Goal: Task Accomplishment & Management: Manage account settings

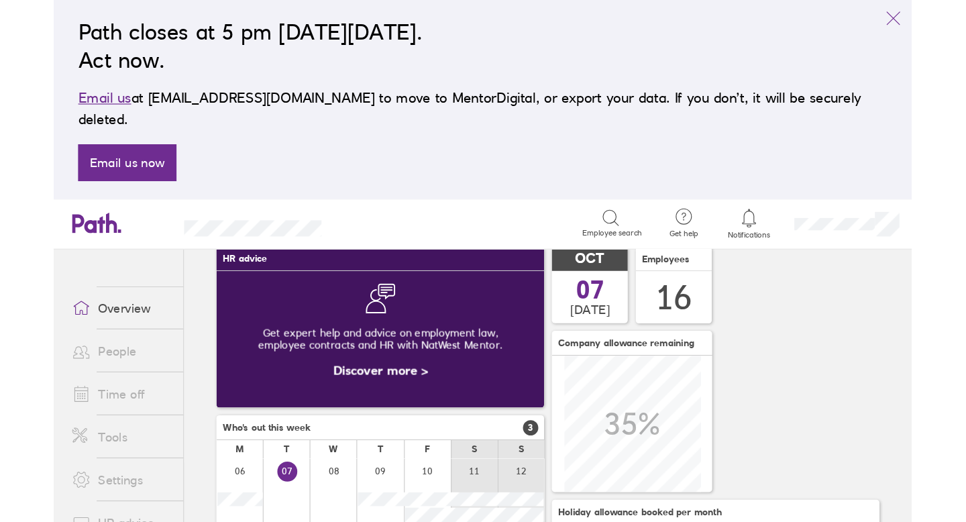
scroll to position [54, 0]
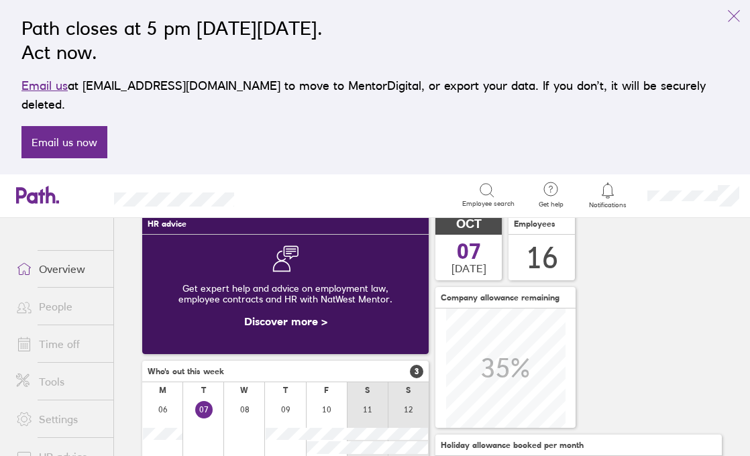
click at [56, 293] on link "People" at bounding box center [59, 306] width 108 height 27
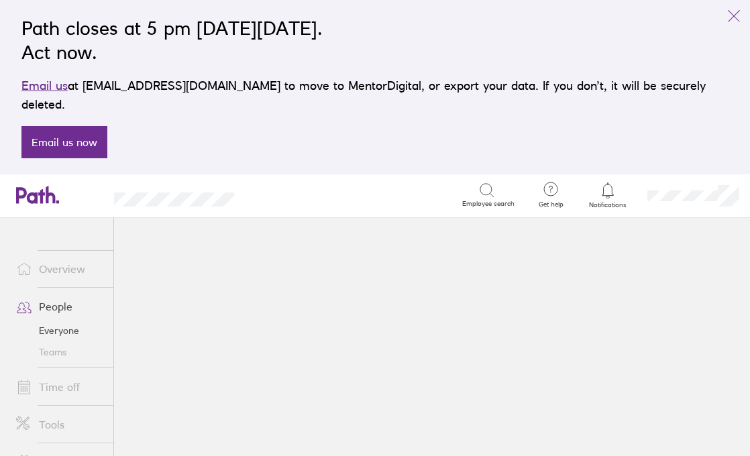
click at [48, 293] on link "People" at bounding box center [59, 306] width 108 height 27
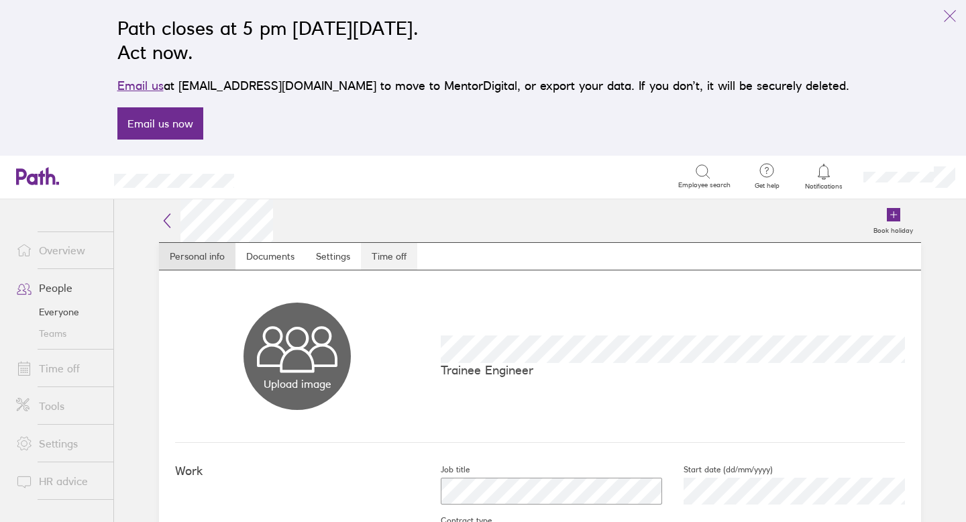
click at [394, 261] on link "Time off" at bounding box center [389, 256] width 56 height 27
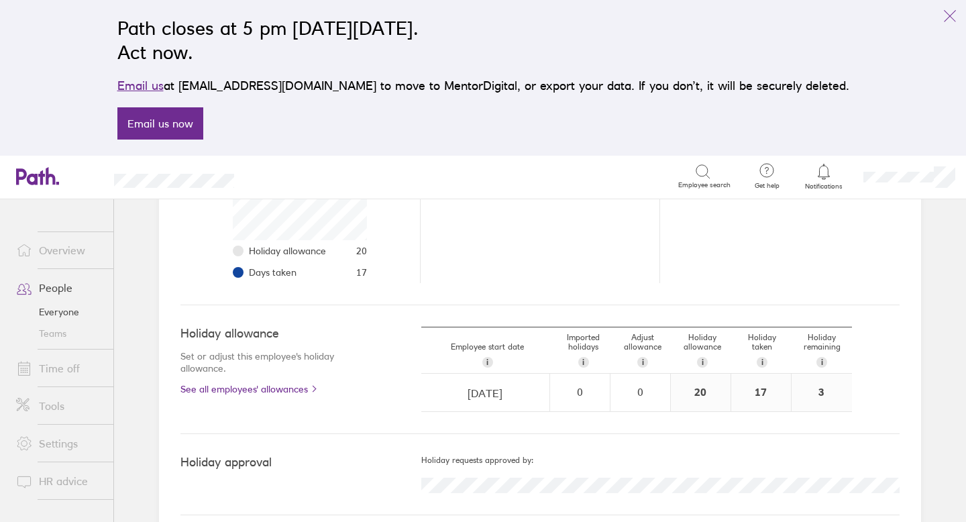
scroll to position [314, 0]
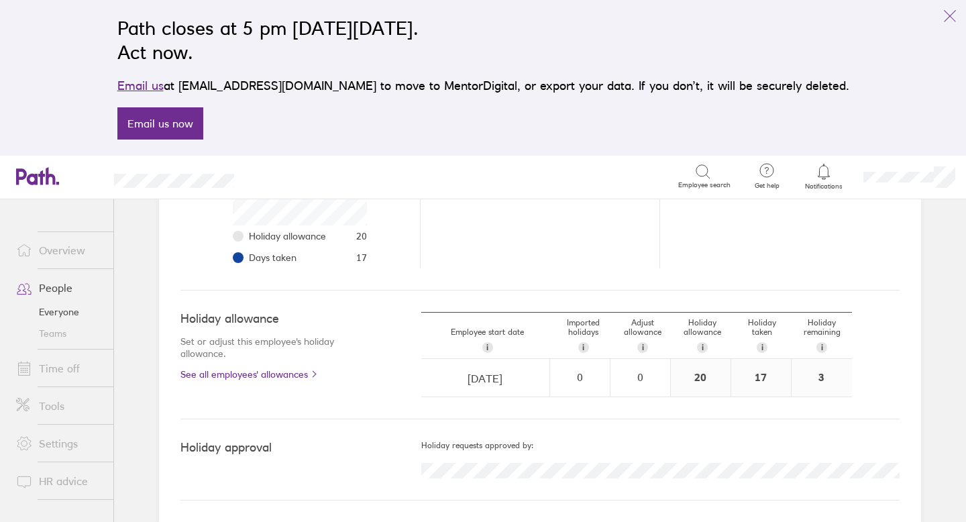
click at [58, 289] on link "People" at bounding box center [59, 287] width 108 height 27
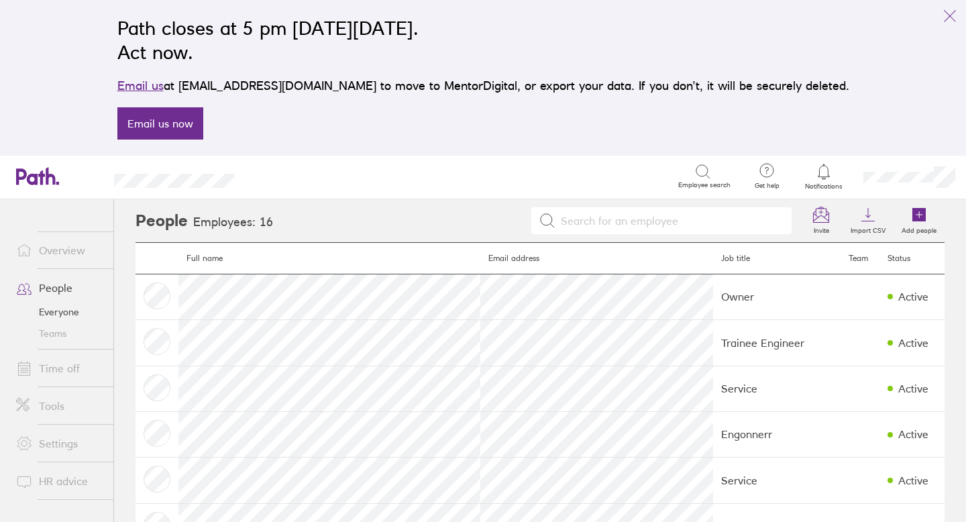
click at [62, 365] on link "Time off" at bounding box center [59, 368] width 108 height 27
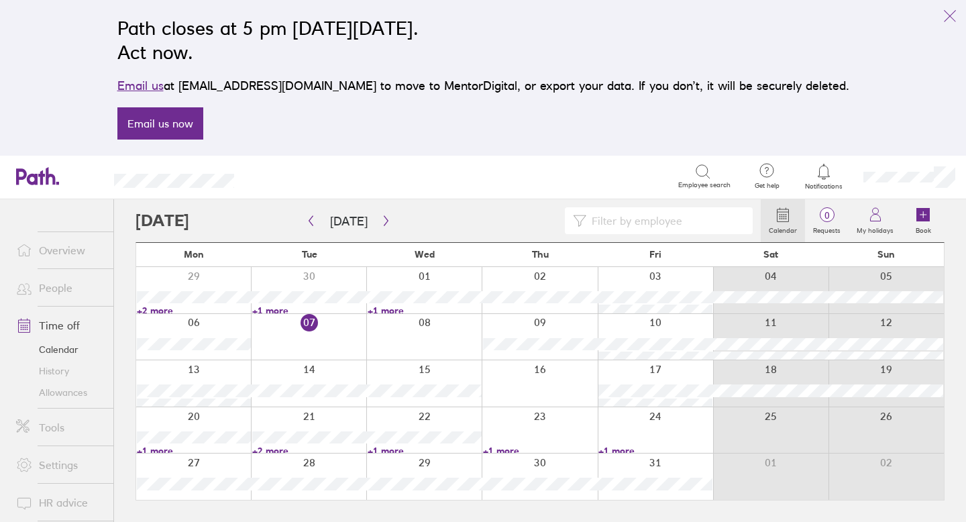
click at [62, 248] on link "Overview" at bounding box center [59, 250] width 108 height 27
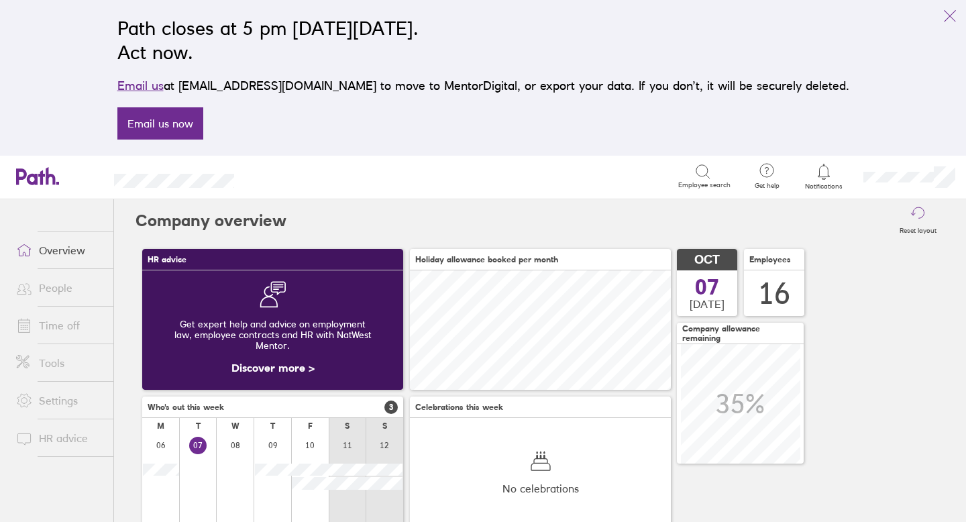
scroll to position [119, 261]
click at [59, 290] on link "People" at bounding box center [59, 287] width 108 height 27
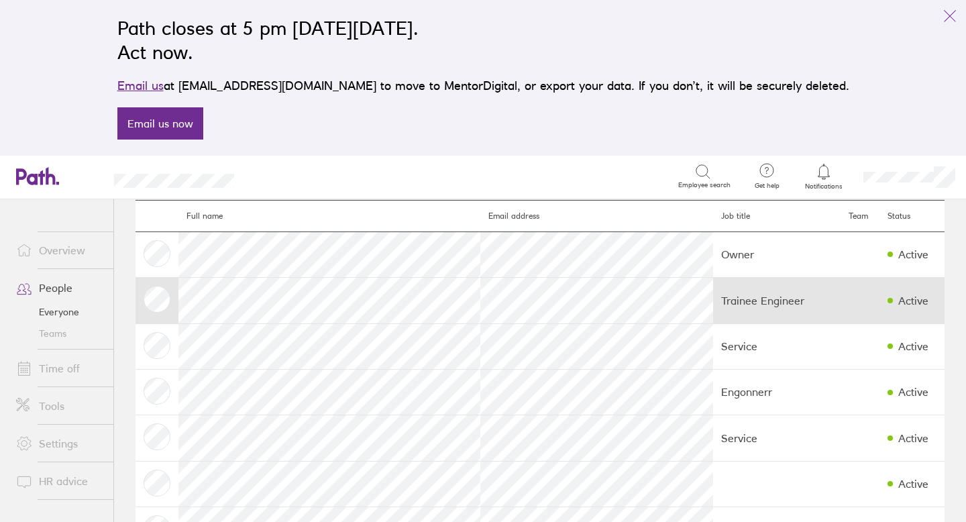
scroll to position [48, 0]
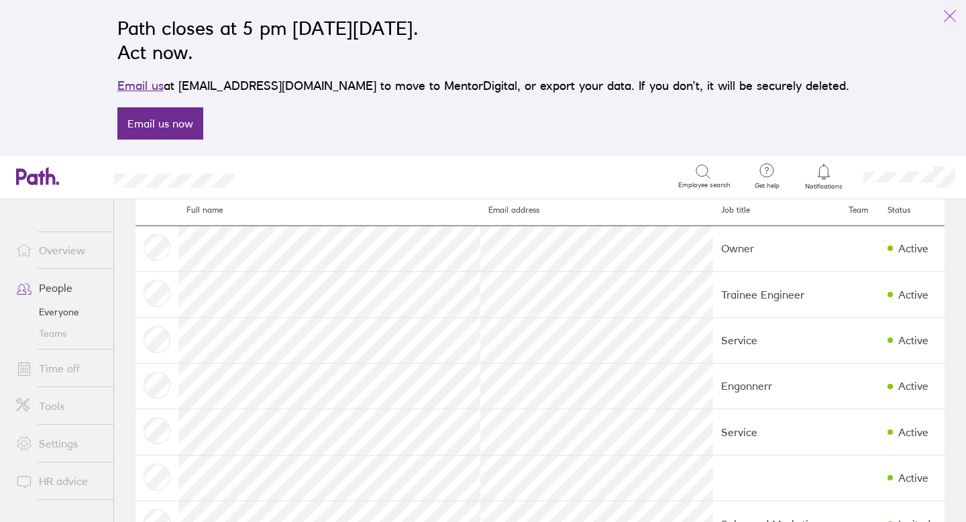
click at [749, 16] on icon "link" at bounding box center [950, 16] width 16 height 16
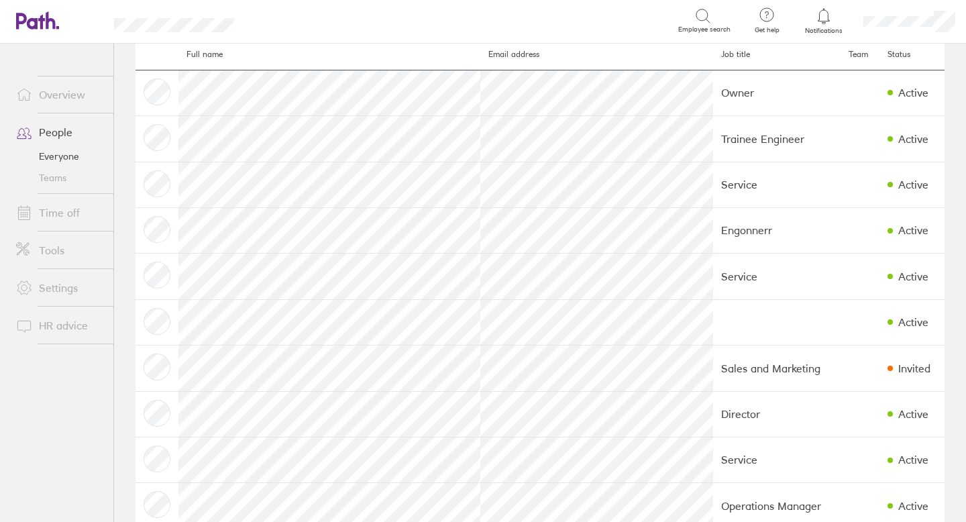
click at [47, 249] on link "Tools" at bounding box center [59, 250] width 108 height 27
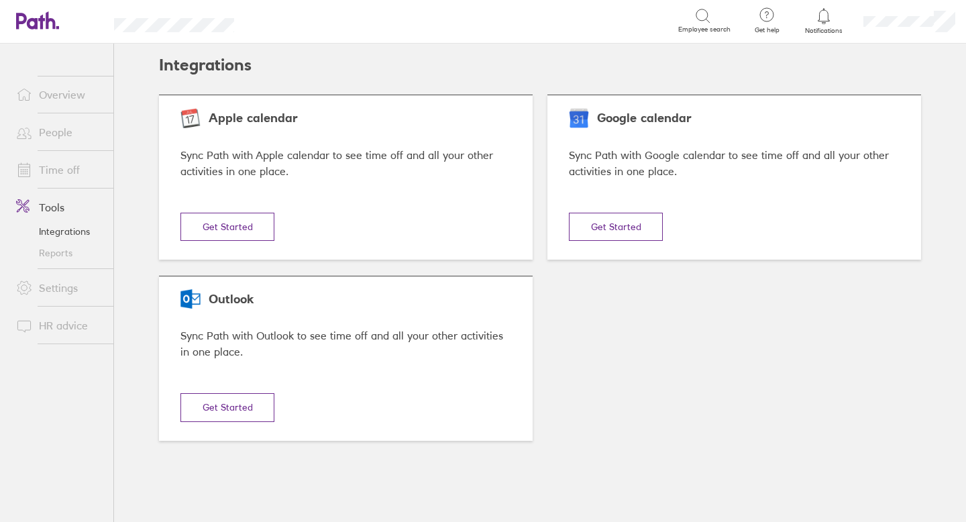
click at [52, 277] on link "Settings" at bounding box center [59, 287] width 108 height 27
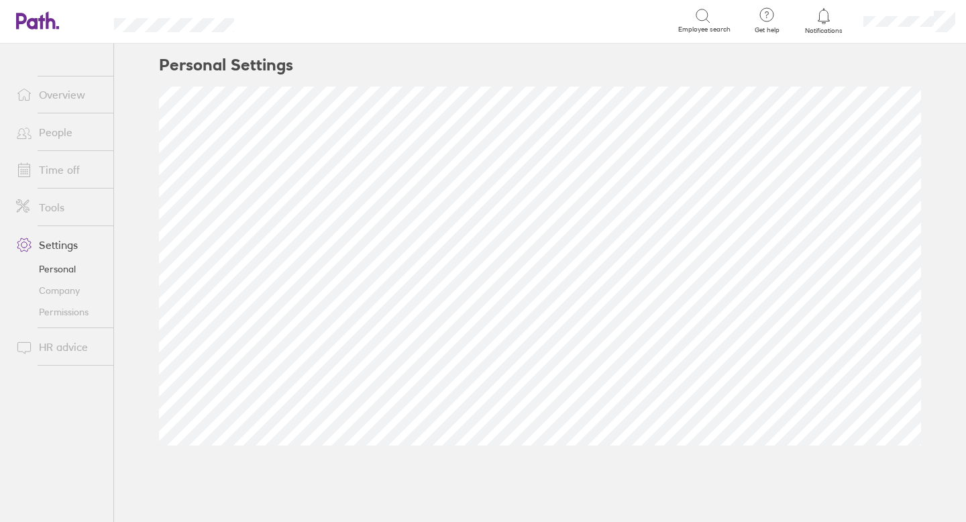
click at [57, 209] on link "Tools" at bounding box center [59, 207] width 108 height 27
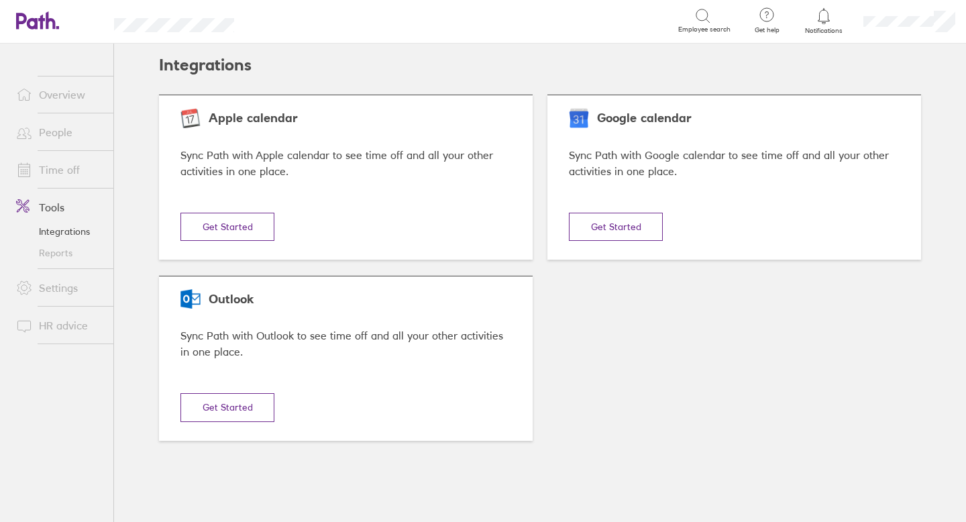
click at [60, 254] on link "Reports" at bounding box center [59, 252] width 108 height 21
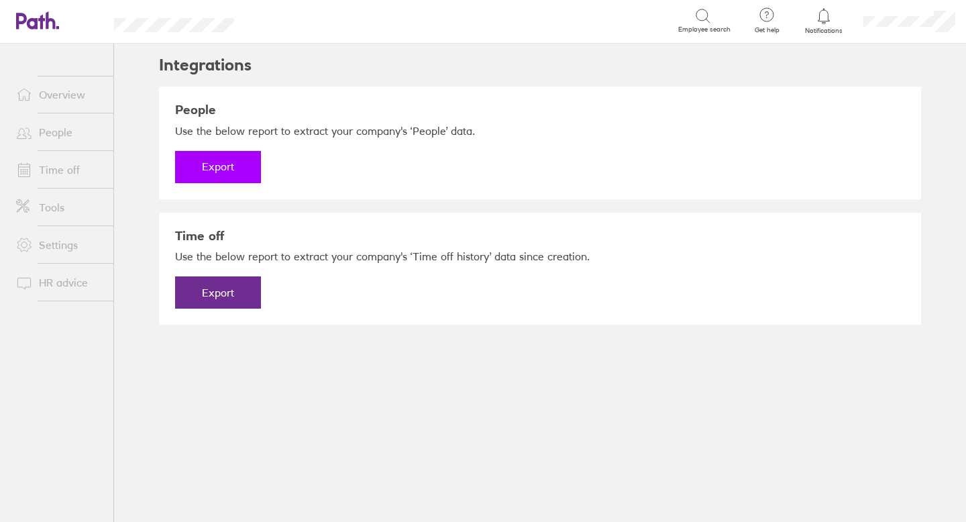
click at [220, 162] on button "Export" at bounding box center [218, 167] width 86 height 32
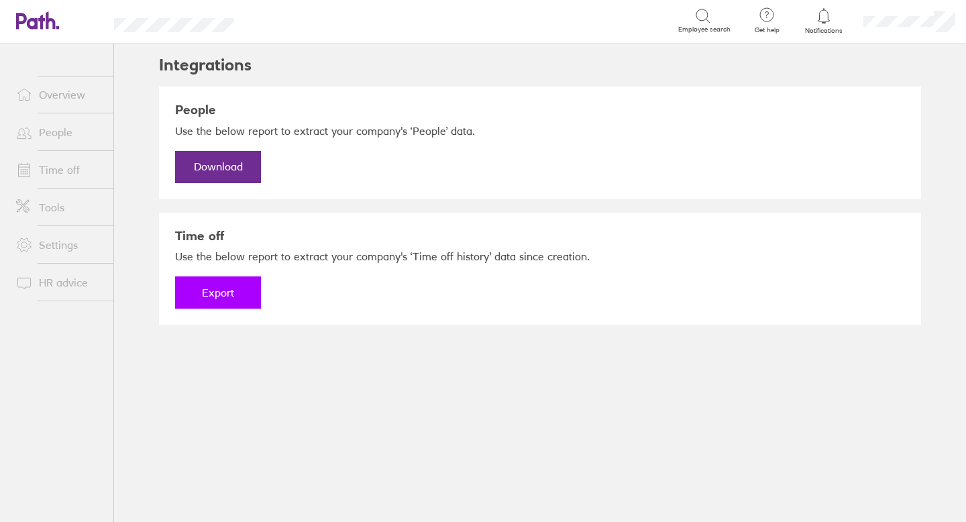
click at [213, 294] on button "Export" at bounding box center [218, 292] width 86 height 32
click at [52, 210] on link "Tools" at bounding box center [59, 207] width 108 height 27
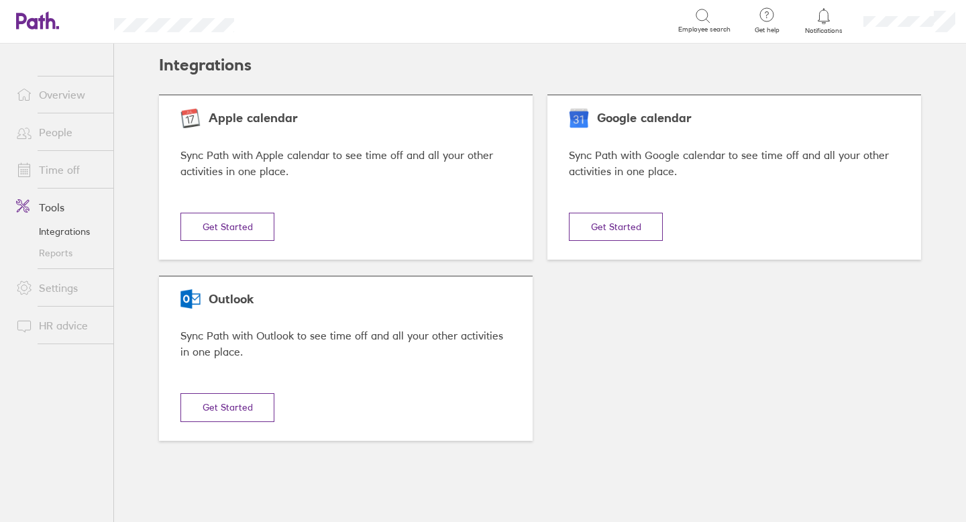
click at [52, 239] on link "Integrations" at bounding box center [59, 231] width 108 height 21
click at [53, 246] on link "Reports" at bounding box center [59, 252] width 108 height 21
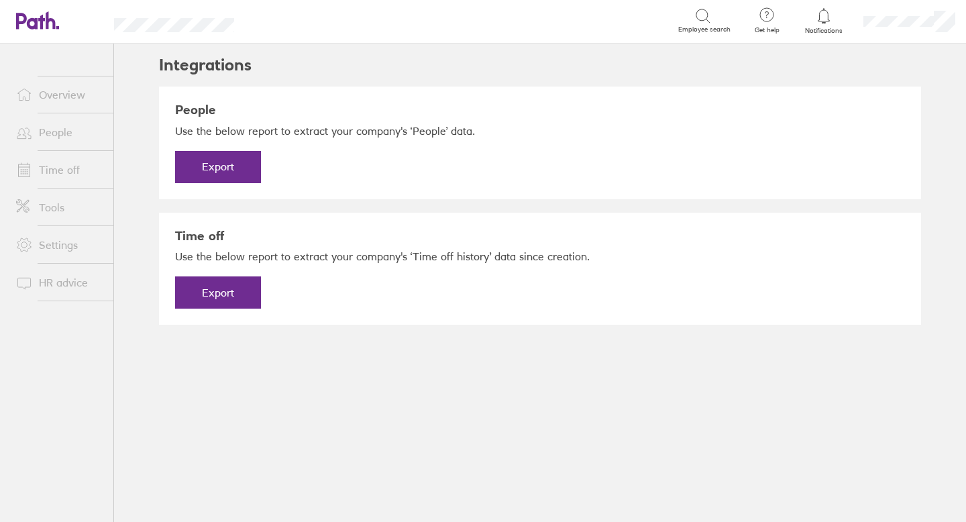
click at [66, 209] on link "Tools" at bounding box center [59, 207] width 108 height 27
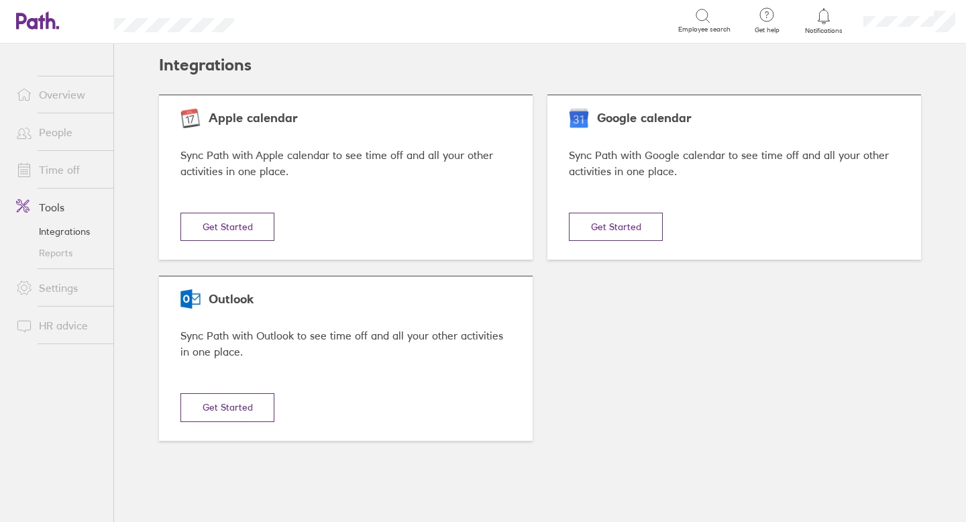
click at [52, 254] on link "Reports" at bounding box center [59, 252] width 108 height 21
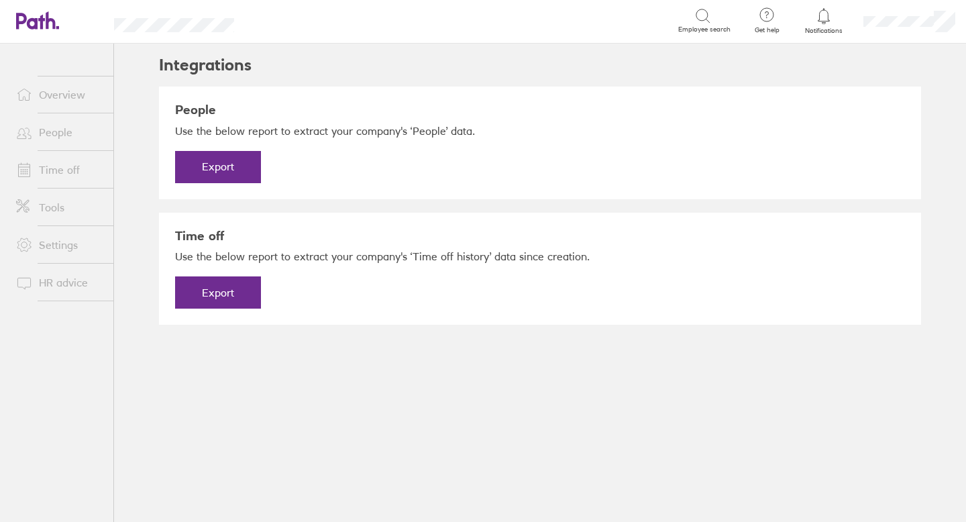
click at [63, 242] on link "Settings" at bounding box center [59, 244] width 108 height 27
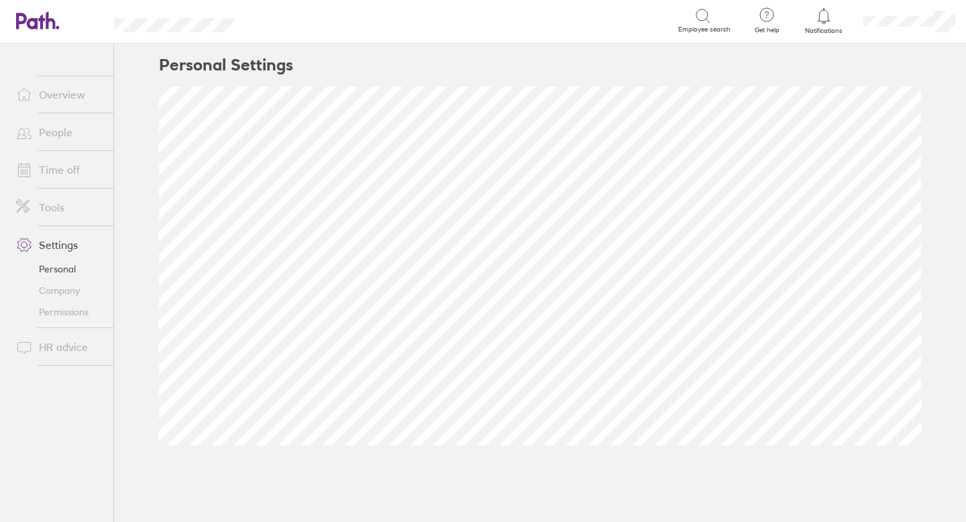
click at [56, 168] on link "Time off" at bounding box center [59, 169] width 108 height 27
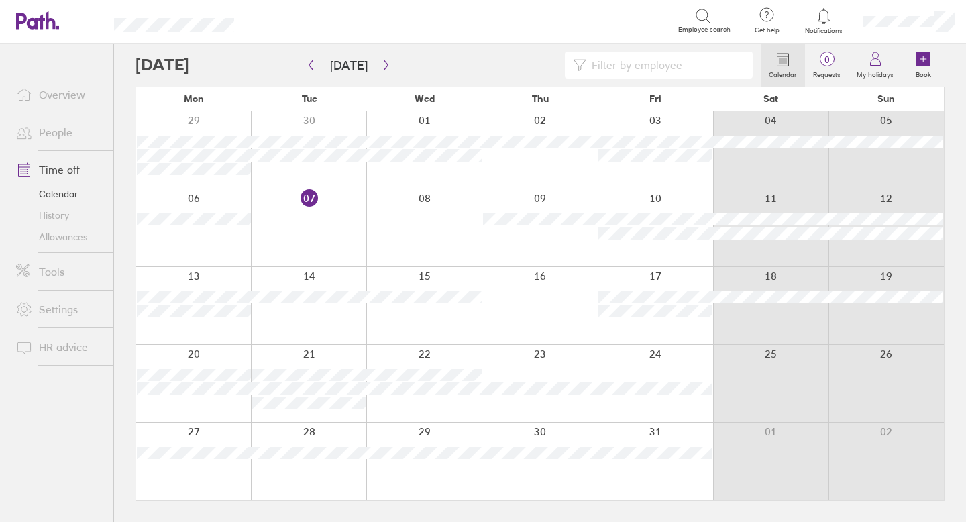
click at [50, 130] on link "People" at bounding box center [59, 132] width 108 height 27
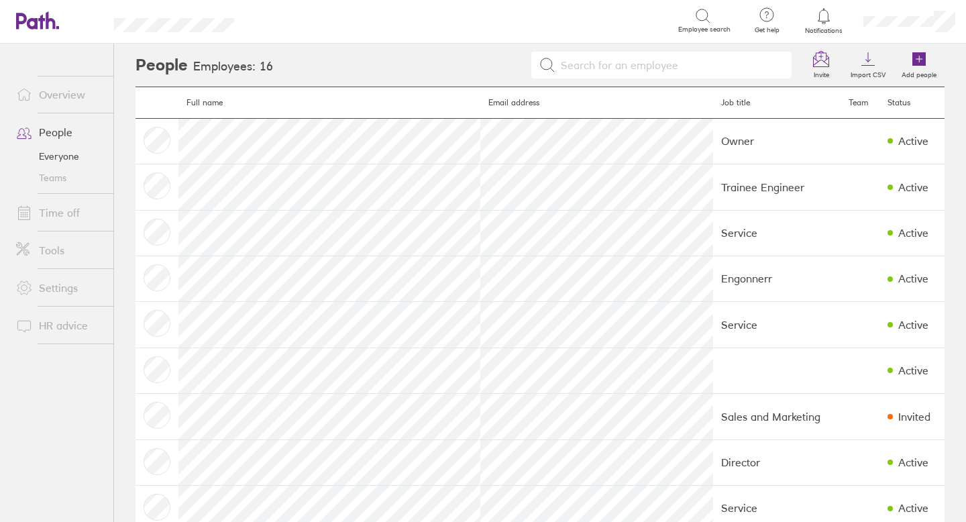
click at [51, 91] on link "Overview" at bounding box center [59, 94] width 108 height 27
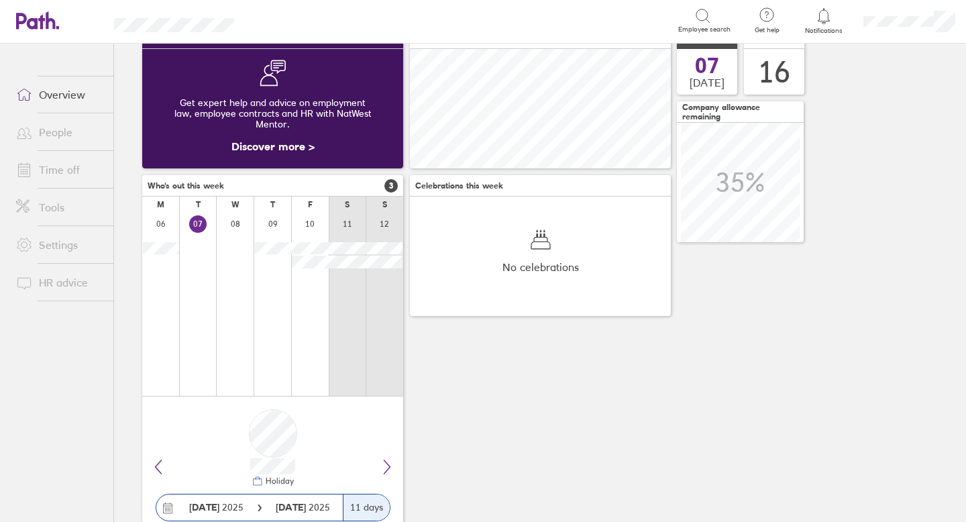
scroll to position [64, 0]
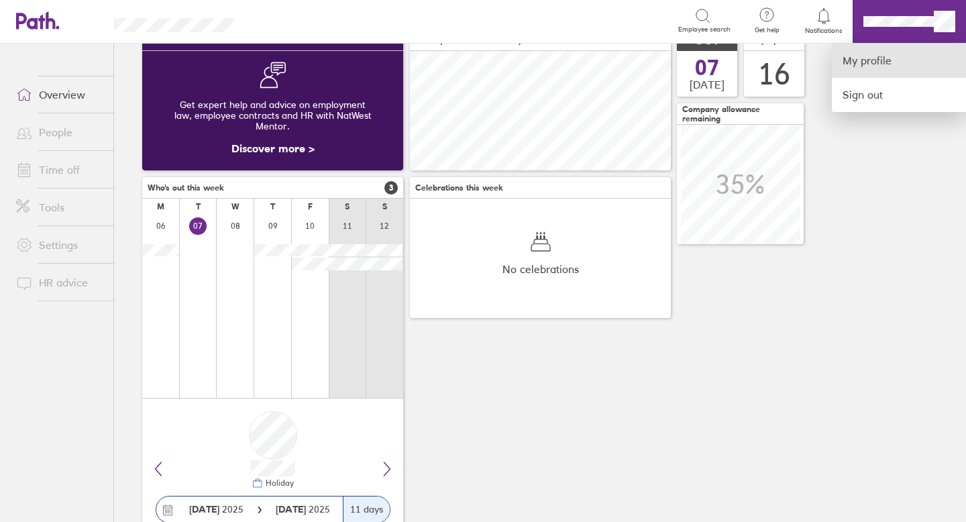
click at [749, 61] on link "My profile" at bounding box center [899, 61] width 134 height 34
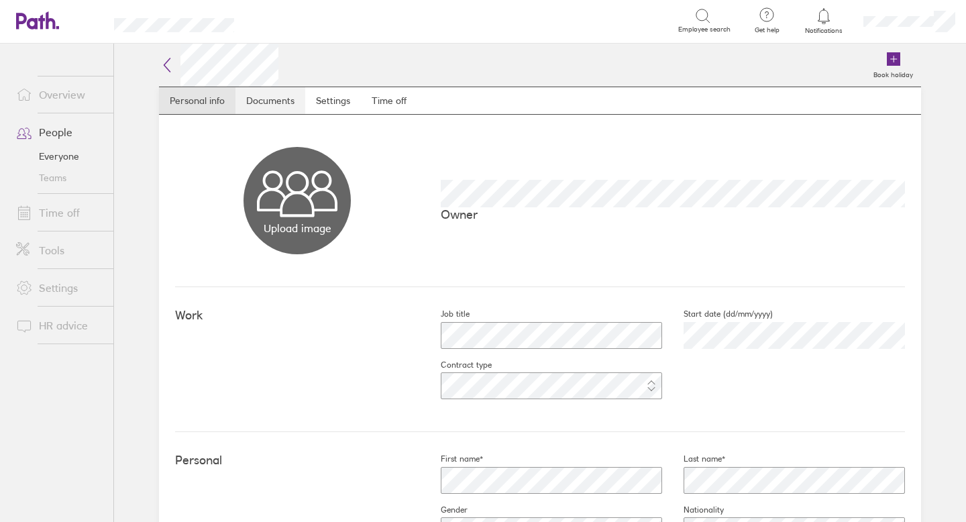
click at [270, 99] on link "Documents" at bounding box center [270, 100] width 70 height 27
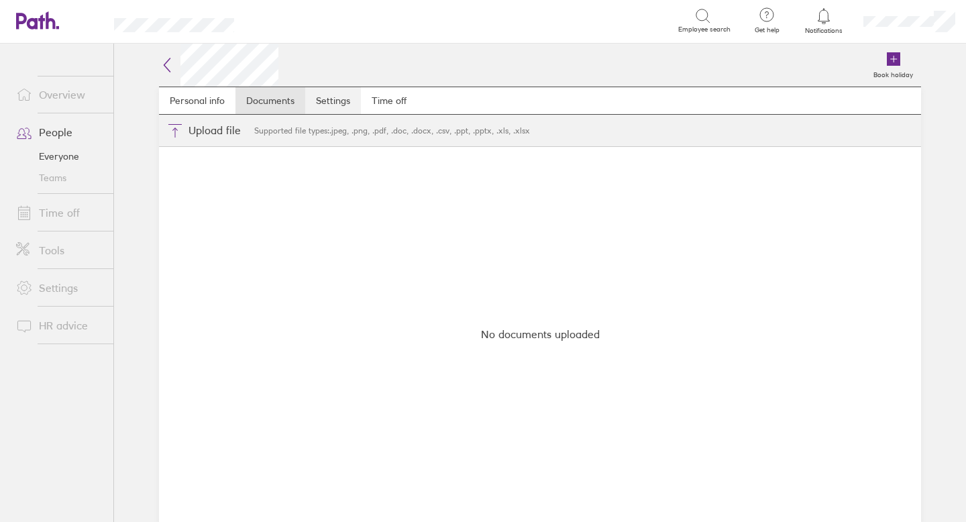
click at [339, 99] on link "Settings" at bounding box center [333, 100] width 56 height 27
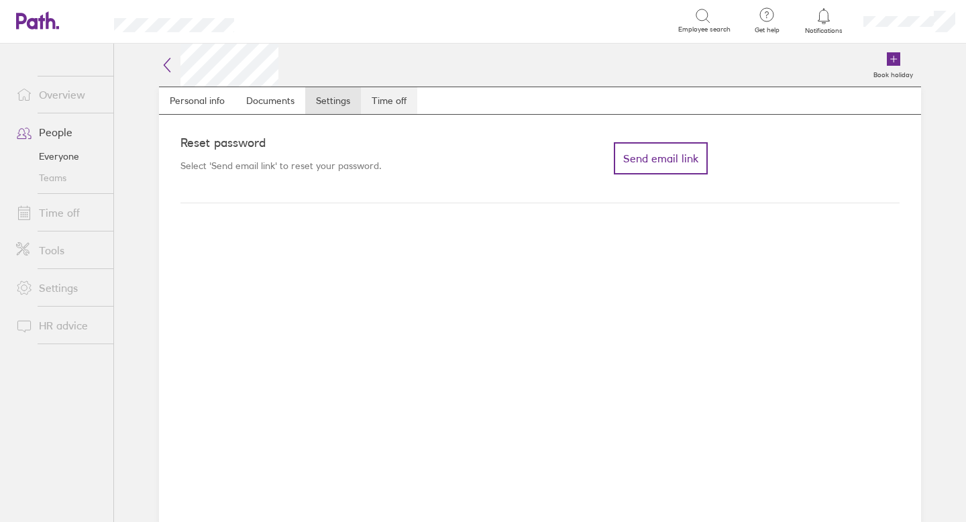
click at [382, 100] on link "Time off" at bounding box center [389, 100] width 56 height 27
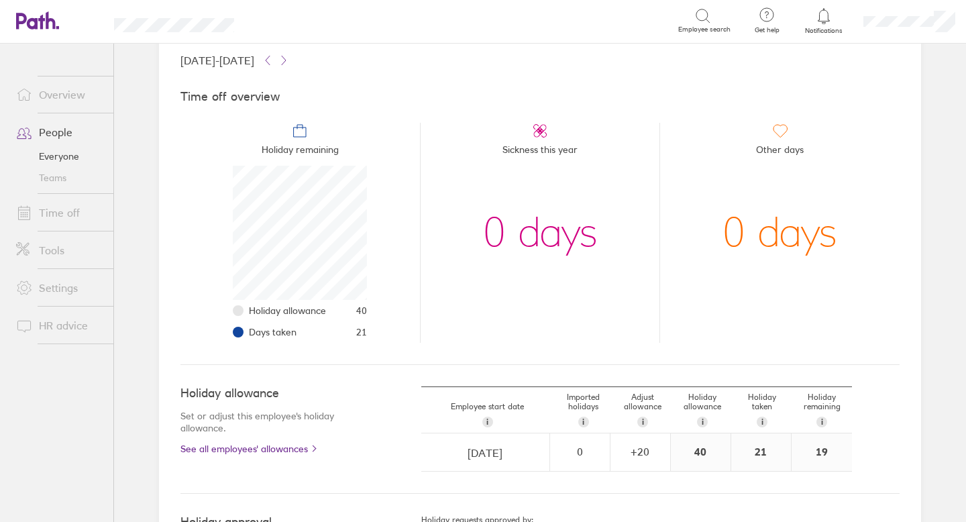
scroll to position [143, 0]
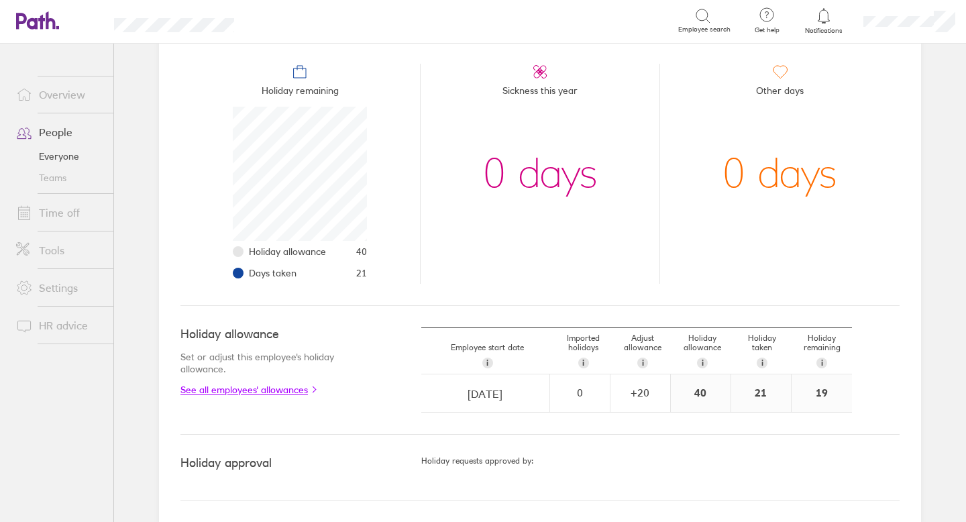
click at [231, 393] on link "See all employees' allowances" at bounding box center [273, 389] width 187 height 11
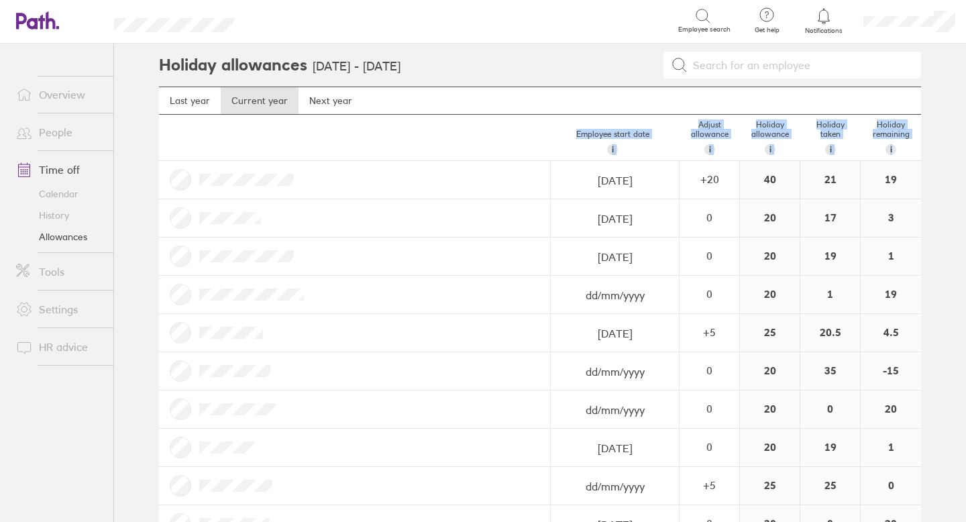
drag, startPoint x: 194, startPoint y: 142, endPoint x: 327, endPoint y: 161, distance: 133.5
click at [327, 161] on div "Employee start date i The date this employee started at your company. Used for …" at bounding box center [540, 444] width 762 height 658
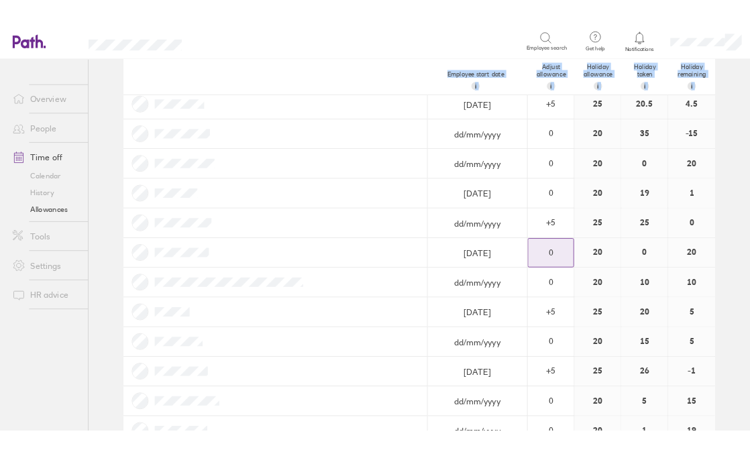
scroll to position [272, 0]
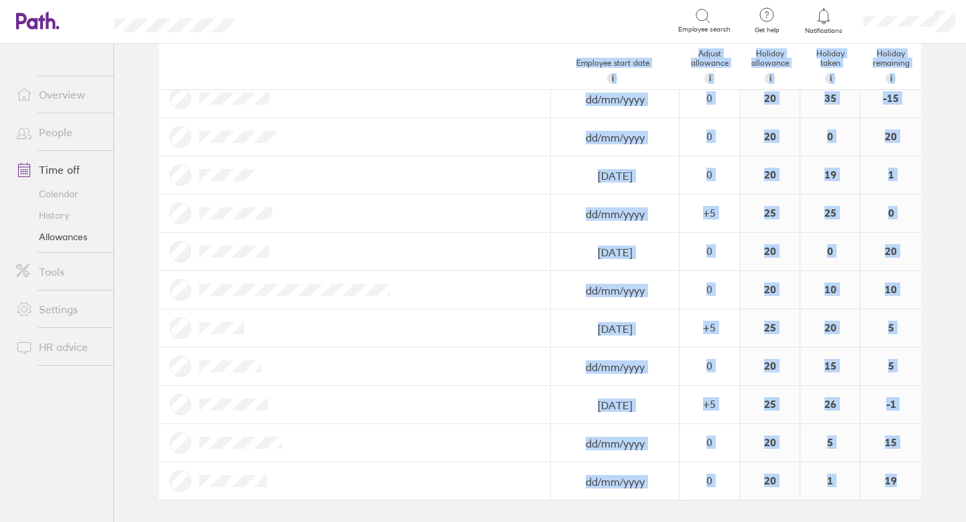
click at [749, 455] on div "19" at bounding box center [890, 481] width 60 height 38
copy div "Loremips dolor sita c Adi elit sedd eiusmodt incidid ut labo etdolor. Magn ali …"
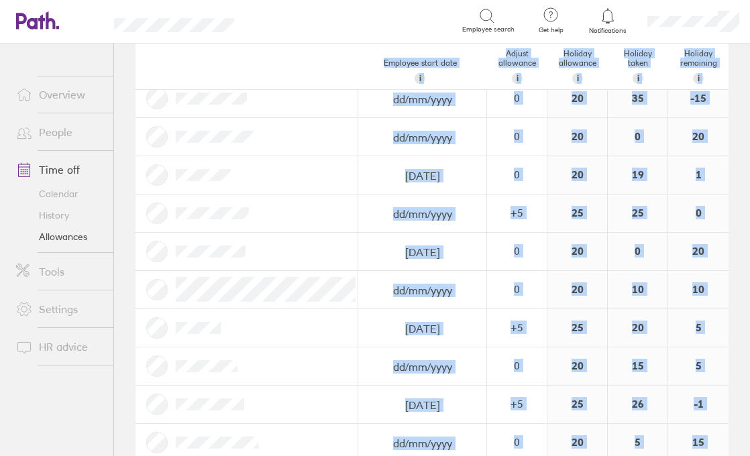
click at [310, 57] on div "Employee start date i The date this employee started at your company. Used for …" at bounding box center [431, 67] width 593 height 46
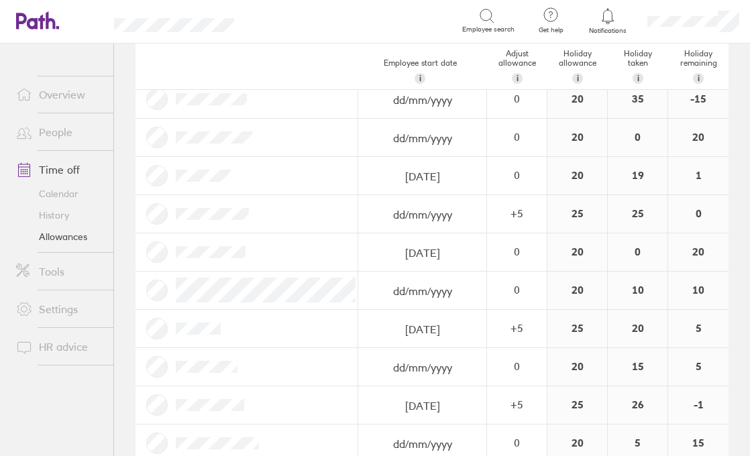
scroll to position [338, 0]
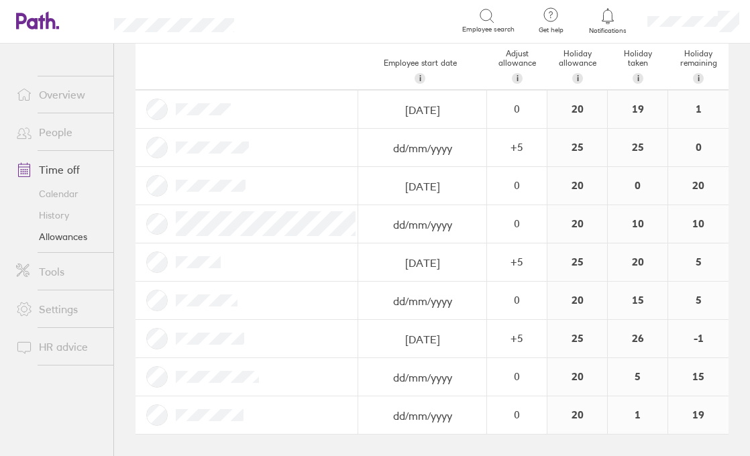
click at [68, 175] on link "Time off" at bounding box center [59, 169] width 108 height 27
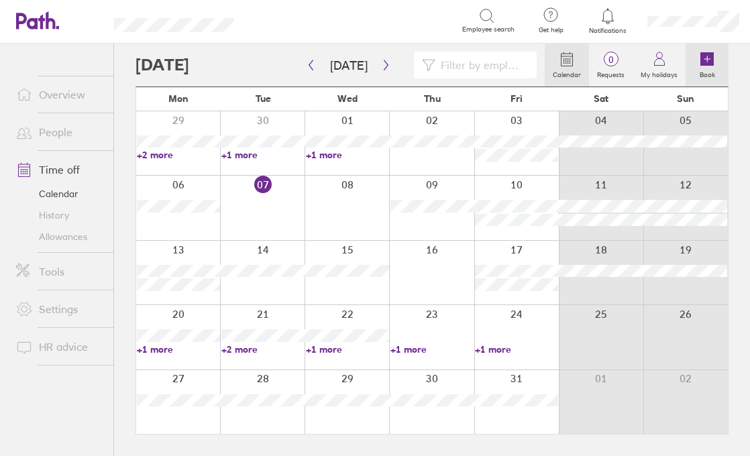
click at [704, 63] on icon at bounding box center [706, 58] width 13 height 13
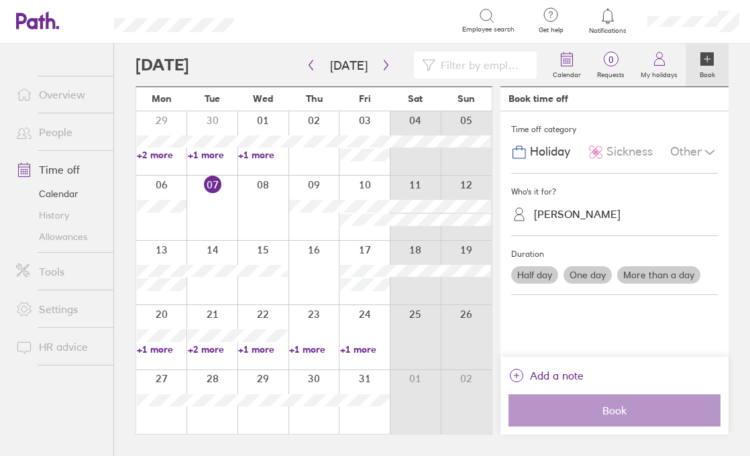
click at [53, 126] on link "People" at bounding box center [59, 132] width 108 height 27
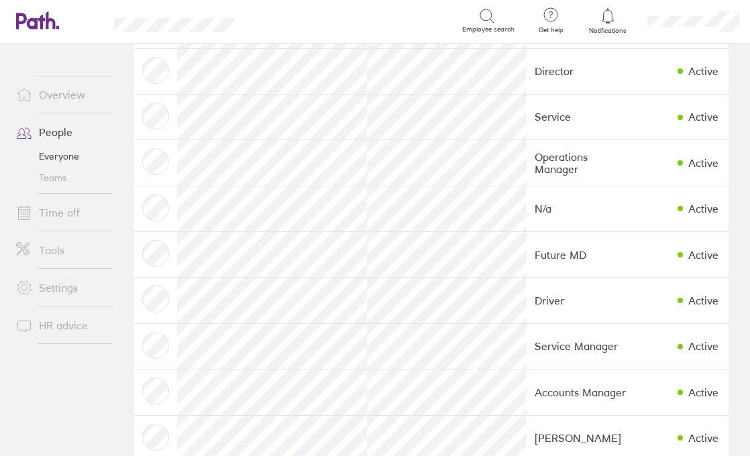
scroll to position [418, 0]
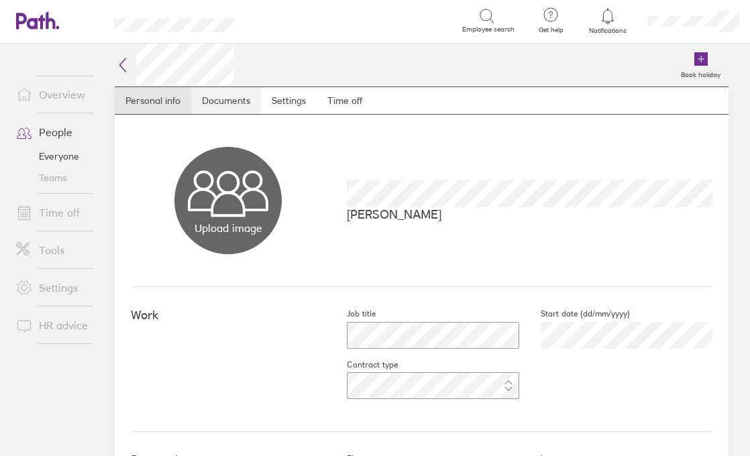
click at [241, 105] on link "Documents" at bounding box center [226, 100] width 70 height 27
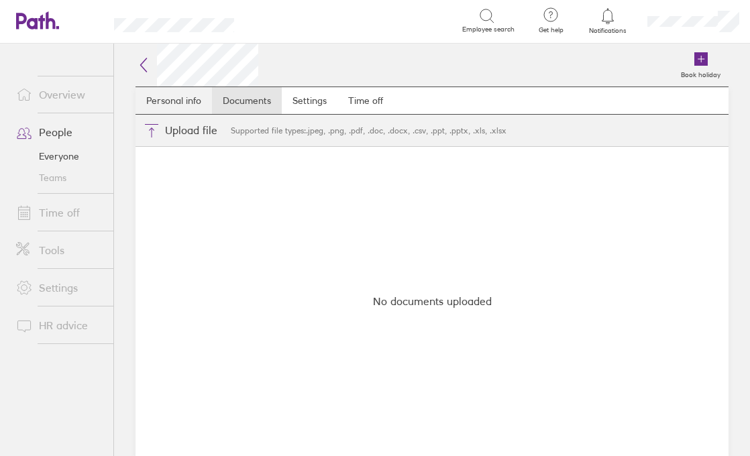
click at [188, 103] on link "Personal info" at bounding box center [173, 100] width 76 height 27
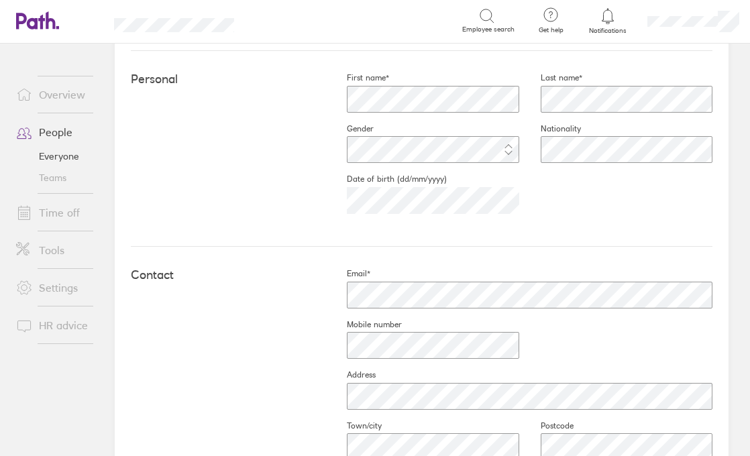
scroll to position [384, 0]
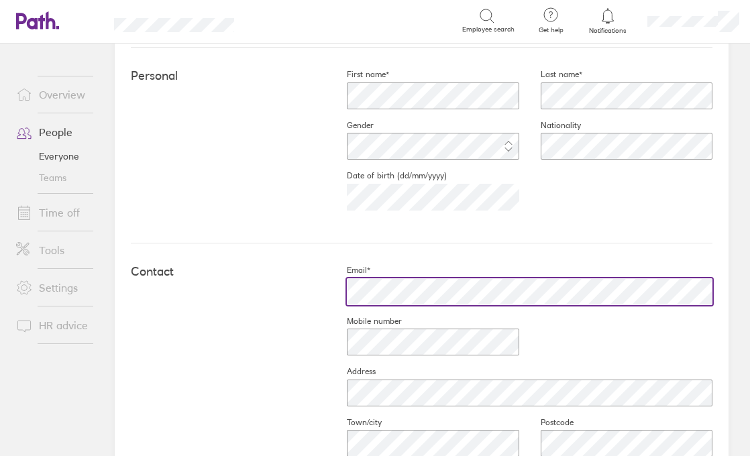
click at [280, 291] on div "Contact Email* Mobile number Address Town/city Postcode Country" at bounding box center [421, 391] width 581 height 297
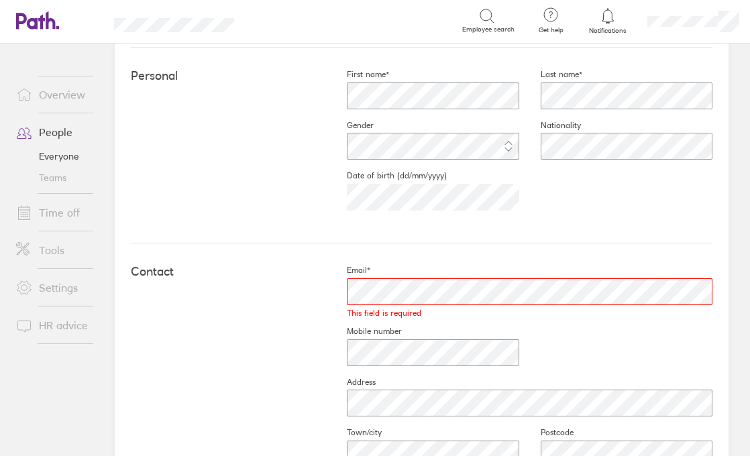
click at [282, 305] on div "Contact Email* This field is required Mobile number Address Town/city Postcode …" at bounding box center [421, 397] width 581 height 308
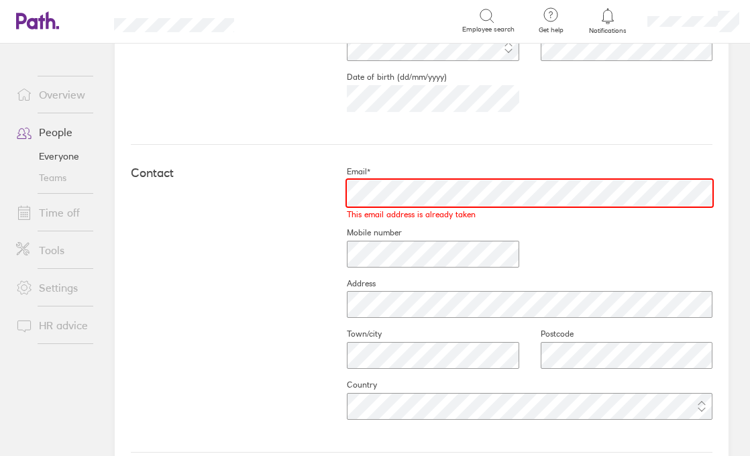
scroll to position [491, 0]
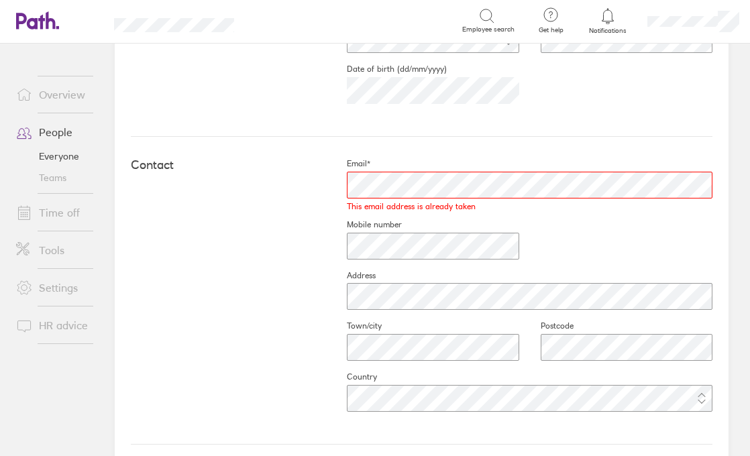
click at [321, 247] on div "Contact Email* This email address is already taken Mobile number Address Town/c…" at bounding box center [421, 291] width 581 height 308
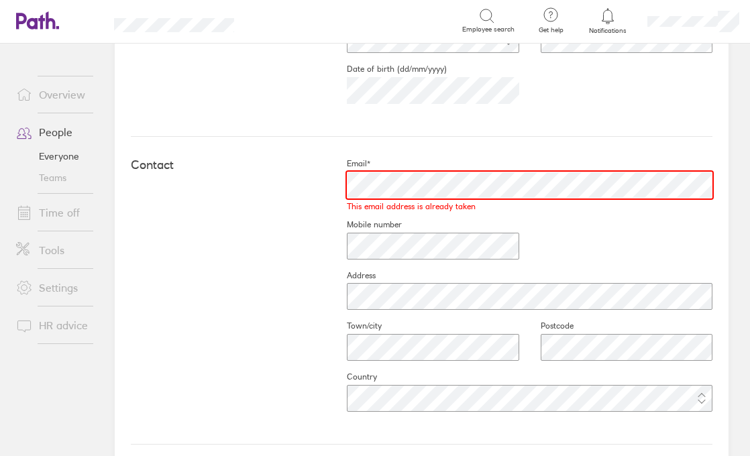
click at [321, 173] on div "Contact Email* This email address is already taken Mobile number Address Town/c…" at bounding box center [421, 291] width 581 height 308
click at [253, 145] on div "Contact Email* This email address is already taken Mobile number Address Town/c…" at bounding box center [421, 291] width 581 height 308
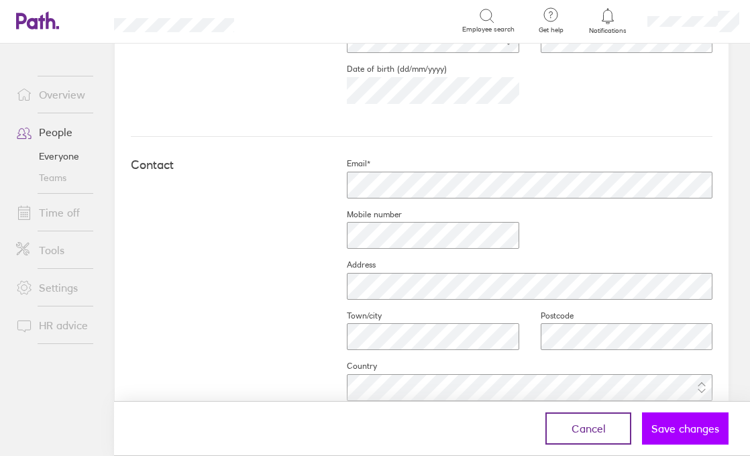
click at [690, 423] on span "Save changes" at bounding box center [685, 429] width 68 height 12
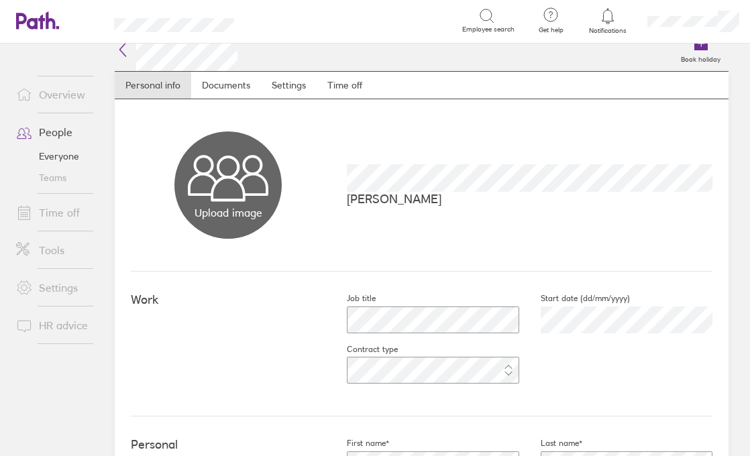
scroll to position [0, 0]
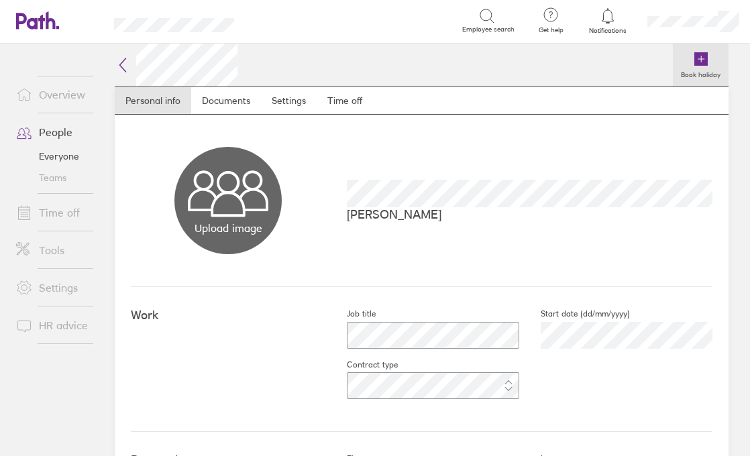
click at [703, 65] on icon at bounding box center [700, 58] width 13 height 13
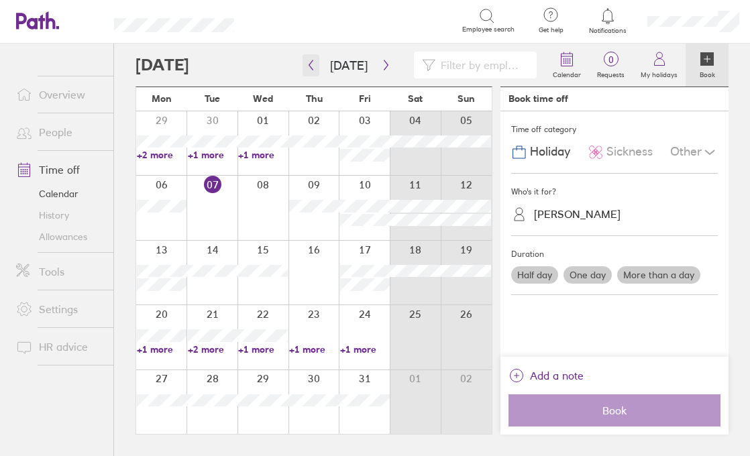
click at [311, 70] on icon "button" at bounding box center [311, 65] width 10 height 11
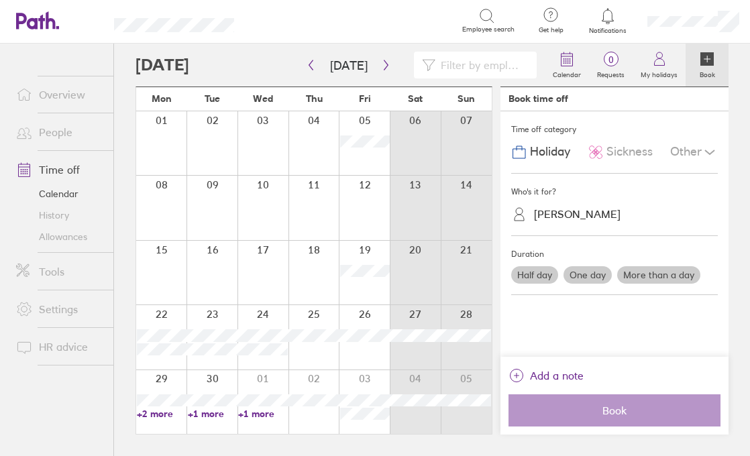
click at [650, 276] on label "More than a day" at bounding box center [658, 274] width 83 height 17
click at [0, 0] on input "More than a day" at bounding box center [0, 0] width 0 height 0
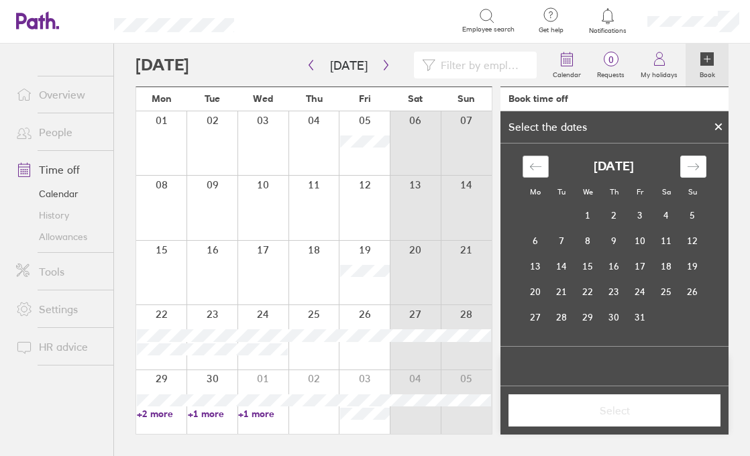
click at [528, 167] on div "Move backward to switch to the previous month." at bounding box center [535, 167] width 26 height 22
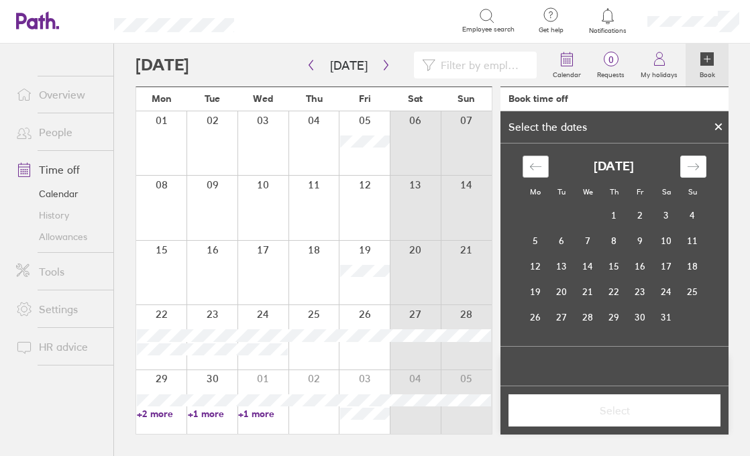
click at [528, 167] on div "Move backward to switch to the previous month." at bounding box center [535, 167] width 26 height 22
click at [528, 168] on div "Move backward to switch to the previous month." at bounding box center [535, 167] width 26 height 22
click at [530, 250] on td "6" at bounding box center [535, 240] width 26 height 25
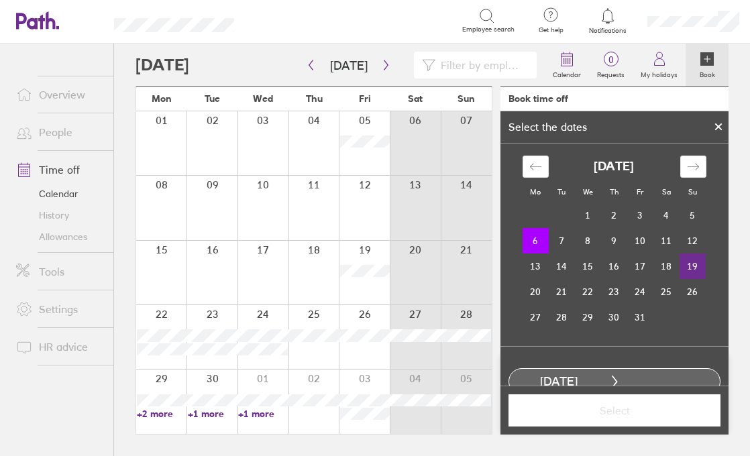
click at [696, 268] on td "19" at bounding box center [692, 266] width 26 height 25
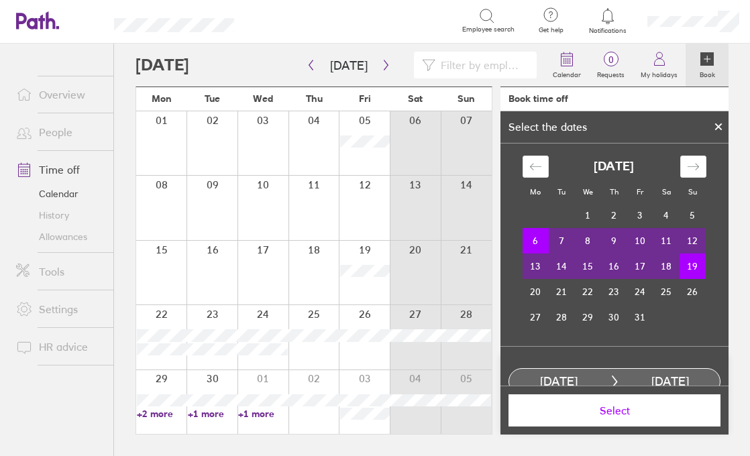
click at [618, 408] on span "Select" at bounding box center [614, 410] width 193 height 12
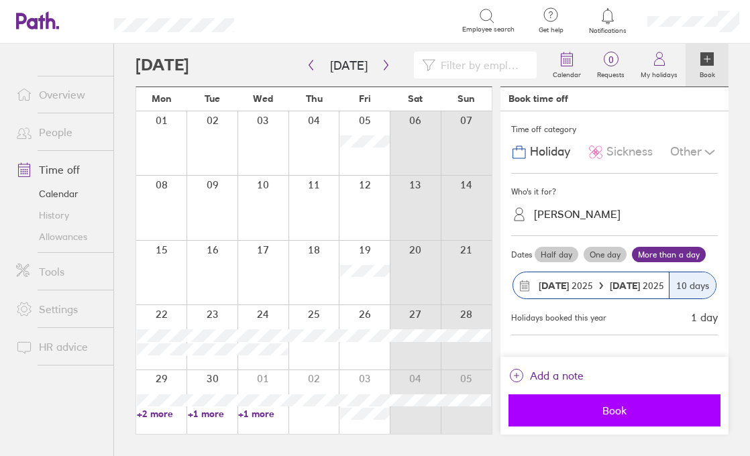
click at [615, 412] on span "Book" at bounding box center [614, 410] width 193 height 12
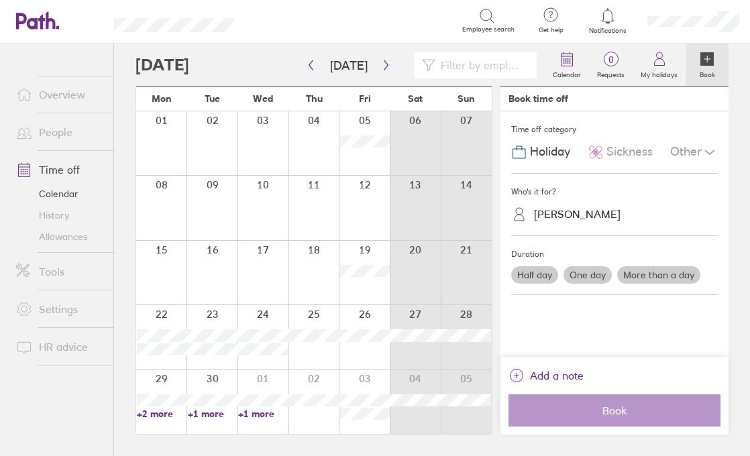
click at [60, 131] on link "People" at bounding box center [59, 132] width 108 height 27
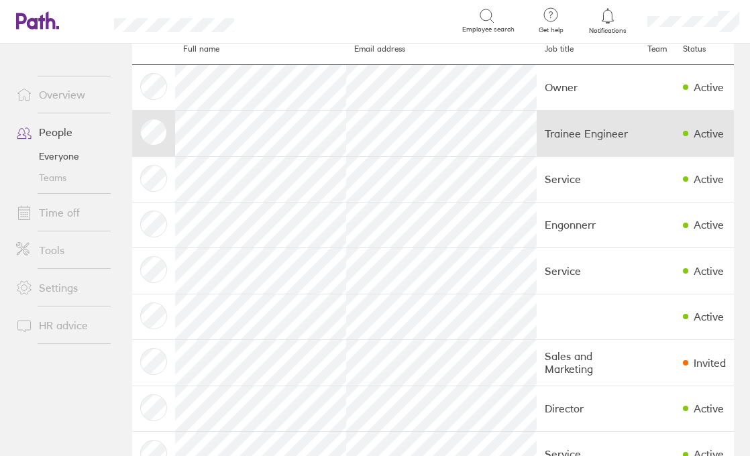
scroll to position [74, 0]
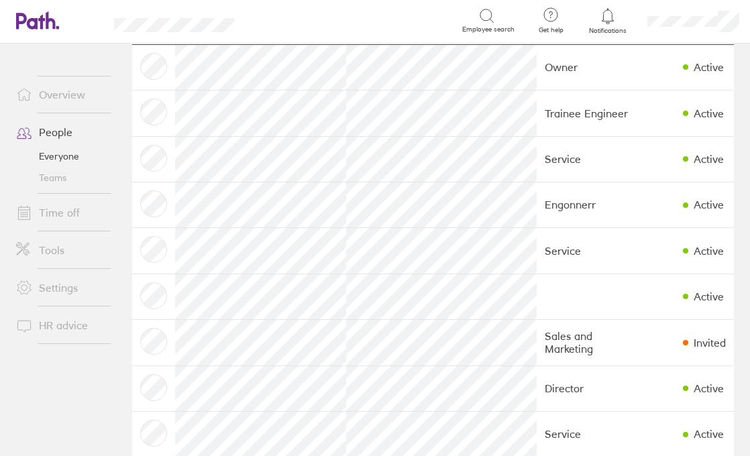
click at [62, 210] on link "Time off" at bounding box center [59, 212] width 108 height 27
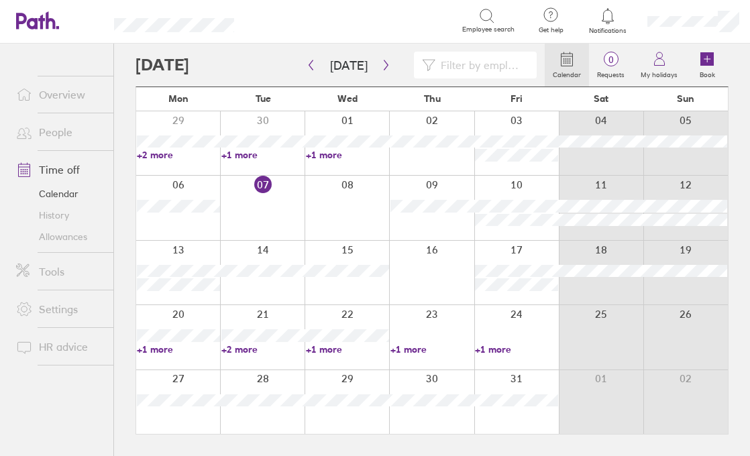
click at [56, 134] on link "People" at bounding box center [59, 132] width 108 height 27
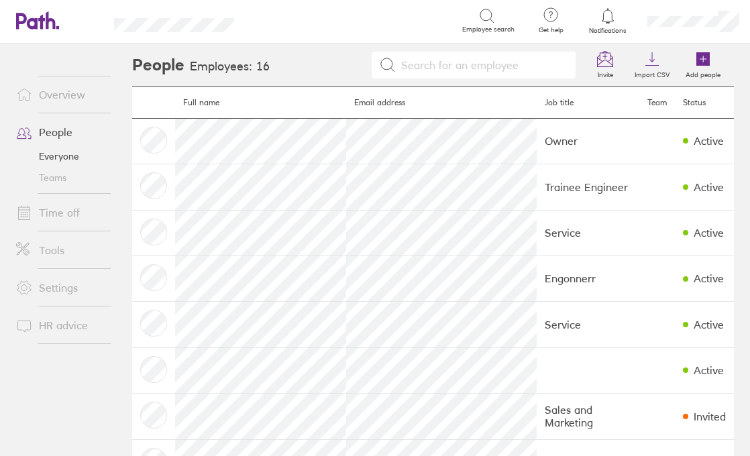
click at [51, 213] on link "Time off" at bounding box center [59, 212] width 108 height 27
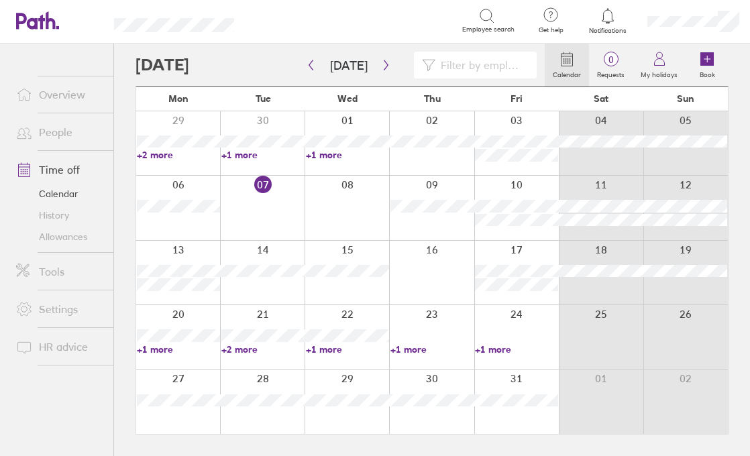
click at [53, 218] on link "History" at bounding box center [59, 215] width 108 height 21
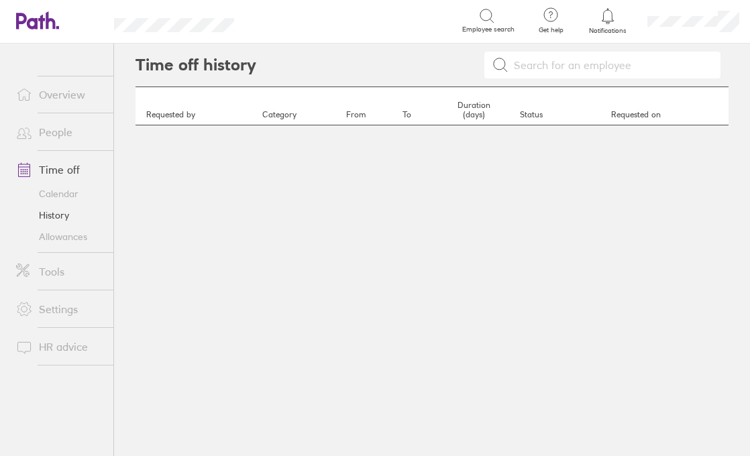
click at [55, 236] on link "Allowances" at bounding box center [59, 236] width 108 height 21
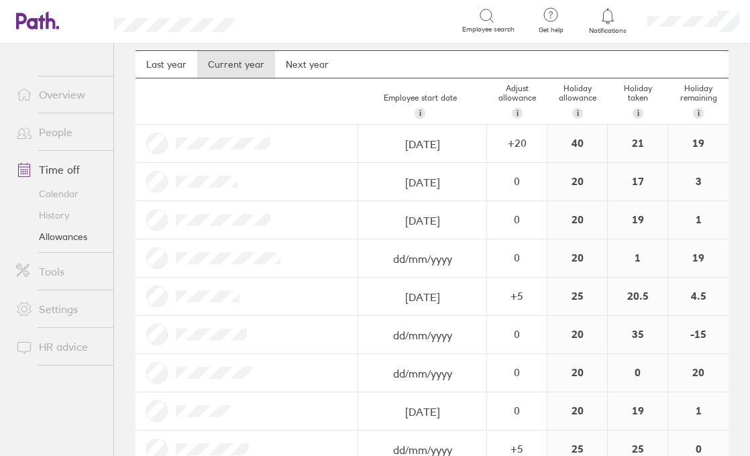
scroll to position [3, 0]
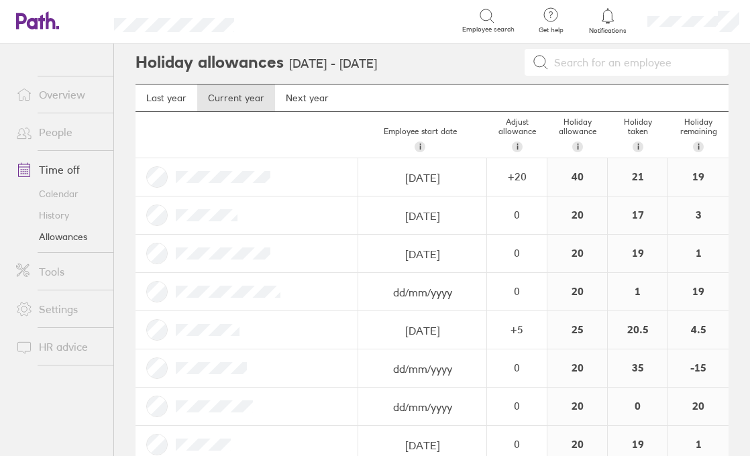
click at [59, 172] on link "Time off" at bounding box center [59, 169] width 108 height 27
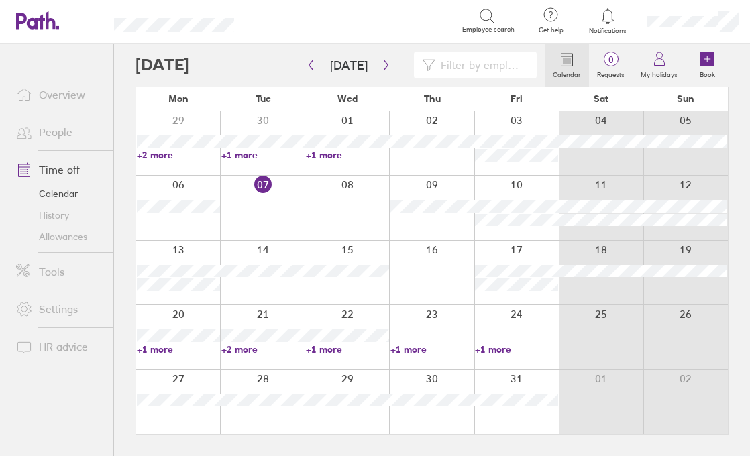
click at [709, 62] on icon at bounding box center [706, 58] width 13 height 13
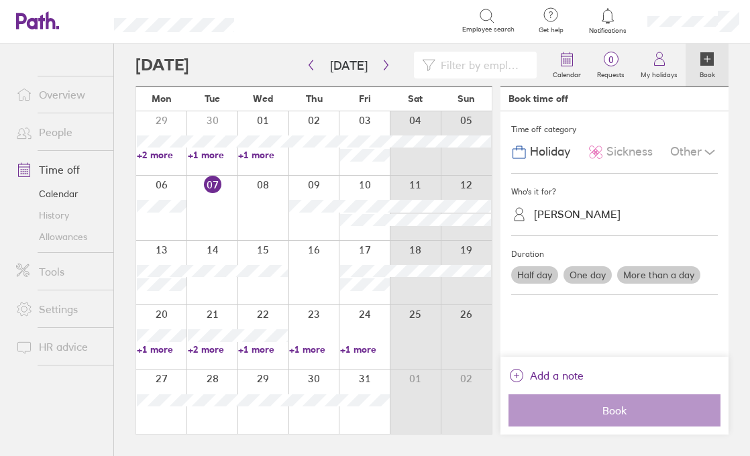
click at [562, 216] on div "[PERSON_NAME]" at bounding box center [577, 214] width 87 height 13
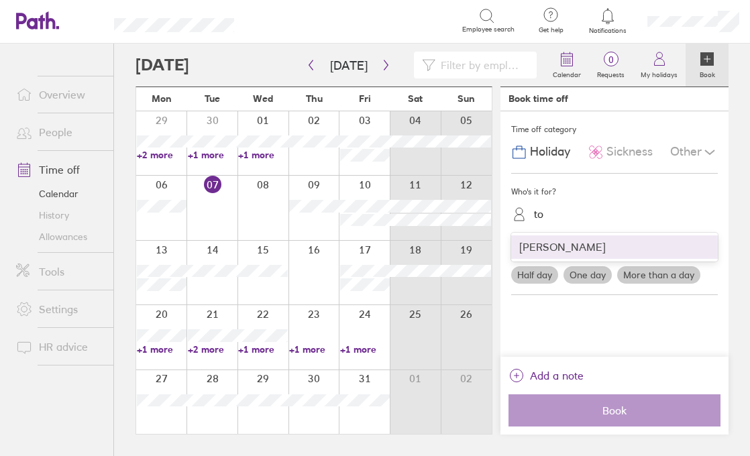
type input "ton"
click at [592, 251] on div "[PERSON_NAME]" at bounding box center [614, 246] width 207 height 23
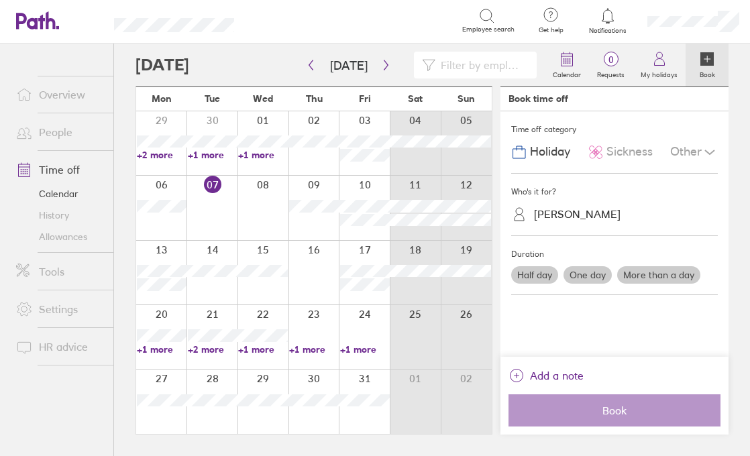
click at [647, 276] on label "More than a day" at bounding box center [658, 274] width 83 height 17
click at [0, 0] on input "More than a day" at bounding box center [0, 0] width 0 height 0
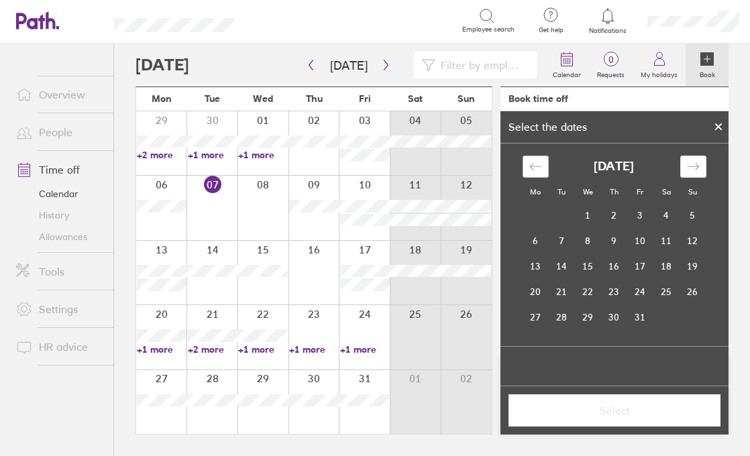
click at [533, 165] on icon "Move backward to switch to the previous month." at bounding box center [535, 166] width 13 height 13
click at [532, 290] on td "21" at bounding box center [535, 291] width 26 height 25
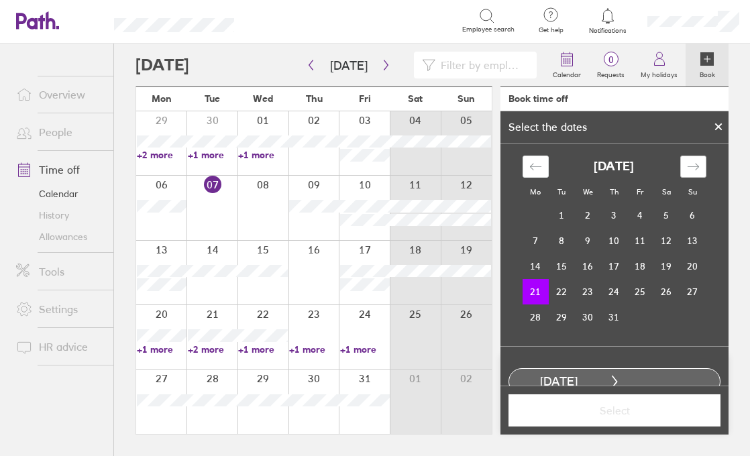
click at [697, 163] on icon "Move forward to switch to the next month." at bounding box center [693, 166] width 13 height 13
click at [697, 246] on td "10" at bounding box center [692, 240] width 26 height 25
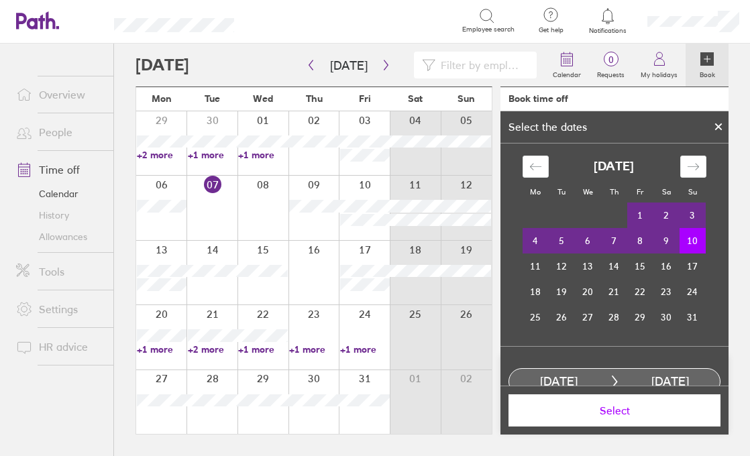
click at [610, 414] on span "Select" at bounding box center [614, 410] width 193 height 12
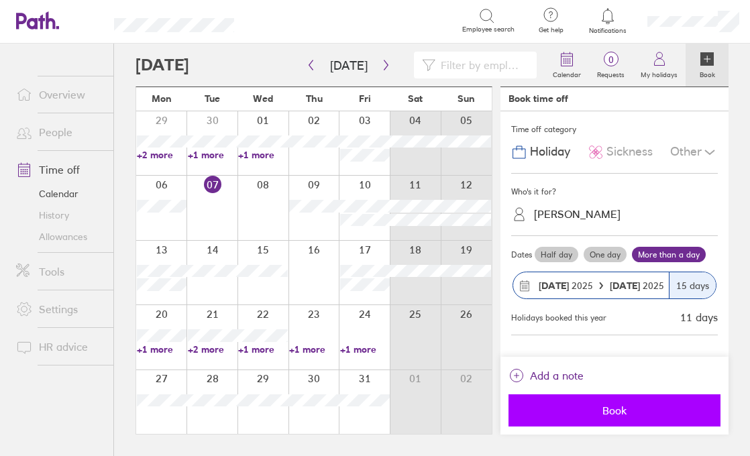
click at [619, 408] on span "Book" at bounding box center [614, 410] width 193 height 12
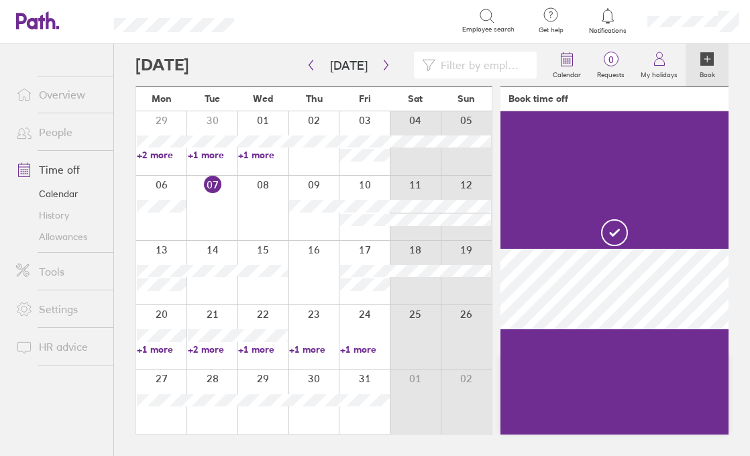
click at [58, 176] on link "Time off" at bounding box center [59, 169] width 108 height 27
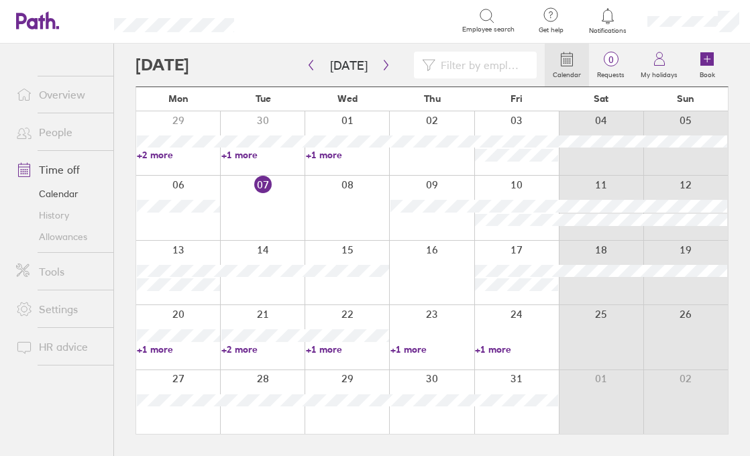
click at [57, 218] on link "History" at bounding box center [59, 215] width 108 height 21
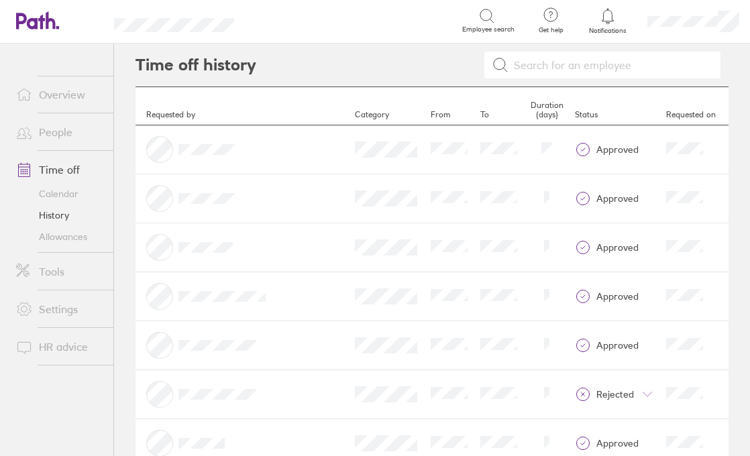
scroll to position [3, 0]
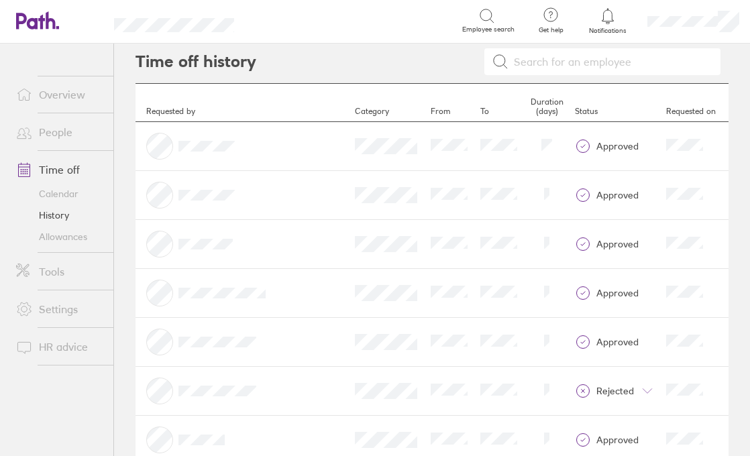
click at [56, 231] on link "Allowances" at bounding box center [59, 236] width 108 height 21
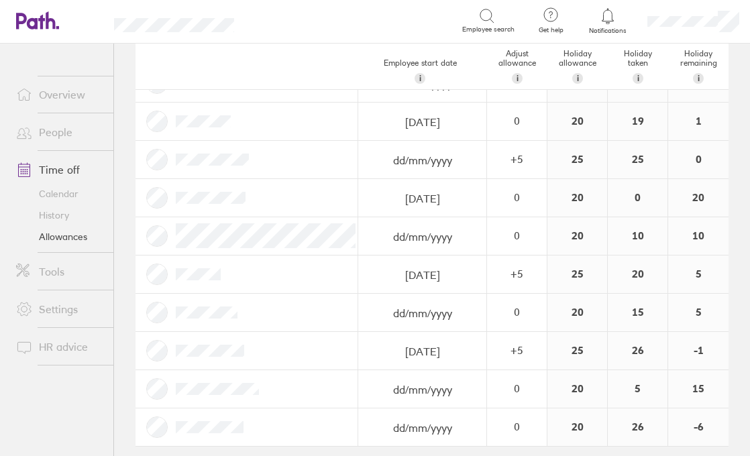
scroll to position [338, 0]
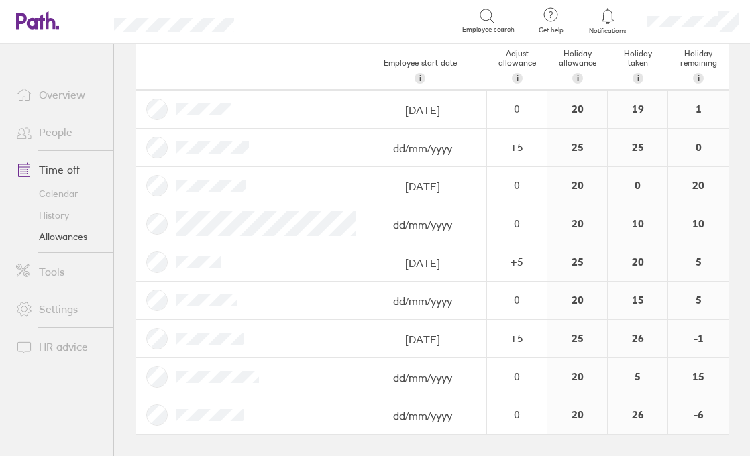
click at [61, 167] on link "Time off" at bounding box center [59, 169] width 108 height 27
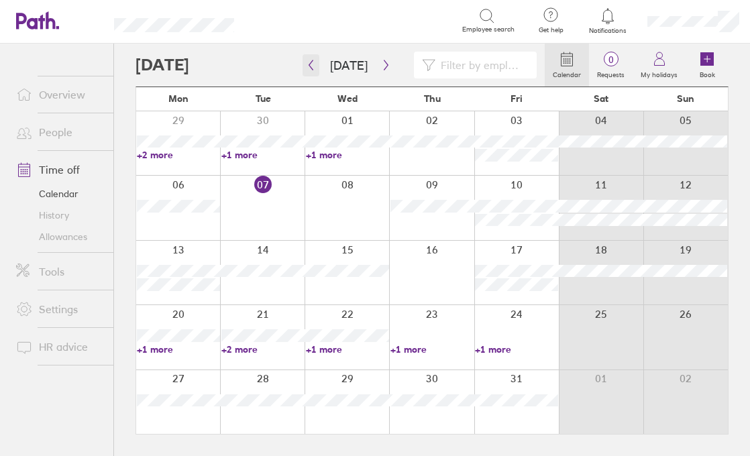
click at [311, 68] on icon "button" at bounding box center [311, 65] width 4 height 10
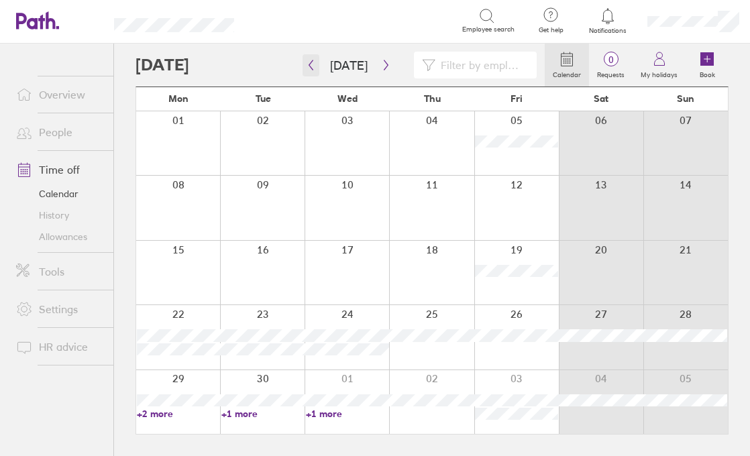
click at [311, 68] on icon "button" at bounding box center [311, 65] width 4 height 10
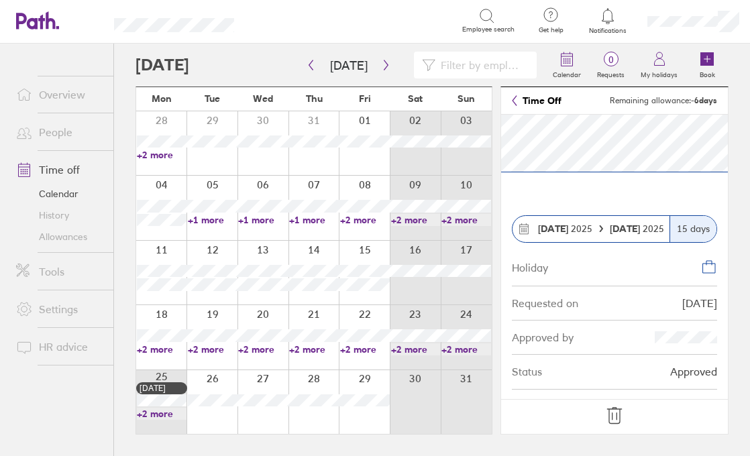
click at [649, 233] on span "[DATE]" at bounding box center [637, 228] width 54 height 11
click at [621, 418] on icon at bounding box center [614, 415] width 21 height 21
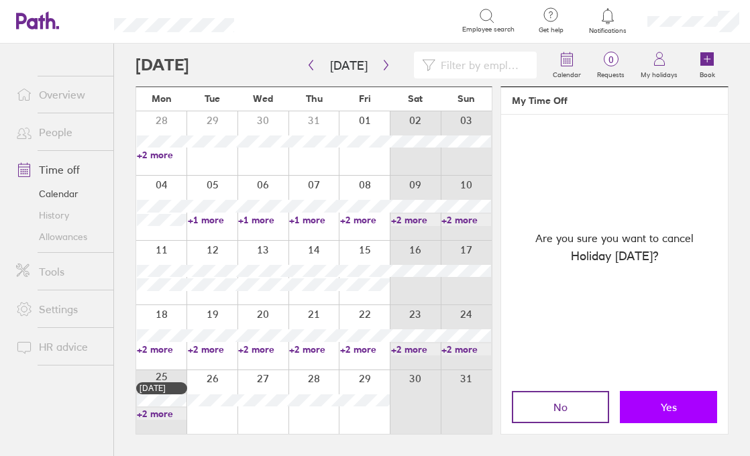
click at [664, 401] on span "Yes" at bounding box center [669, 407] width 16 height 12
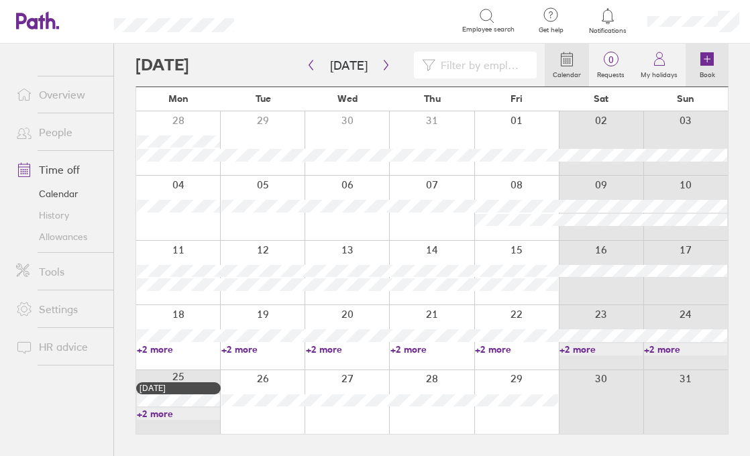
click at [707, 62] on icon at bounding box center [706, 58] width 13 height 13
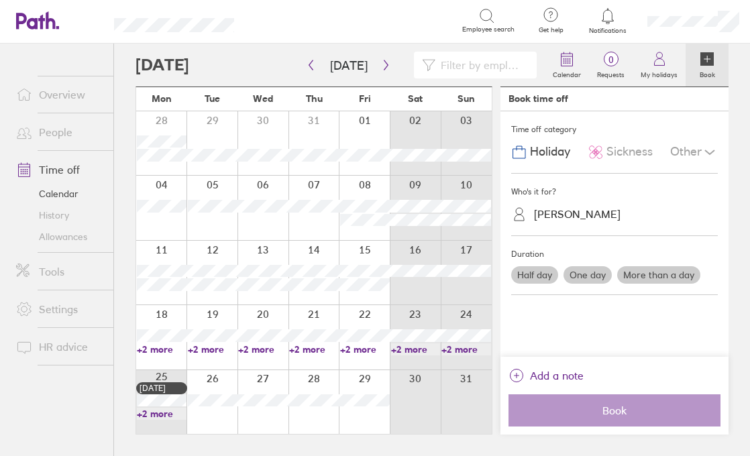
click at [654, 278] on label "More than a day" at bounding box center [658, 274] width 83 height 17
click at [0, 0] on input "More than a day" at bounding box center [0, 0] width 0 height 0
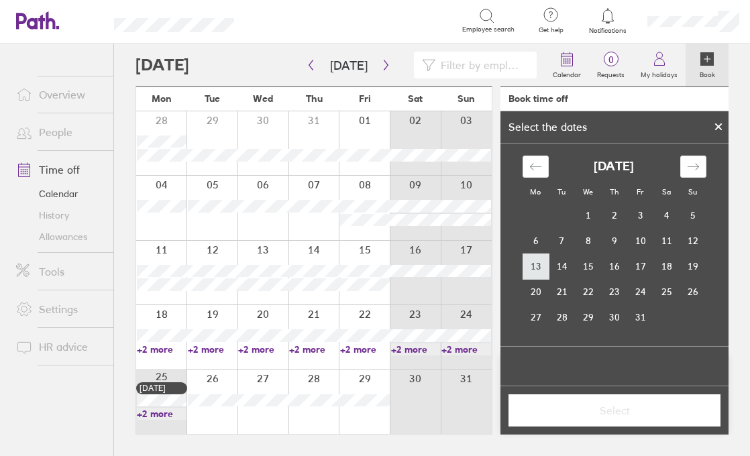
click at [530, 272] on td "13" at bounding box center [535, 266] width 26 height 25
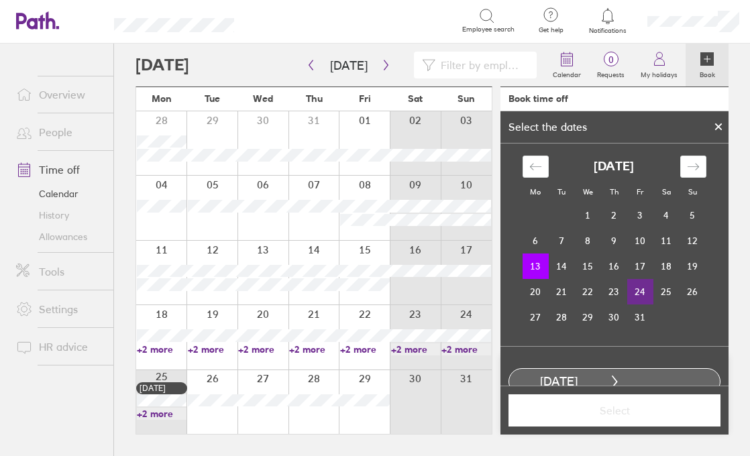
click at [635, 288] on td "24" at bounding box center [640, 291] width 26 height 25
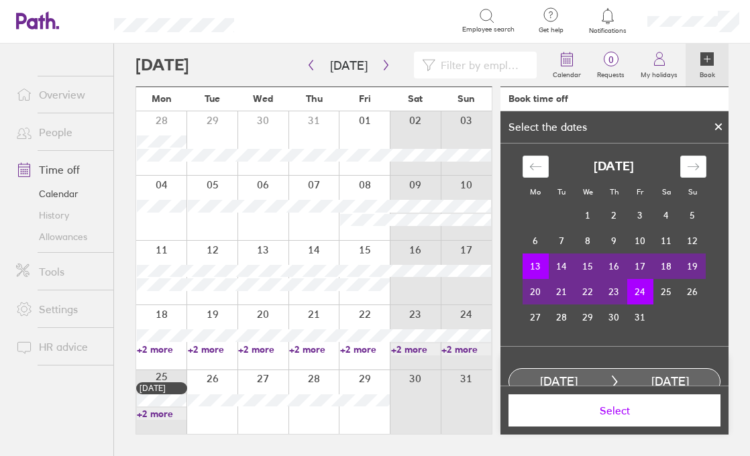
click at [615, 408] on span "Select" at bounding box center [614, 410] width 193 height 12
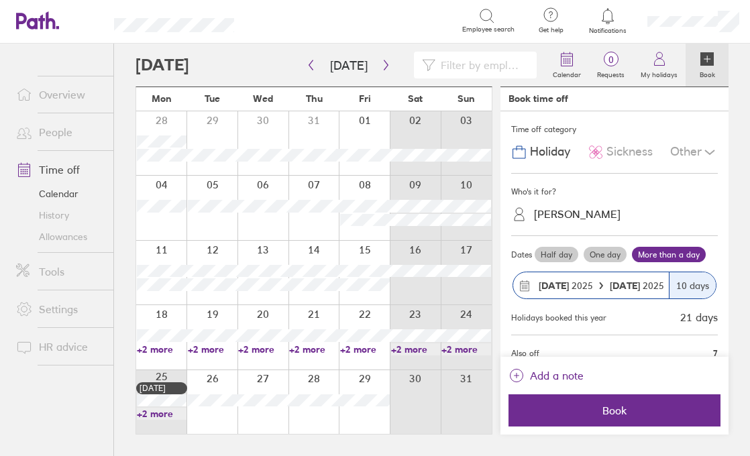
click at [630, 286] on strong "[DATE]" at bounding box center [626, 286] width 33 height 12
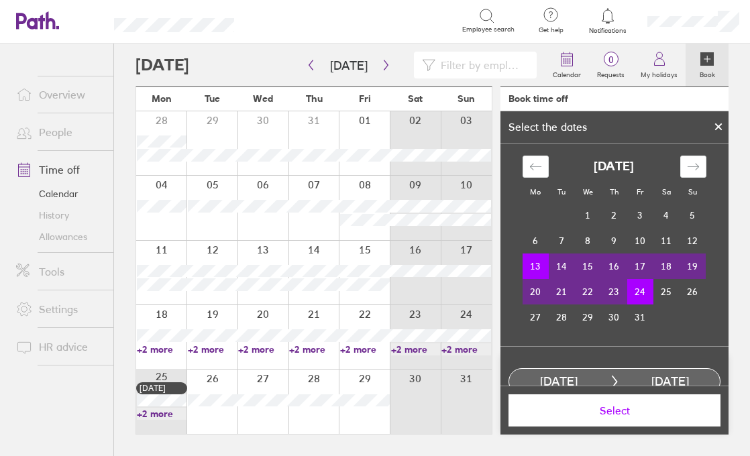
click at [638, 260] on td "17" at bounding box center [640, 266] width 26 height 25
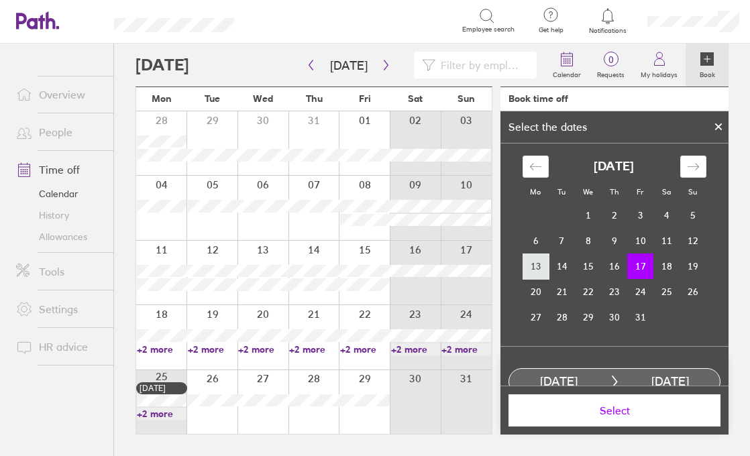
click at [528, 261] on td "13" at bounding box center [535, 266] width 26 height 25
click at [638, 264] on td "17" at bounding box center [640, 266] width 26 height 25
click at [619, 410] on span "Select" at bounding box center [614, 410] width 193 height 12
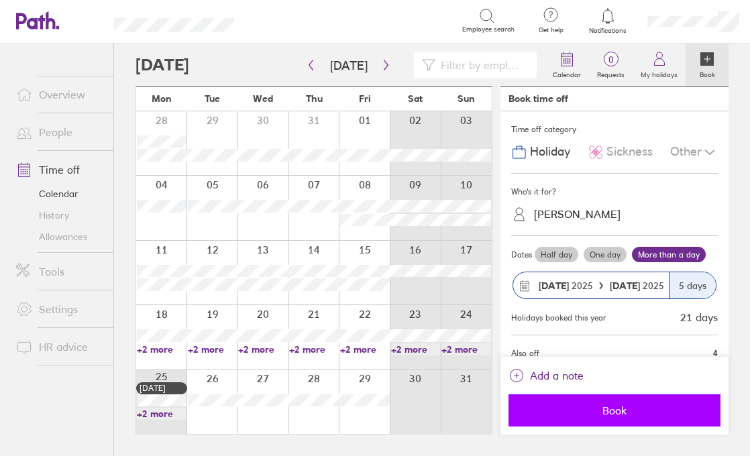
click at [632, 403] on button "Book" at bounding box center [614, 410] width 212 height 32
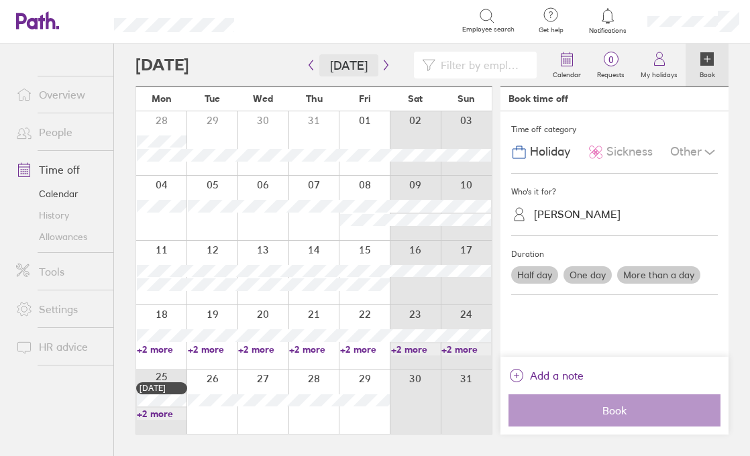
click at [352, 62] on button "[DATE]" at bounding box center [348, 65] width 59 height 22
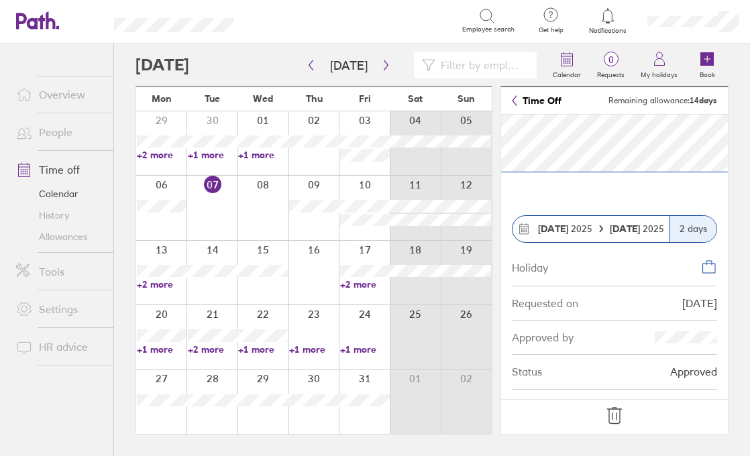
click at [616, 410] on icon at bounding box center [614, 415] width 21 height 21
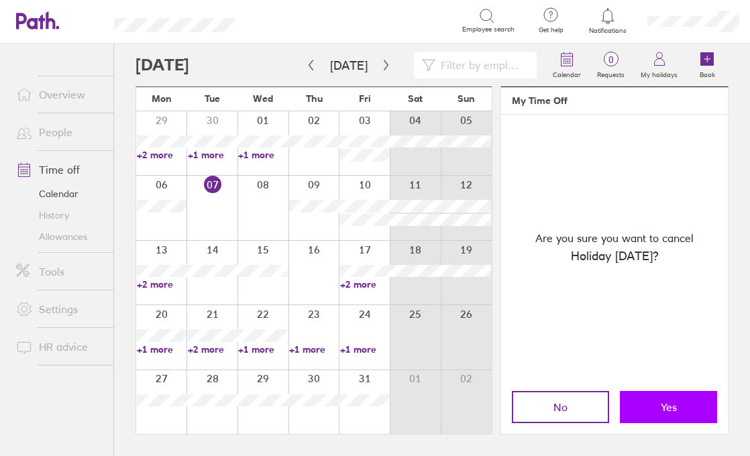
click at [675, 404] on span "Yes" at bounding box center [669, 407] width 16 height 12
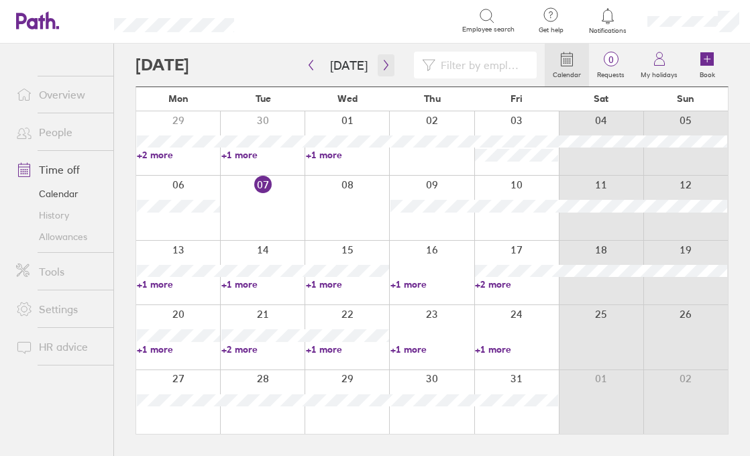
click at [381, 64] on icon "button" at bounding box center [386, 65] width 10 height 11
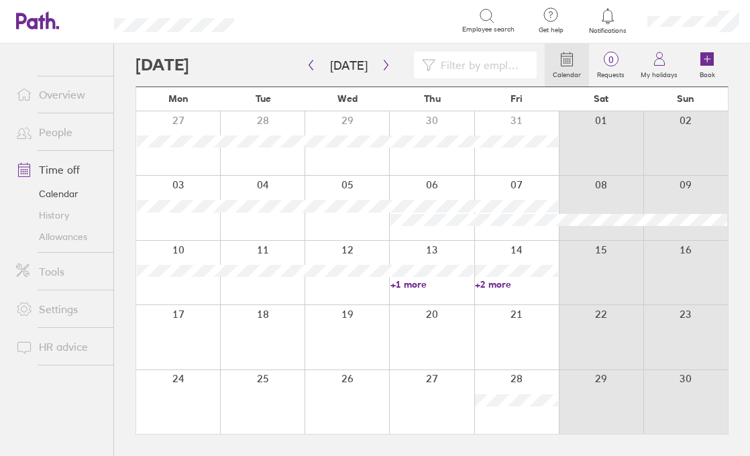
click at [491, 285] on link "+2 more" at bounding box center [516, 284] width 83 height 12
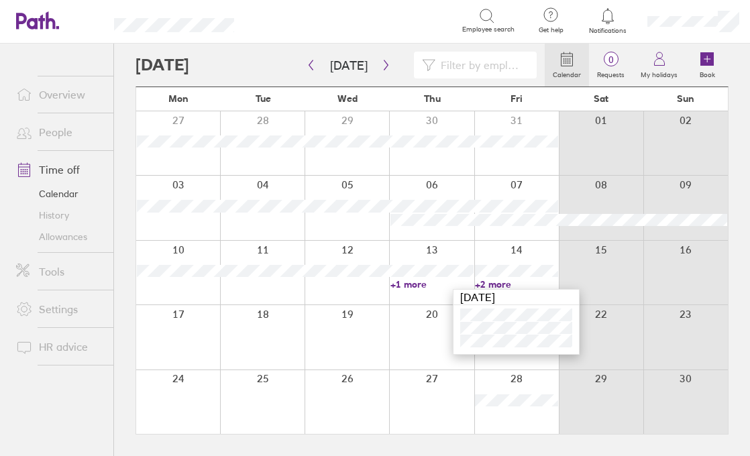
click at [491, 285] on link "+2 more" at bounding box center [516, 284] width 83 height 12
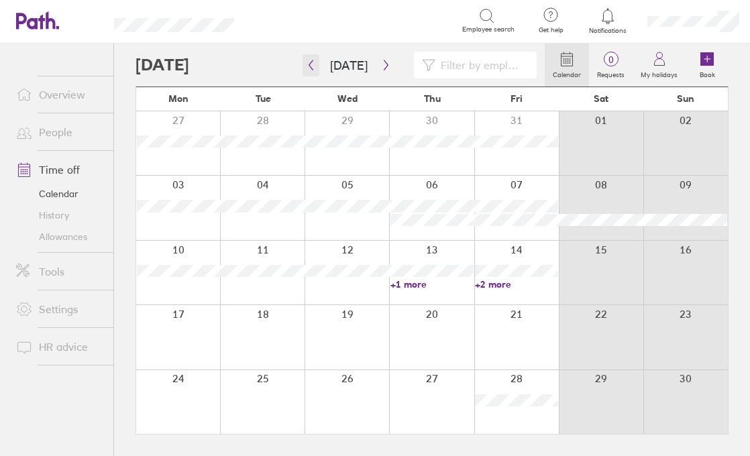
click at [313, 65] on icon "button" at bounding box center [311, 65] width 10 height 11
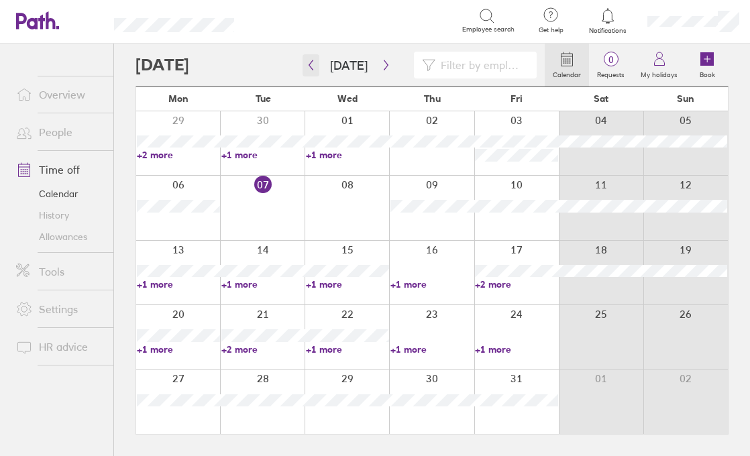
click at [311, 68] on icon "button" at bounding box center [311, 65] width 10 height 11
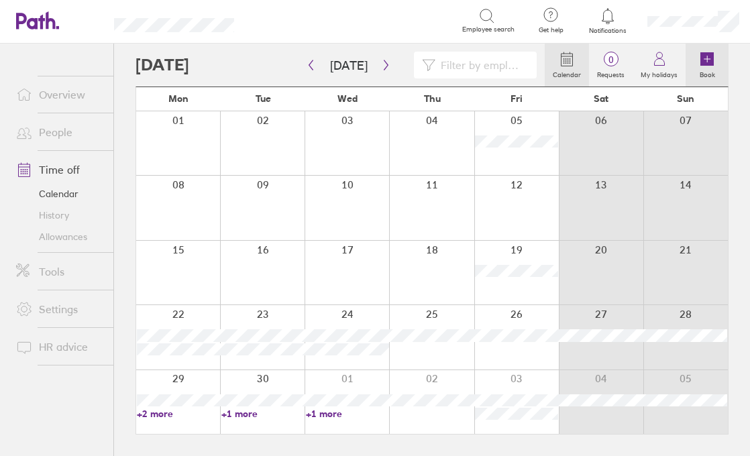
click at [713, 53] on icon at bounding box center [706, 58] width 13 height 13
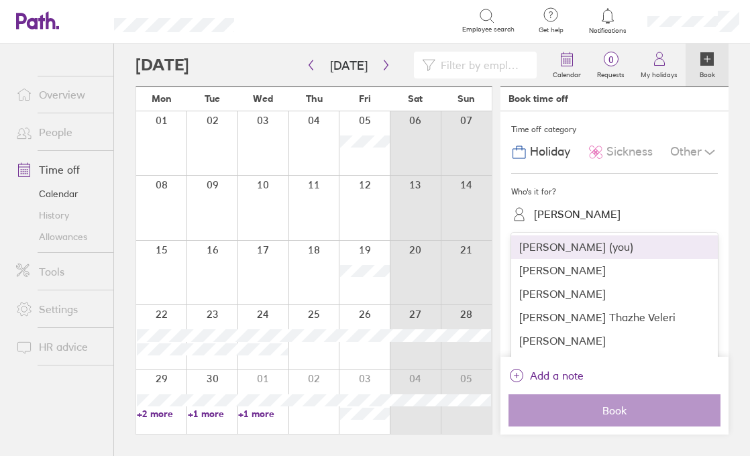
click at [549, 211] on div "[PERSON_NAME]" at bounding box center [577, 214] width 87 height 13
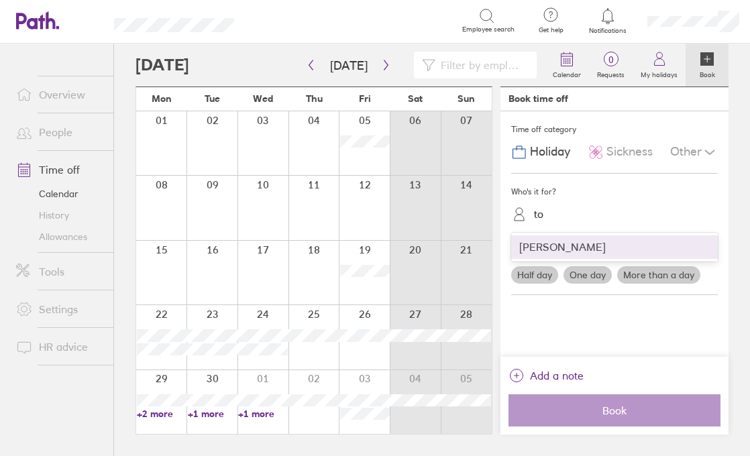
type input "ton"
click at [563, 249] on div "[PERSON_NAME]" at bounding box center [614, 246] width 207 height 23
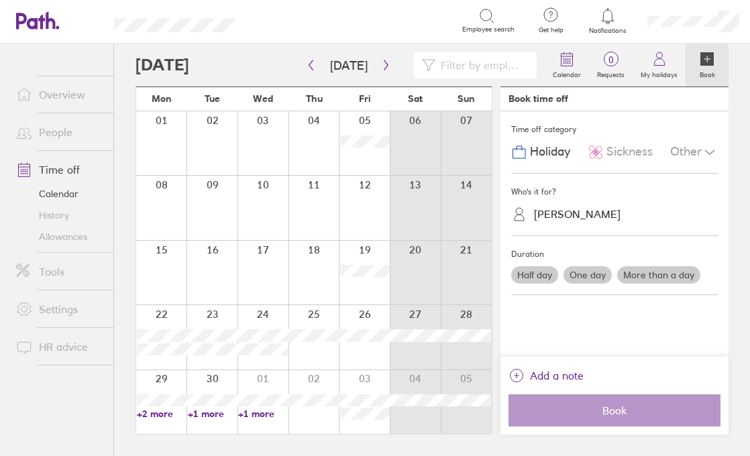
click at [653, 274] on label "More than a day" at bounding box center [658, 274] width 83 height 17
click at [0, 0] on input "More than a day" at bounding box center [0, 0] width 0 height 0
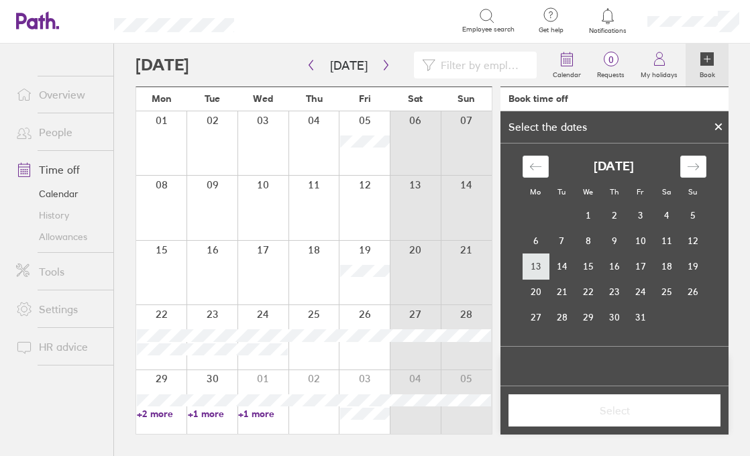
click at [530, 267] on td "13" at bounding box center [535, 266] width 26 height 25
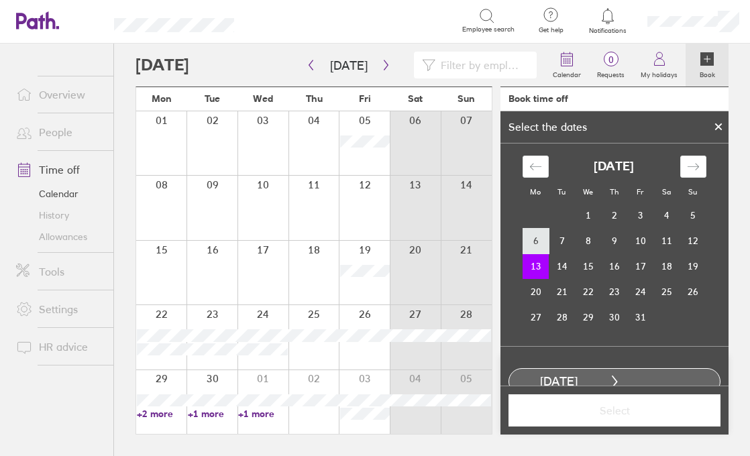
click at [534, 243] on td "6" at bounding box center [535, 240] width 26 height 25
click at [668, 243] on td "11" at bounding box center [666, 240] width 26 height 25
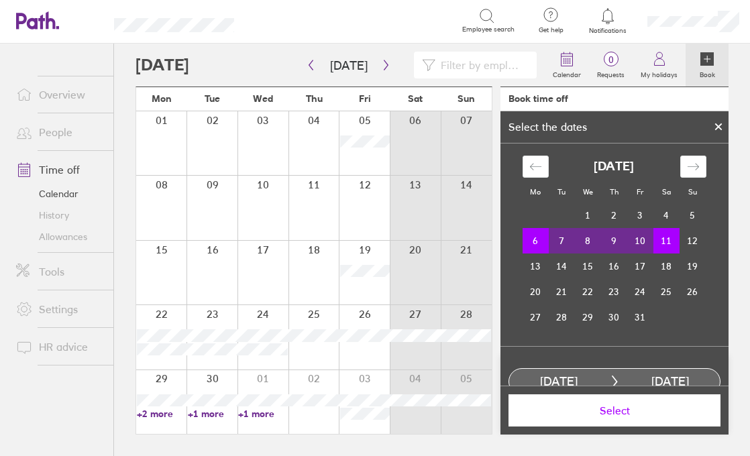
click at [625, 409] on span "Select" at bounding box center [614, 410] width 193 height 12
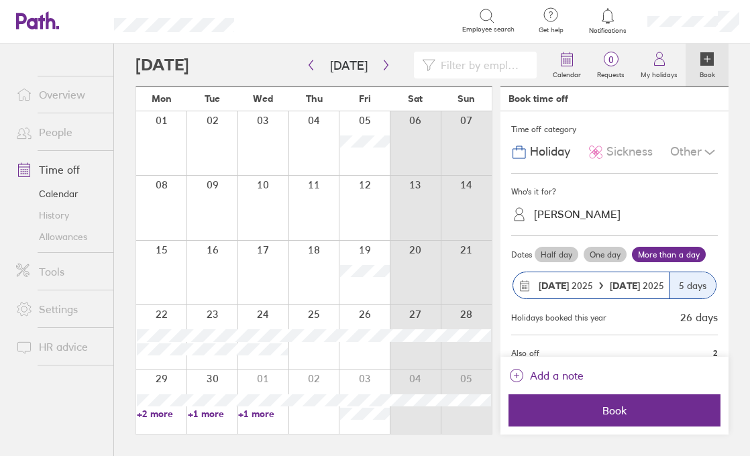
click at [60, 174] on link "Time off" at bounding box center [59, 169] width 108 height 27
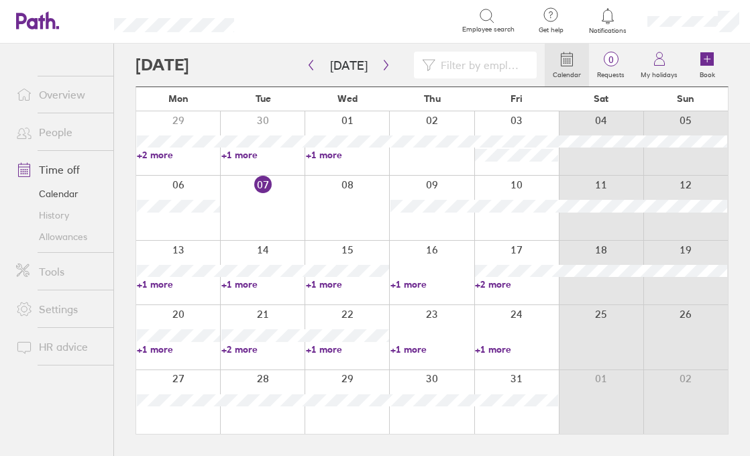
click at [60, 133] on link "People" at bounding box center [59, 132] width 108 height 27
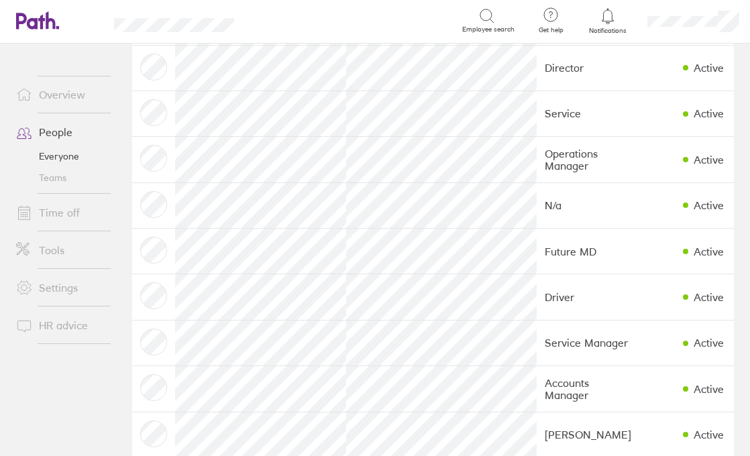
scroll to position [418, 0]
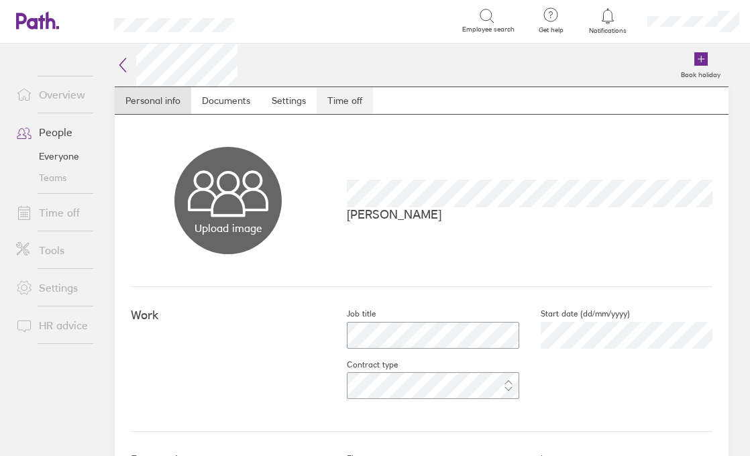
click at [366, 104] on link "Time off" at bounding box center [345, 100] width 56 height 27
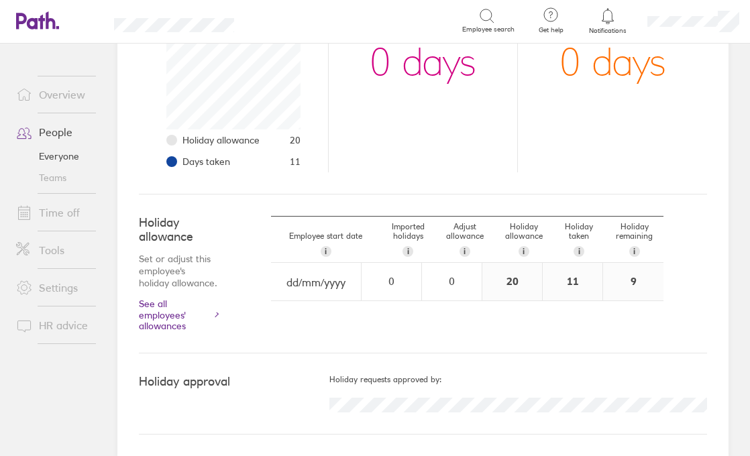
scroll to position [241, 0]
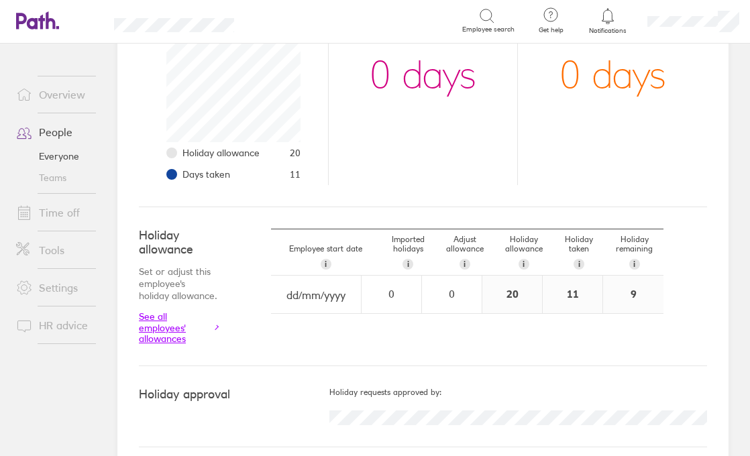
click at [170, 333] on link "See all employees' allowances" at bounding box center [178, 327] width 78 height 32
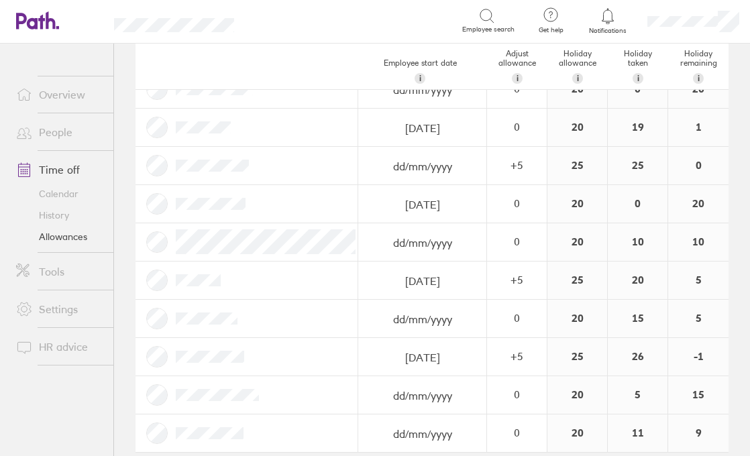
scroll to position [338, 0]
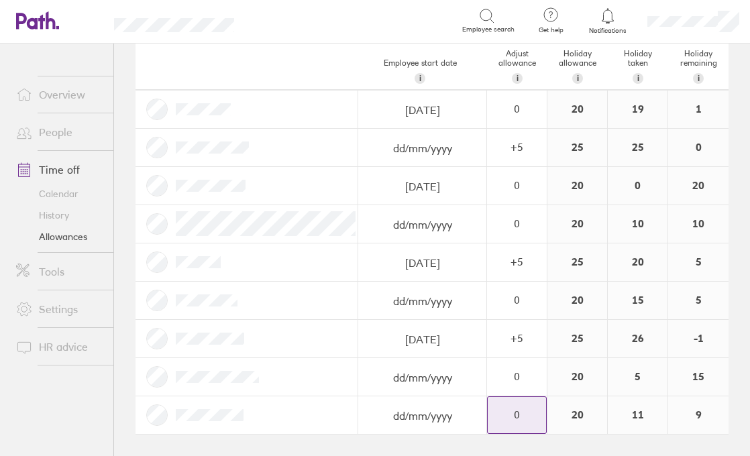
click at [516, 416] on div "0" at bounding box center [517, 414] width 58 height 12
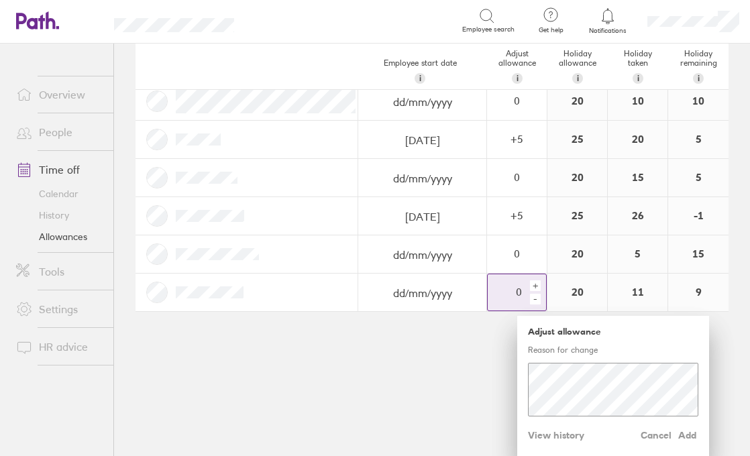
scroll to position [461, 0]
click at [537, 300] on div "-" at bounding box center [535, 298] width 11 height 11
click at [537, 301] on div "-" at bounding box center [535, 298] width 11 height 11
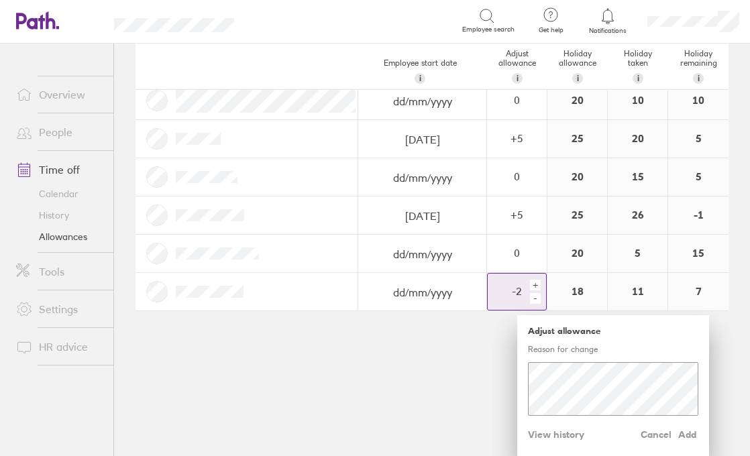
click at [537, 301] on div "-" at bounding box center [535, 298] width 11 height 11
click at [687, 435] on span "Add" at bounding box center [687, 434] width 21 height 21
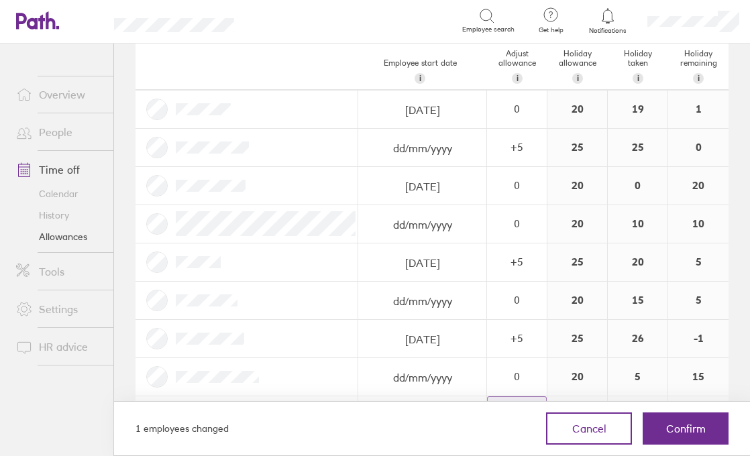
scroll to position [338, 0]
click at [676, 432] on span "Confirm" at bounding box center [686, 429] width 40 height 12
click at [689, 433] on span "Confirm" at bounding box center [686, 429] width 40 height 12
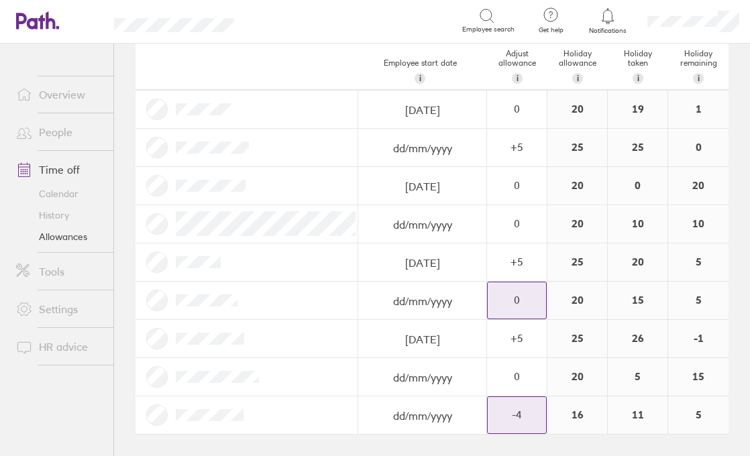
click at [524, 297] on div "0" at bounding box center [517, 300] width 58 height 12
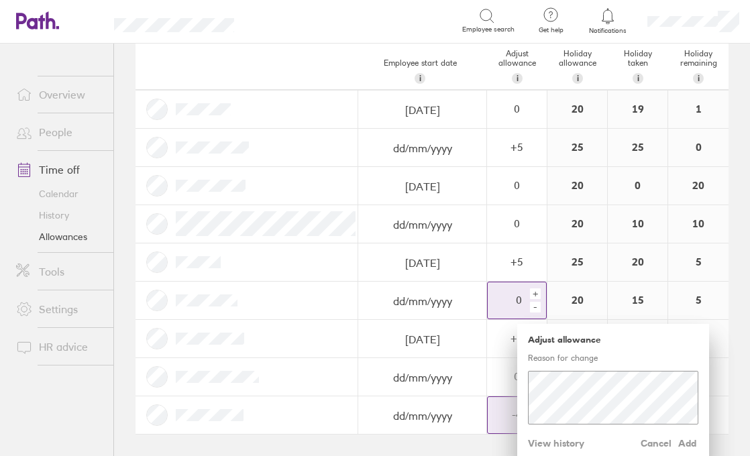
click at [537, 309] on div "-" at bounding box center [535, 307] width 11 height 11
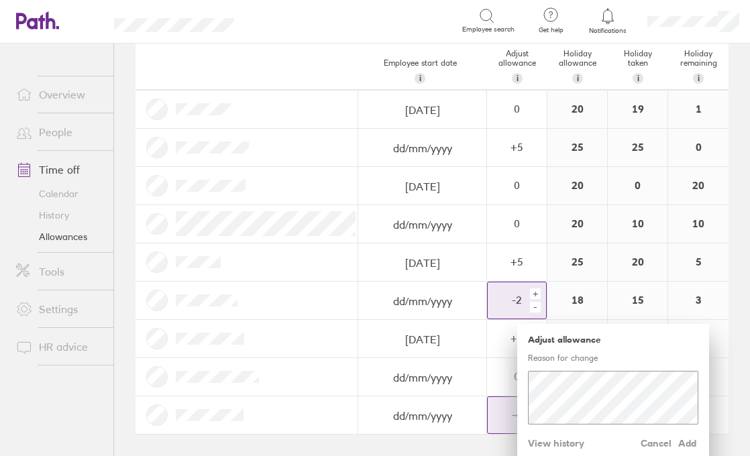
click at [537, 309] on div "-" at bounding box center [535, 307] width 11 height 11
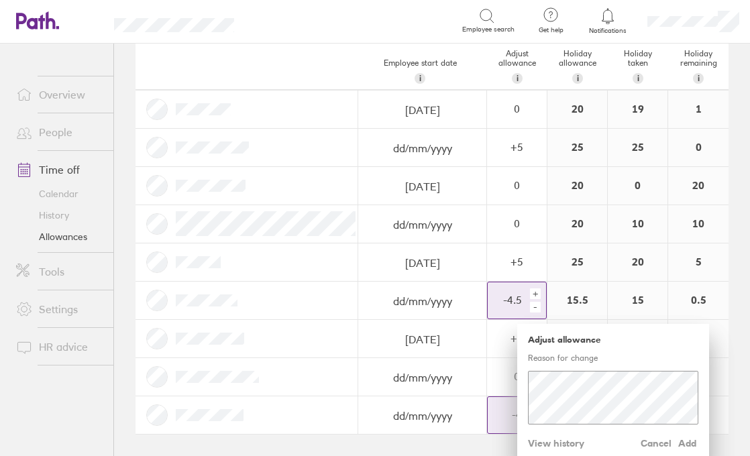
click at [537, 309] on div "-" at bounding box center [535, 307] width 11 height 11
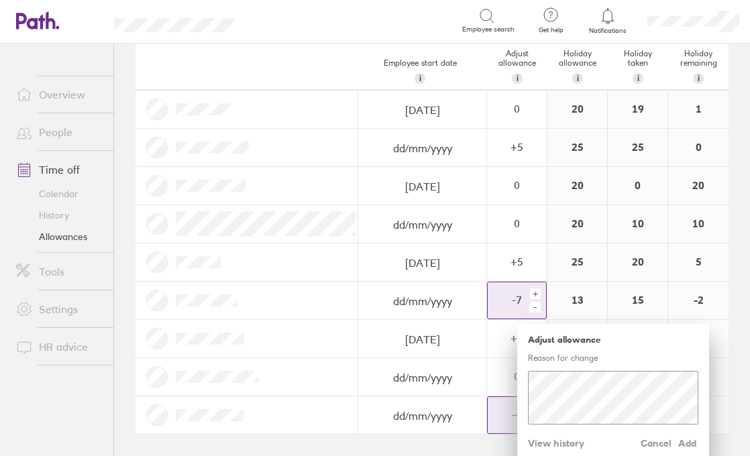
click at [537, 309] on div "-" at bounding box center [535, 307] width 11 height 11
click at [687, 440] on span "Add" at bounding box center [687, 443] width 21 height 21
click at [689, 447] on span "Add" at bounding box center [687, 443] width 21 height 21
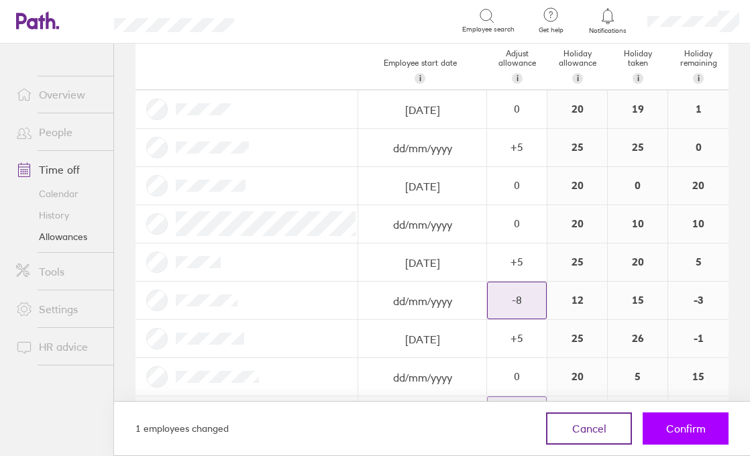
click at [686, 427] on span "Confirm" at bounding box center [686, 429] width 40 height 12
click at [685, 434] on span "Confirm" at bounding box center [686, 429] width 40 height 12
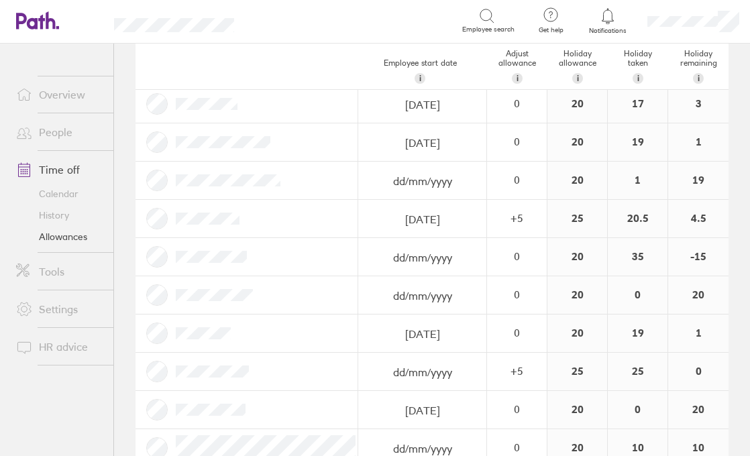
scroll to position [0, 0]
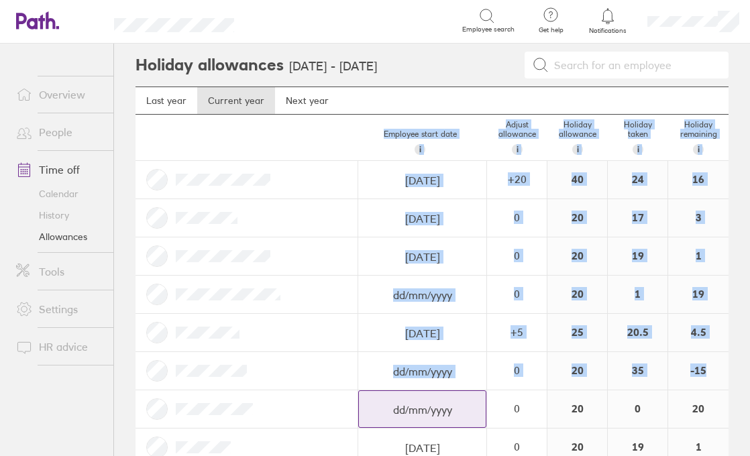
drag, startPoint x: 153, startPoint y: 150, endPoint x: 463, endPoint y: 421, distance: 412.1
click at [463, 422] on div "Employee start date i The date this employee started at your company. Used for …" at bounding box center [431, 444] width 593 height 658
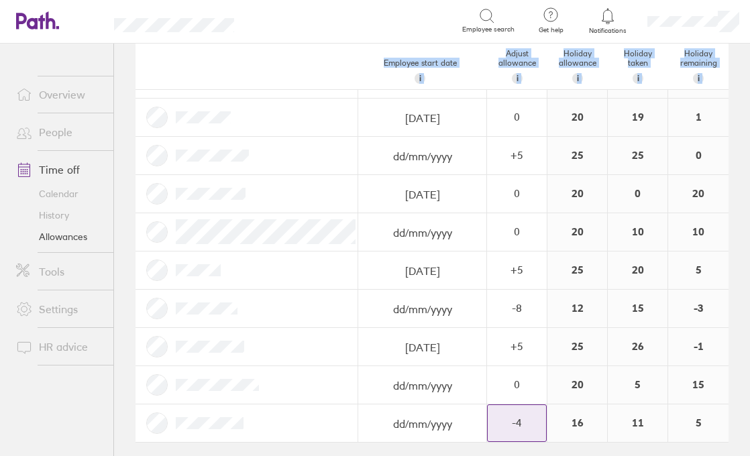
scroll to position [338, 0]
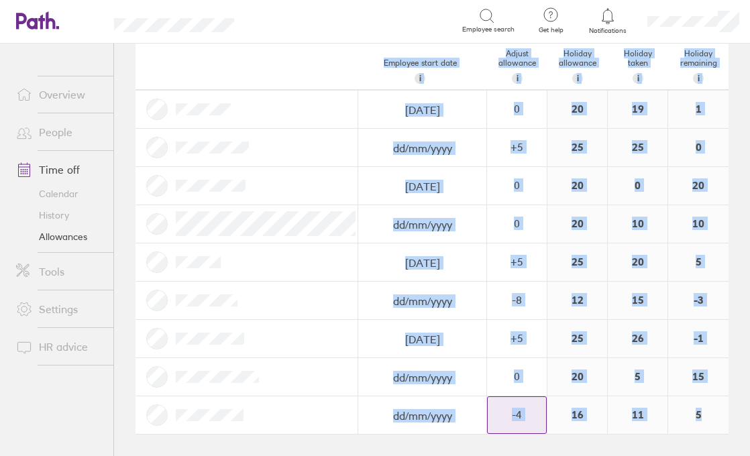
click at [708, 423] on div "5" at bounding box center [698, 415] width 60 height 38
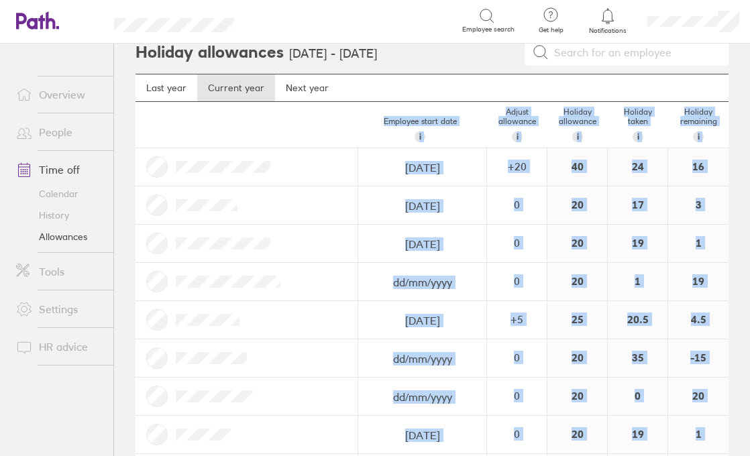
scroll to position [19, 0]
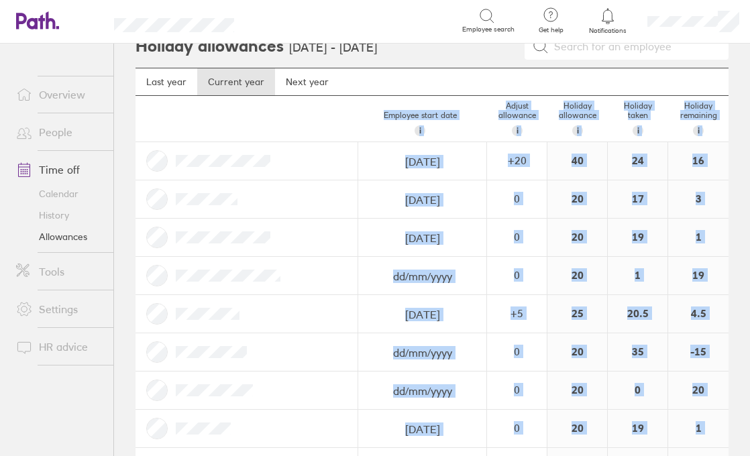
click at [159, 111] on div "Employee start date i The date this employee started at your company. Used for …" at bounding box center [431, 119] width 593 height 46
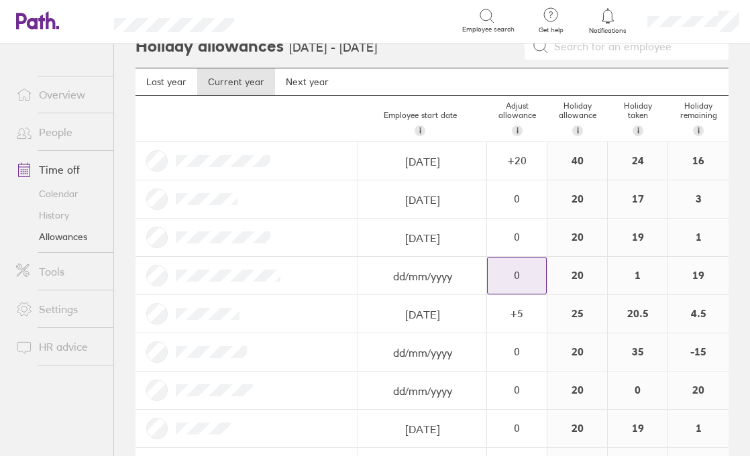
click at [517, 284] on div "0" at bounding box center [517, 276] width 58 height 36
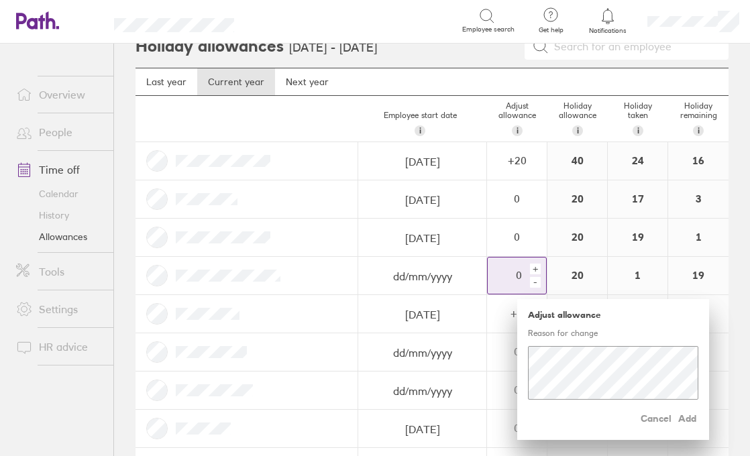
click at [539, 284] on div "-" at bounding box center [535, 282] width 11 height 11
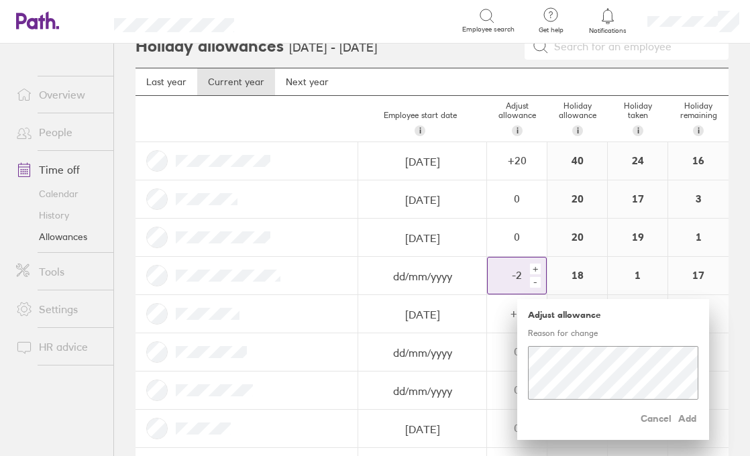
click at [539, 284] on div "-" at bounding box center [535, 282] width 11 height 11
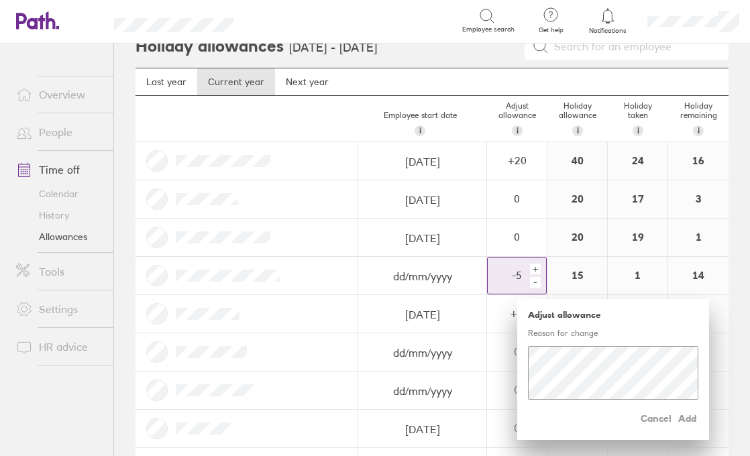
click at [539, 284] on div "-" at bounding box center [535, 282] width 11 height 11
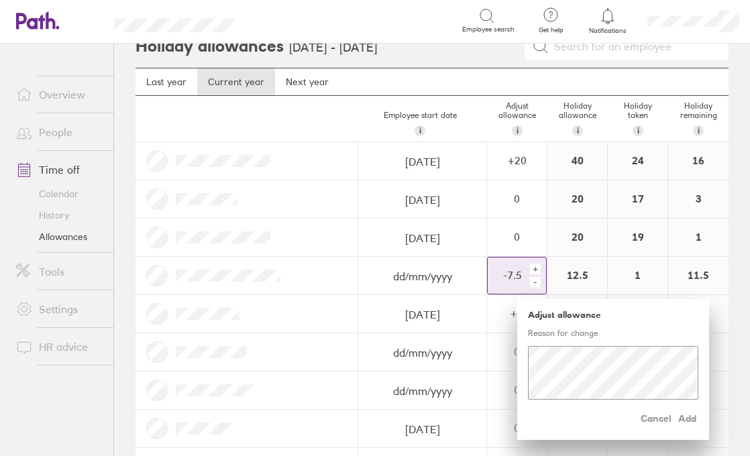
click at [539, 284] on div "-" at bounding box center [535, 282] width 11 height 11
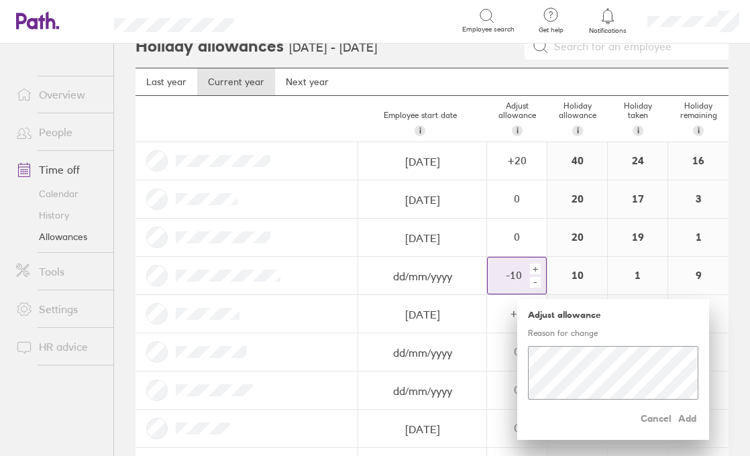
click at [539, 284] on div "-" at bounding box center [535, 282] width 11 height 11
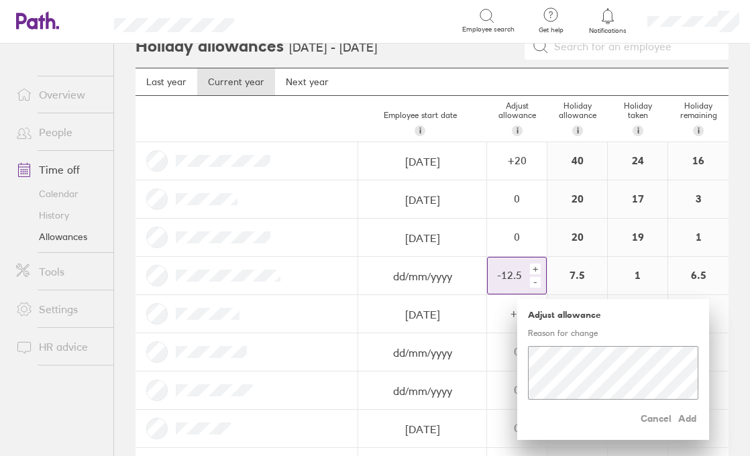
click at [539, 284] on div "-" at bounding box center [535, 282] width 11 height 11
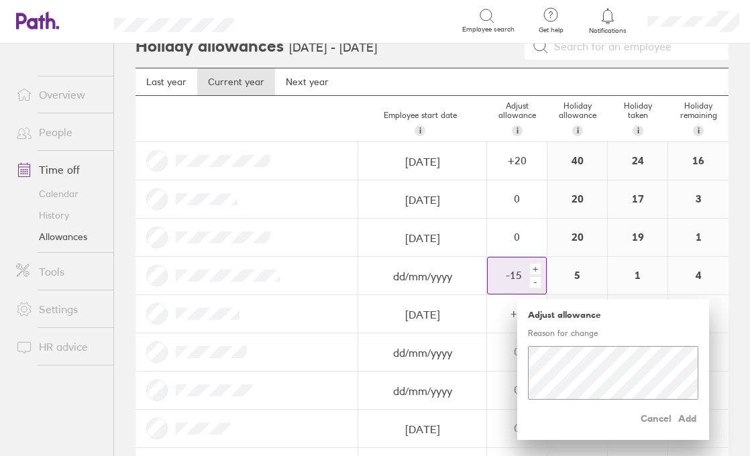
click at [539, 284] on div "-" at bounding box center [535, 282] width 11 height 11
click at [535, 265] on div "+" at bounding box center [535, 269] width 11 height 11
click at [535, 266] on div "+" at bounding box center [535, 269] width 11 height 11
click at [685, 419] on span "Add" at bounding box center [687, 418] width 21 height 21
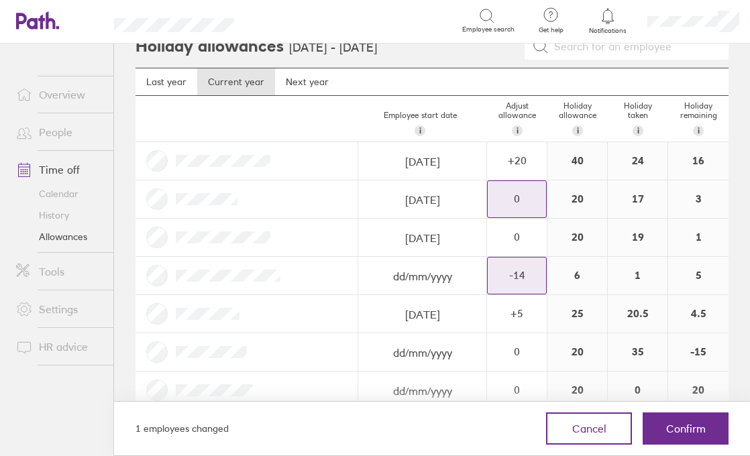
click at [516, 197] on div "0" at bounding box center [517, 198] width 58 height 12
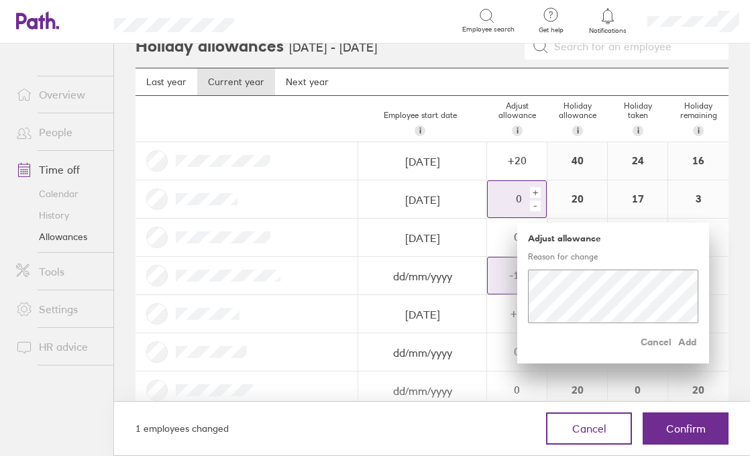
click at [535, 194] on div "+" at bounding box center [535, 192] width 11 height 11
click at [684, 341] on span "Add" at bounding box center [687, 341] width 21 height 21
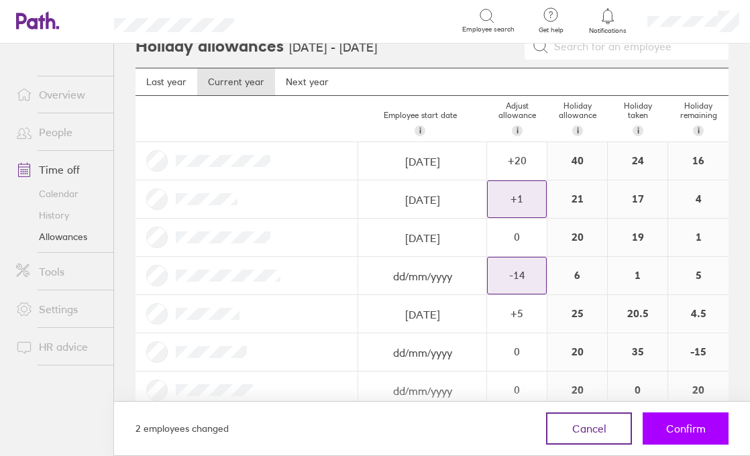
click at [688, 428] on span "Confirm" at bounding box center [686, 429] width 40 height 12
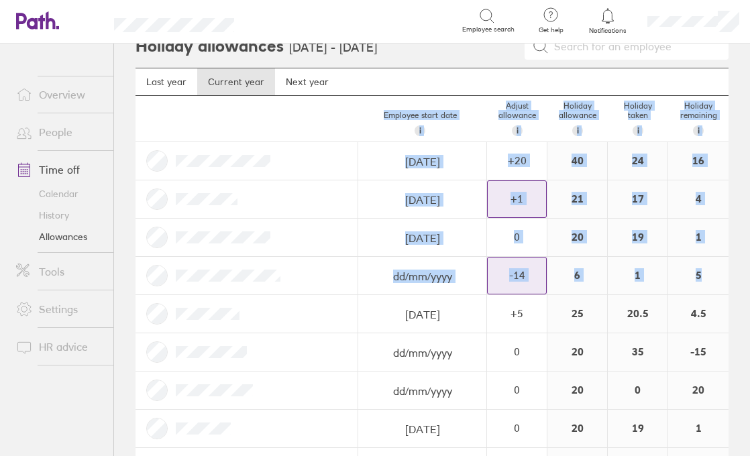
drag, startPoint x: 179, startPoint y: 123, endPoint x: 315, endPoint y: 300, distance: 223.3
click at [314, 300] on div "Employee start date i The date this employee started at your company. Used for …" at bounding box center [431, 425] width 593 height 658
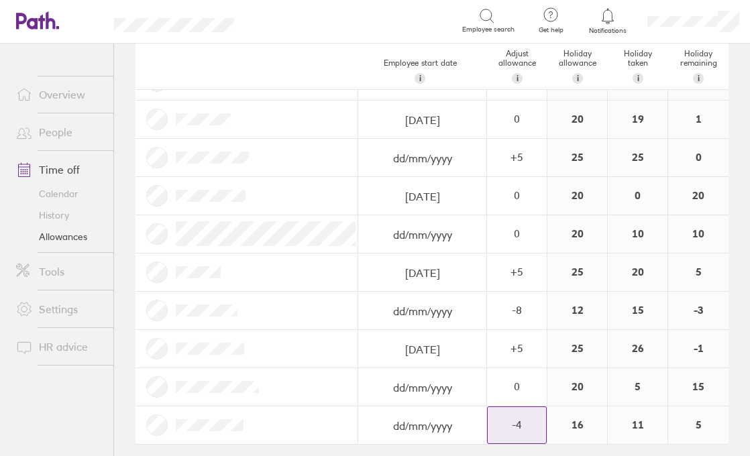
scroll to position [338, 0]
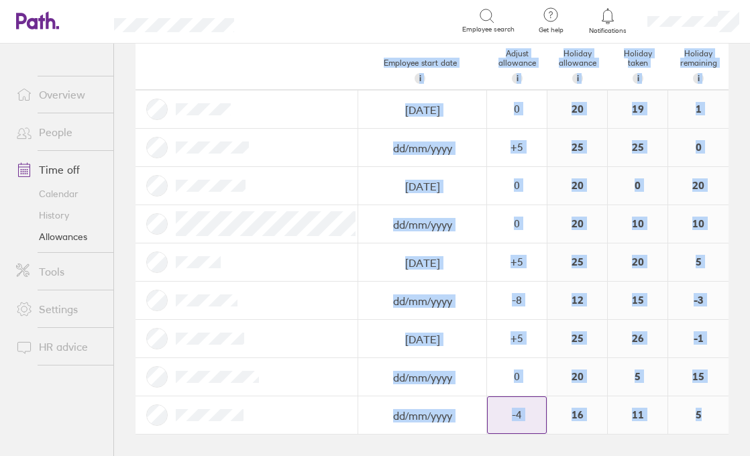
click at [707, 416] on div "5" at bounding box center [698, 415] width 60 height 38
copy main "Loremips dolor sita c Adi elit sedd eiusmodt incidid ut labo etdolor. Magn ali …"
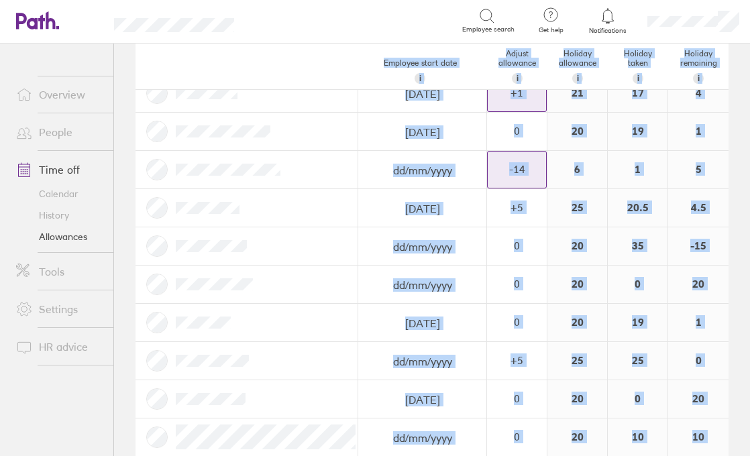
scroll to position [0, 0]
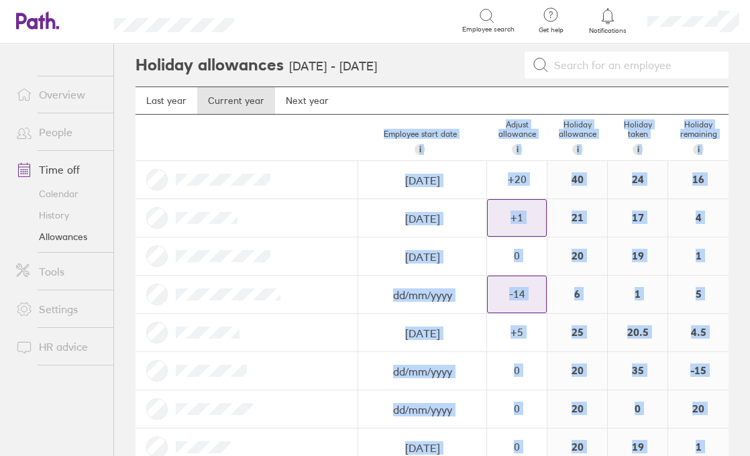
click at [267, 217] on div at bounding box center [246, 218] width 223 height 38
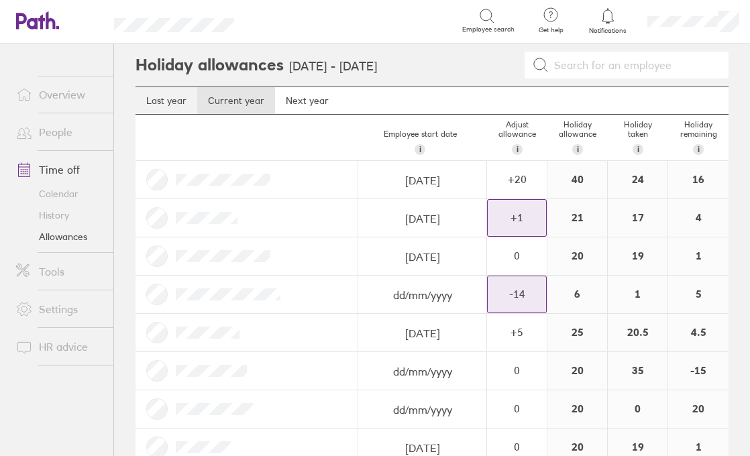
click at [156, 101] on link "Last year" at bounding box center [166, 100] width 62 height 27
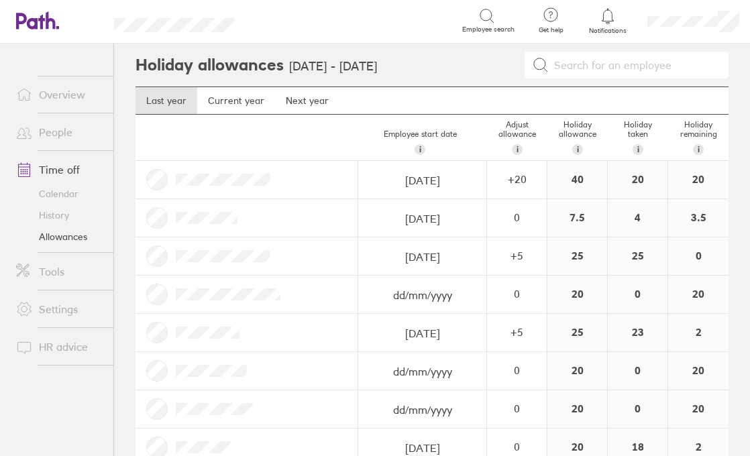
click at [56, 171] on link "Time off" at bounding box center [59, 169] width 108 height 27
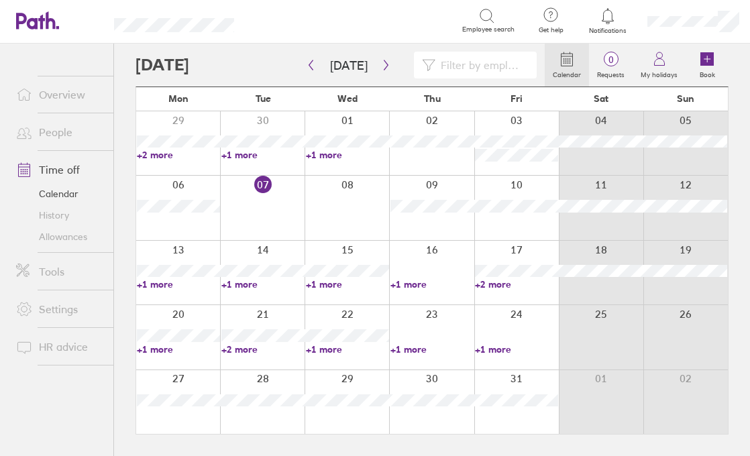
click at [45, 133] on link "People" at bounding box center [59, 132] width 108 height 27
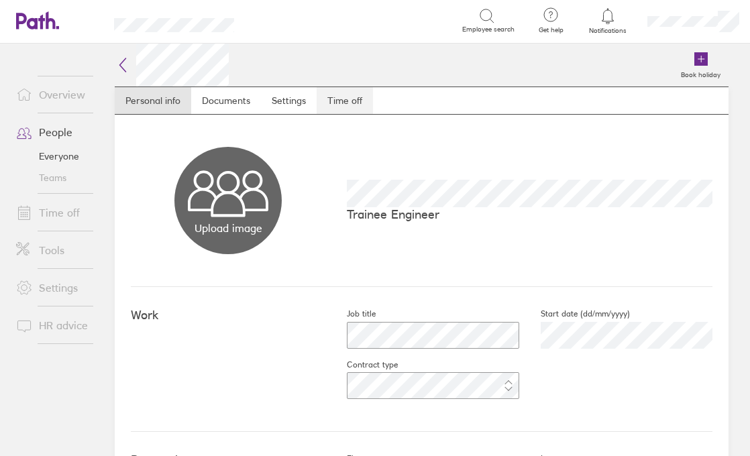
click at [363, 97] on link "Time off" at bounding box center [345, 100] width 56 height 27
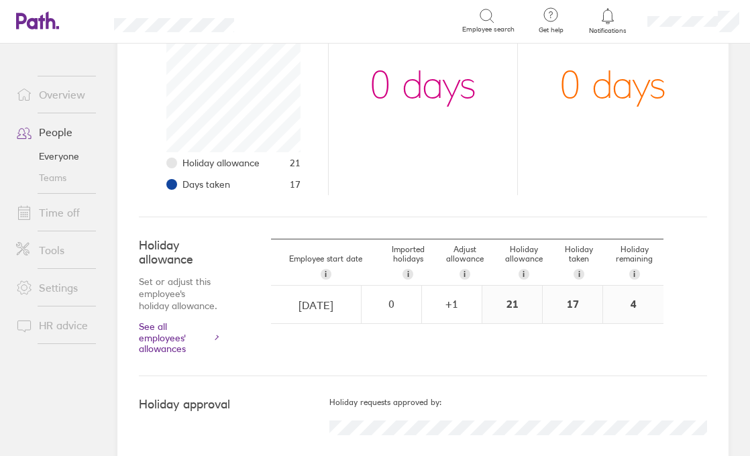
scroll to position [254, 0]
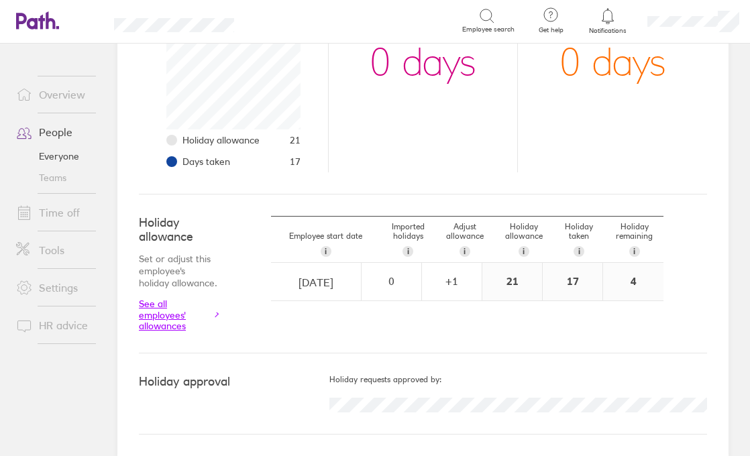
click at [165, 317] on link "See all employees' allowances" at bounding box center [178, 314] width 78 height 32
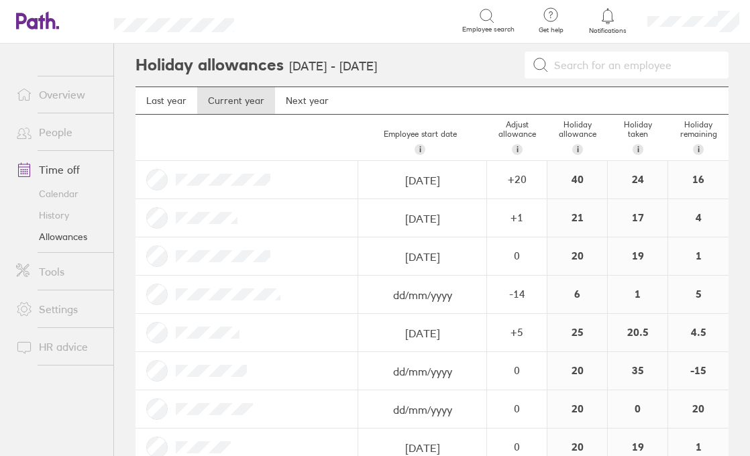
click at [66, 166] on link "Time off" at bounding box center [59, 169] width 108 height 27
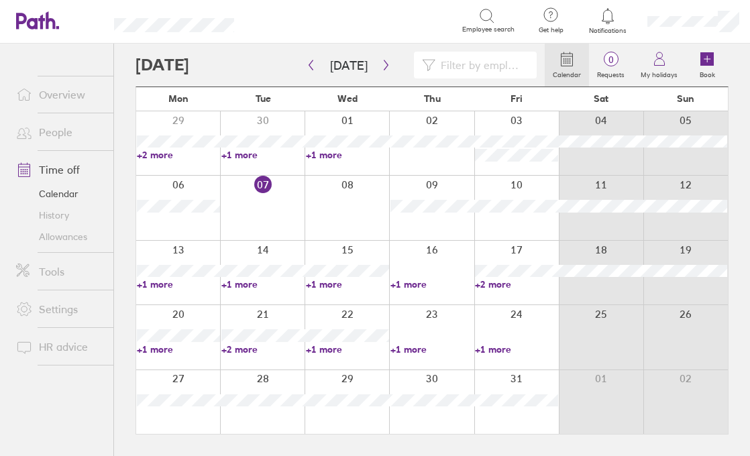
click at [467, 70] on input at bounding box center [481, 64] width 93 height 25
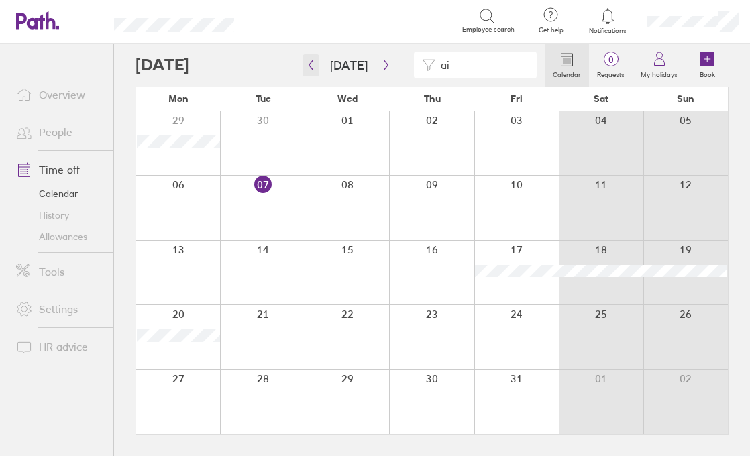
type input "ai"
click at [313, 58] on button "button" at bounding box center [310, 65] width 17 height 22
click at [311, 62] on icon "button" at bounding box center [311, 65] width 10 height 11
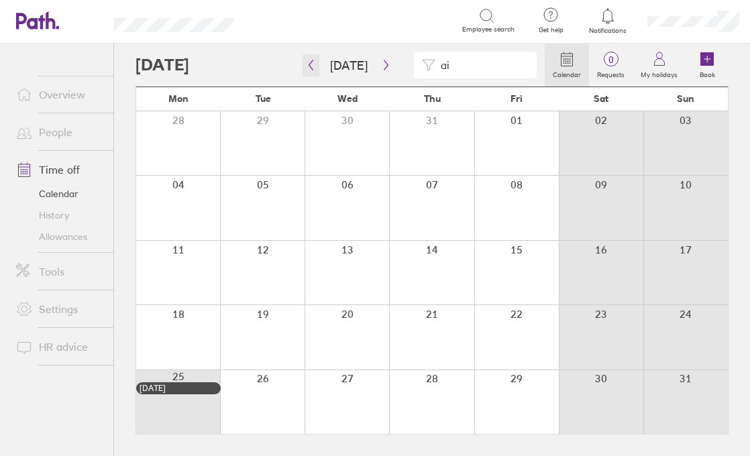
click at [311, 63] on icon "button" at bounding box center [311, 65] width 10 height 11
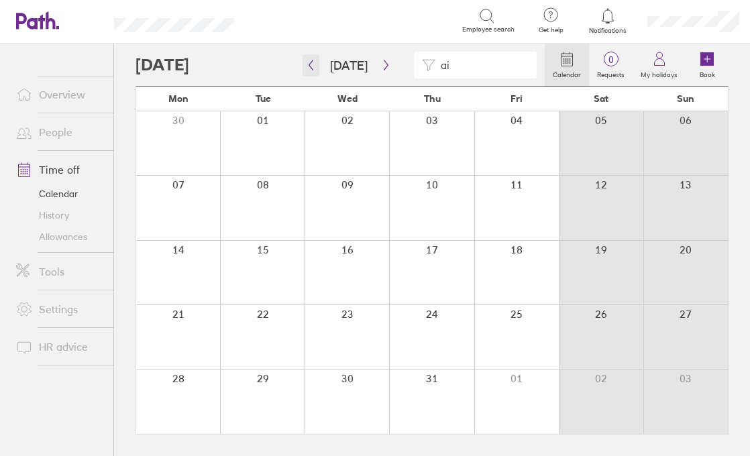
click at [311, 63] on icon "button" at bounding box center [311, 65] width 10 height 11
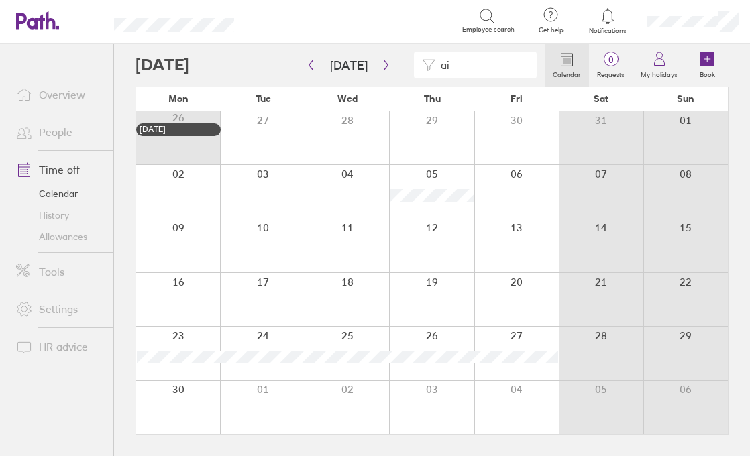
click at [181, 60] on div "ai" at bounding box center [339, 65] width 409 height 27
click at [571, 58] on icon at bounding box center [567, 59] width 16 height 16
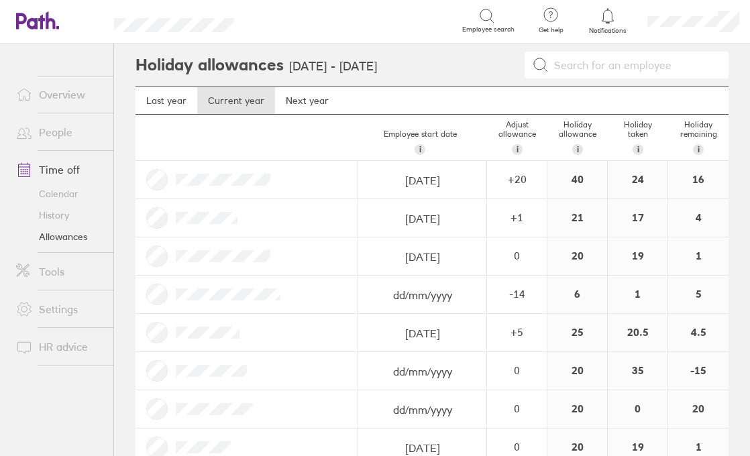
click at [47, 168] on link "Time off" at bounding box center [59, 169] width 108 height 27
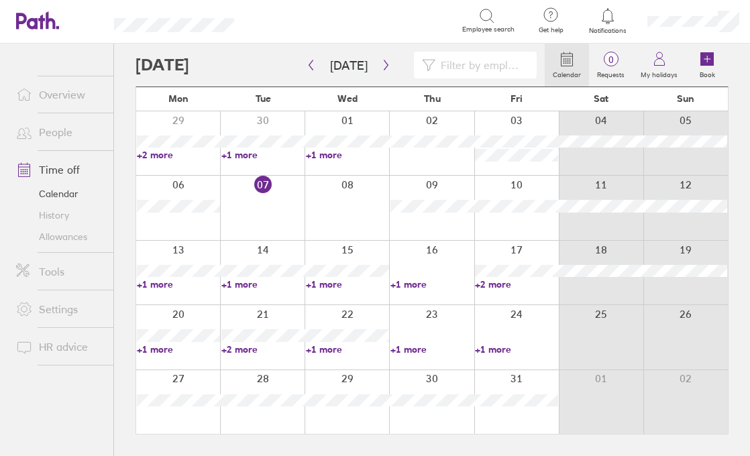
click at [574, 63] on icon at bounding box center [567, 59] width 16 height 16
click at [311, 62] on icon "button" at bounding box center [311, 65] width 4 height 10
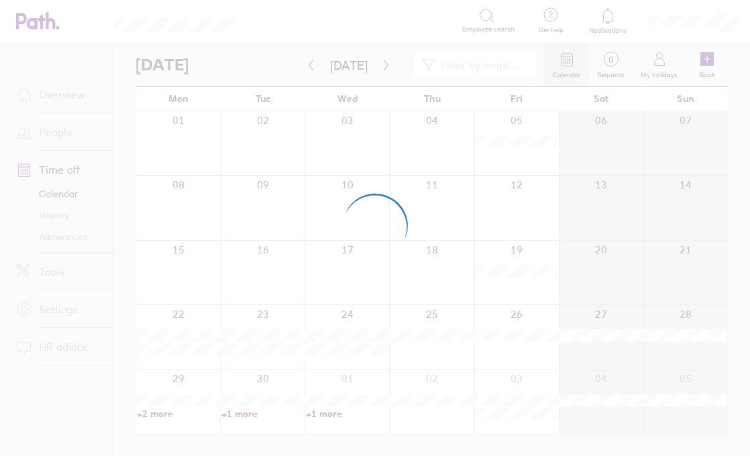
click at [311, 62] on div at bounding box center [375, 228] width 750 height 456
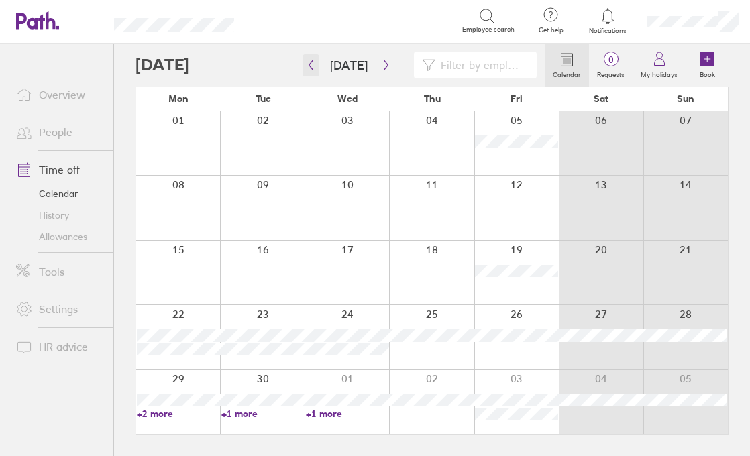
click at [311, 64] on icon "button" at bounding box center [311, 65] width 10 height 11
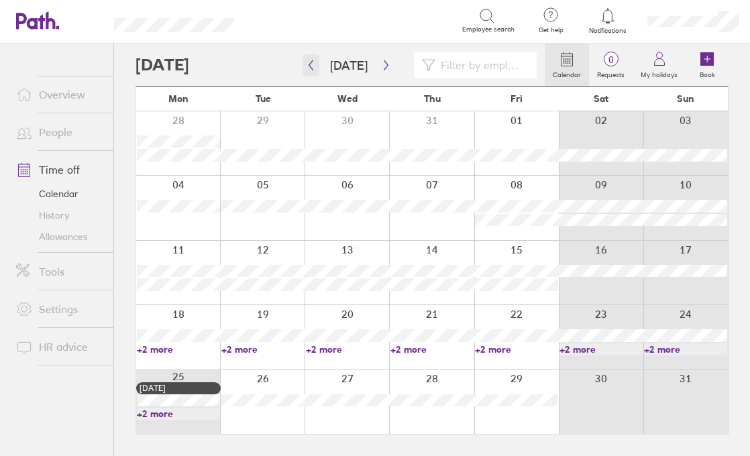
click at [308, 70] on icon "button" at bounding box center [311, 65] width 10 height 11
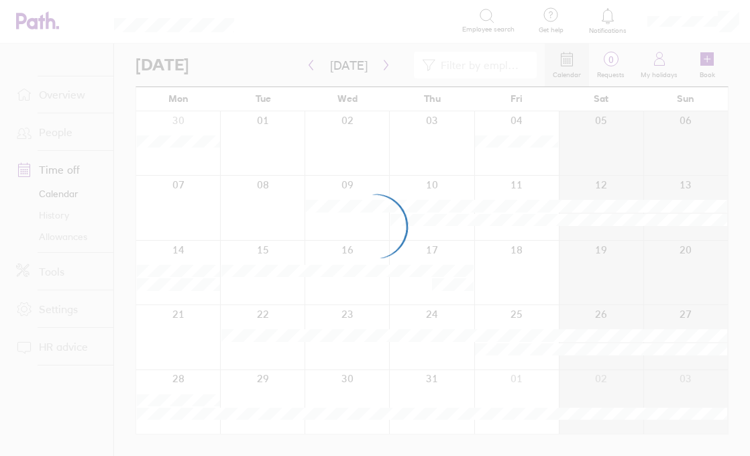
click at [308, 70] on div at bounding box center [375, 228] width 750 height 456
click at [308, 71] on div at bounding box center [375, 228] width 750 height 456
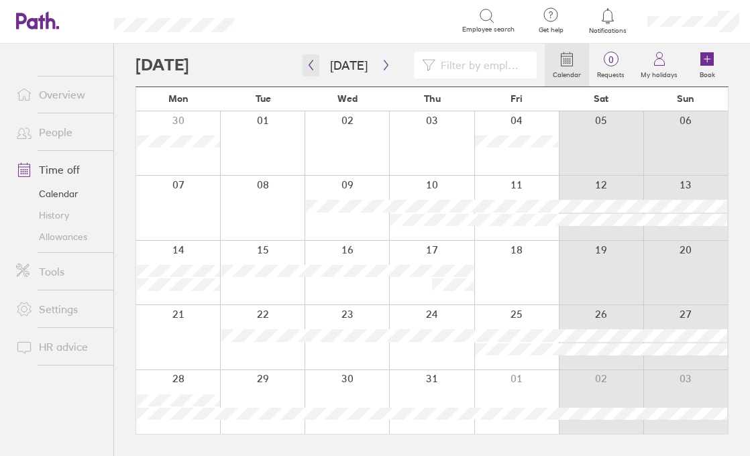
click at [309, 63] on icon "button" at bounding box center [311, 65] width 10 height 11
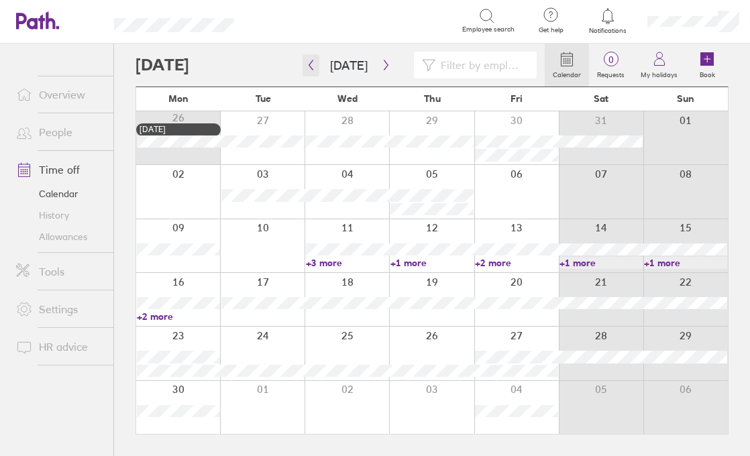
click at [309, 63] on icon "button" at bounding box center [311, 65] width 10 height 11
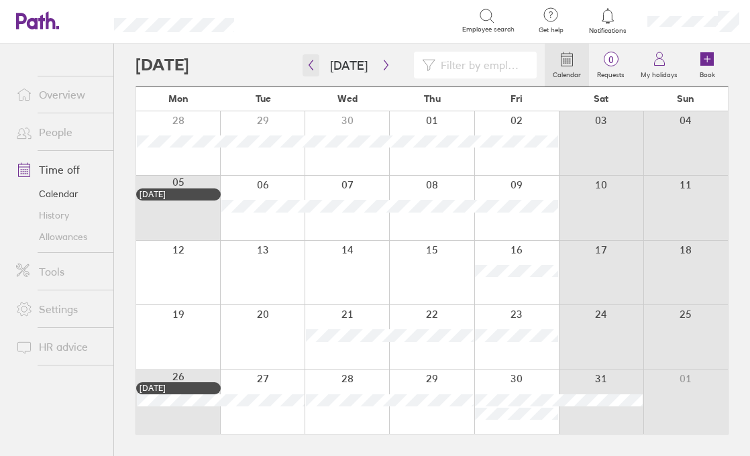
click at [309, 64] on icon "button" at bounding box center [311, 65] width 10 height 11
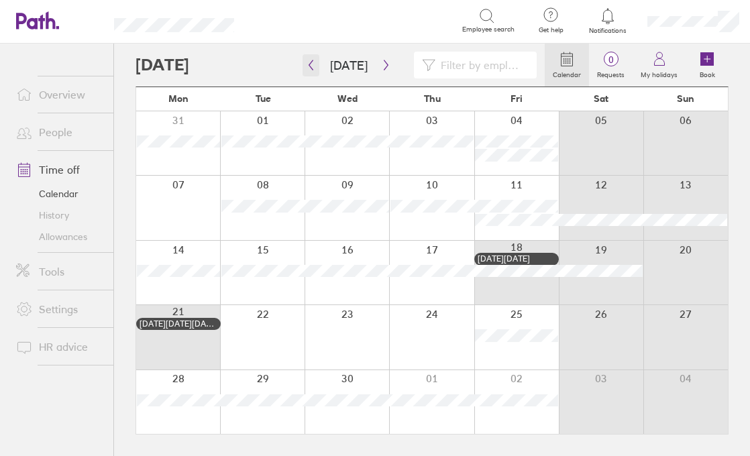
click at [308, 64] on icon "button" at bounding box center [311, 65] width 10 height 11
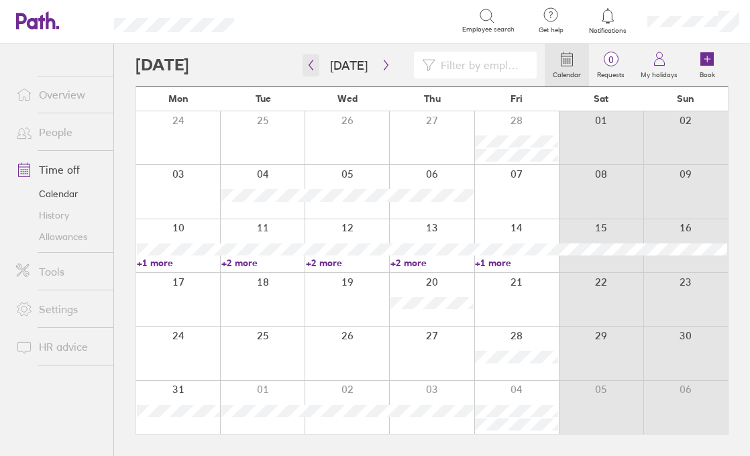
click at [308, 64] on icon "button" at bounding box center [311, 65] width 10 height 11
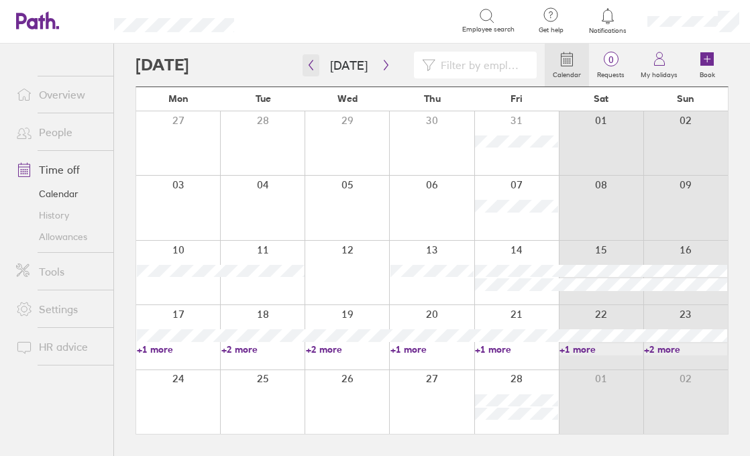
click at [309, 63] on icon "button" at bounding box center [311, 65] width 4 height 10
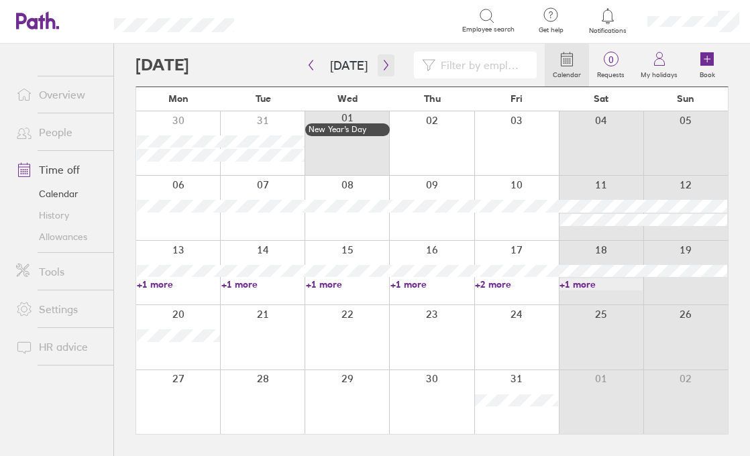
click at [381, 68] on icon "button" at bounding box center [386, 65] width 10 height 11
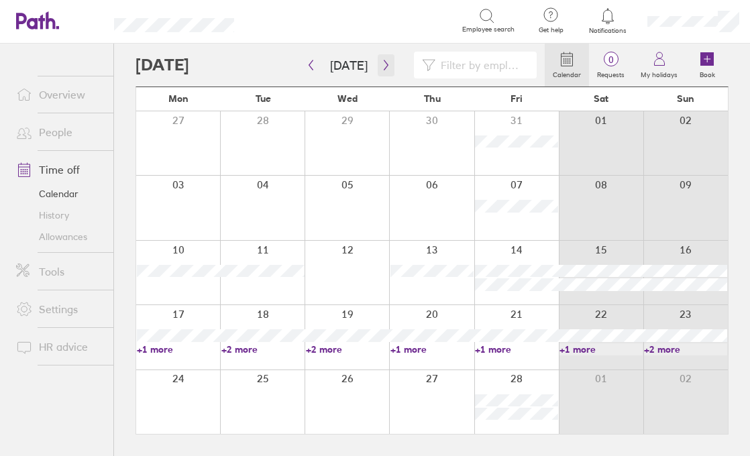
click at [384, 66] on icon "button" at bounding box center [386, 65] width 4 height 10
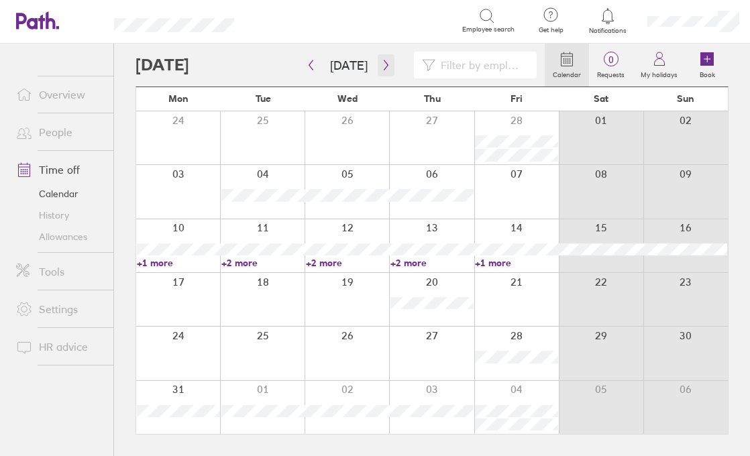
click at [384, 66] on icon "button" at bounding box center [386, 65] width 4 height 10
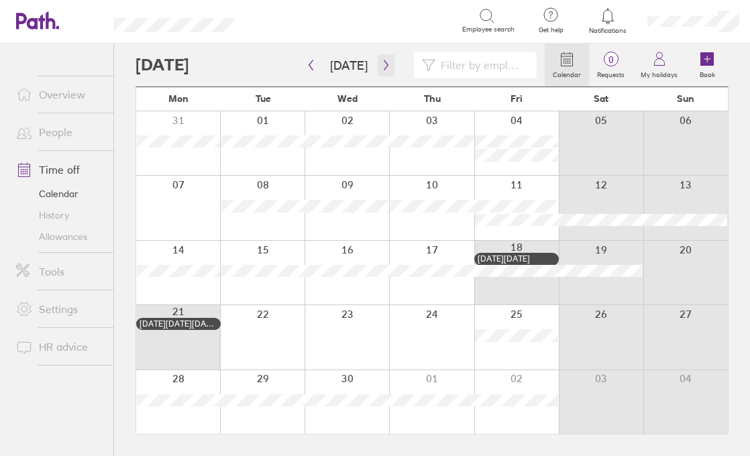
click at [382, 64] on icon "button" at bounding box center [386, 65] width 10 height 11
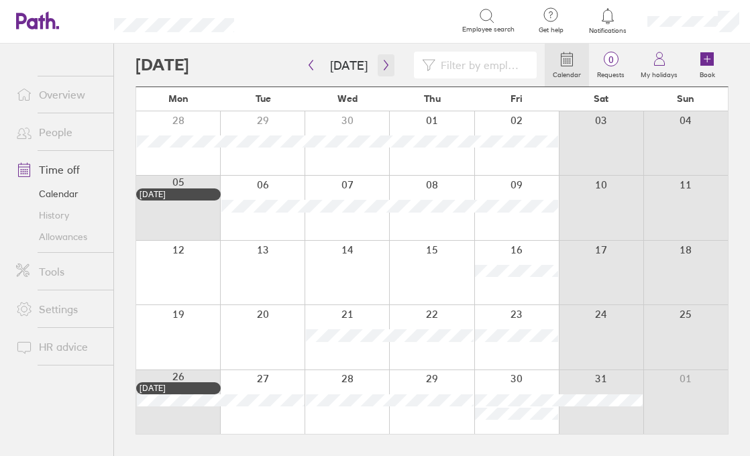
click at [383, 69] on icon "button" at bounding box center [386, 65] width 10 height 11
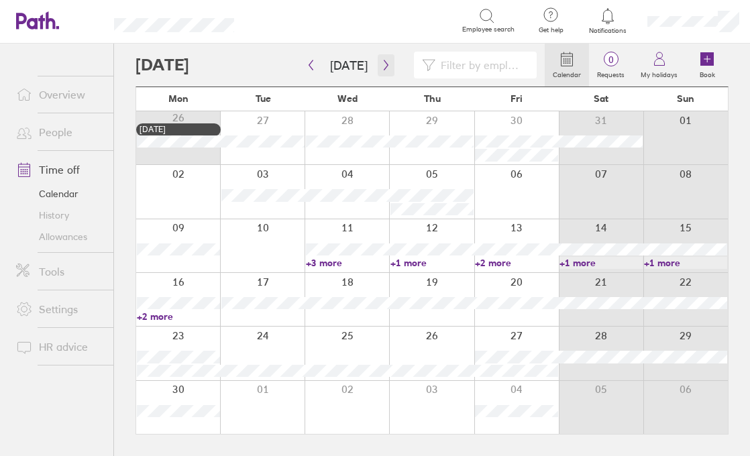
click at [383, 69] on icon "button" at bounding box center [386, 65] width 10 height 11
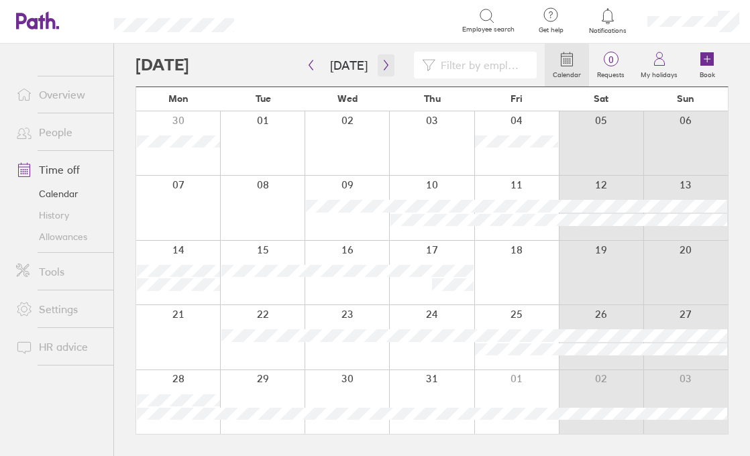
click at [384, 67] on icon "button" at bounding box center [386, 65] width 10 height 11
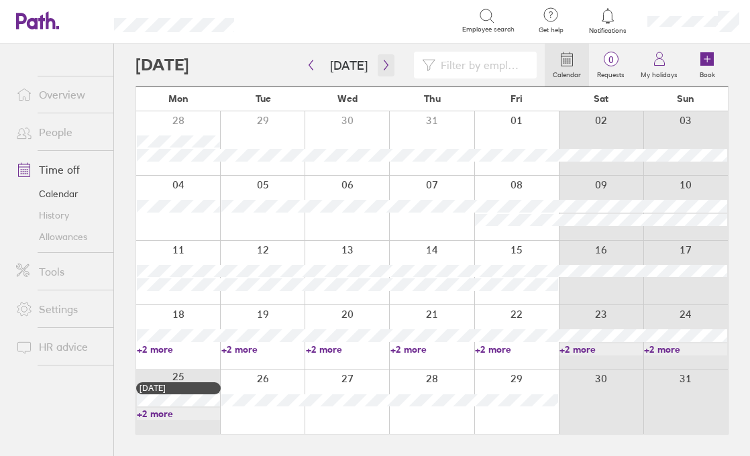
click at [386, 66] on button "button" at bounding box center [386, 65] width 17 height 22
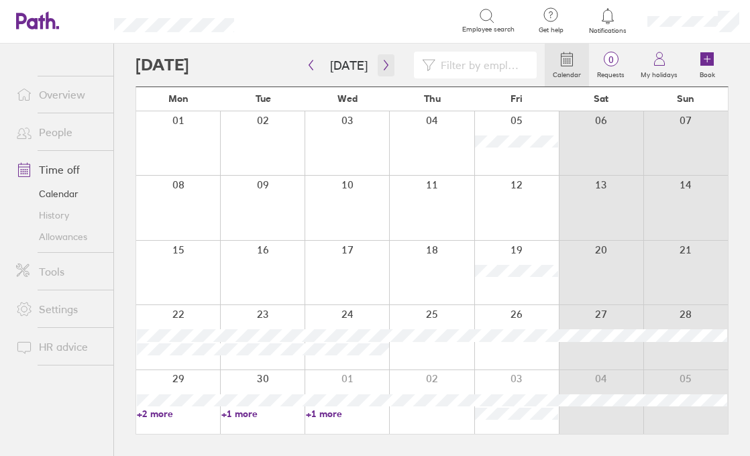
click at [383, 67] on icon "button" at bounding box center [386, 65] width 10 height 11
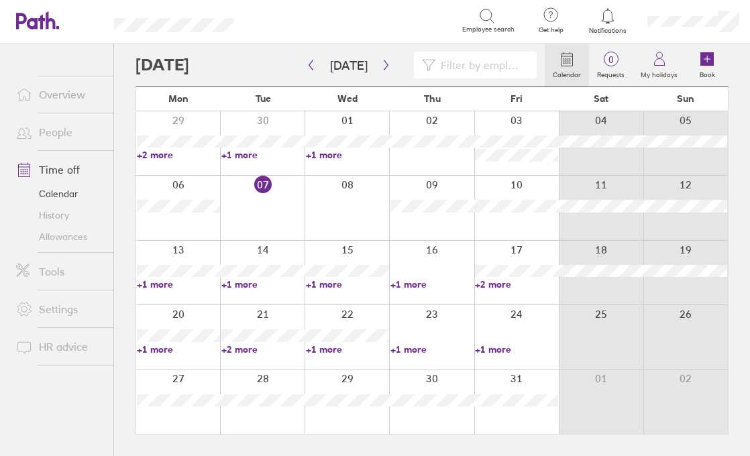
click at [160, 150] on link "+2 more" at bounding box center [178, 155] width 83 height 12
click at [309, 66] on icon "button" at bounding box center [311, 65] width 10 height 11
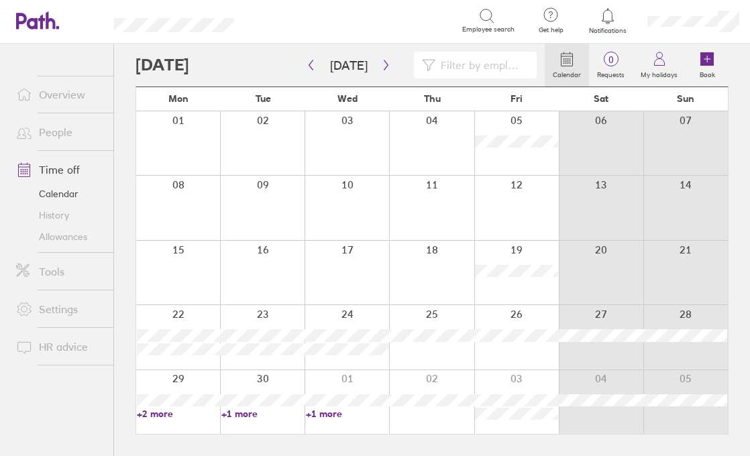
click at [152, 417] on link "+2 more" at bounding box center [178, 414] width 83 height 12
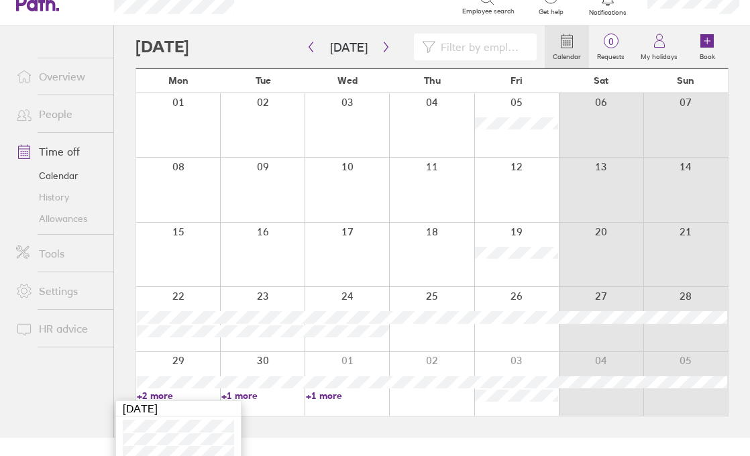
scroll to position [28, 0]
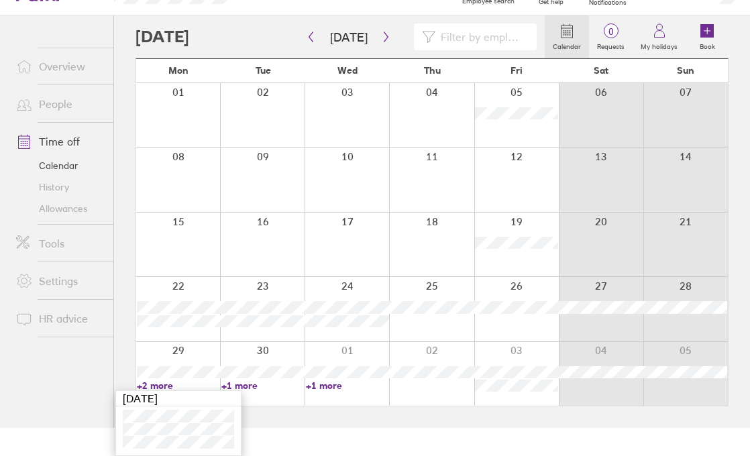
click at [248, 390] on link "+1 more" at bounding box center [262, 386] width 83 height 12
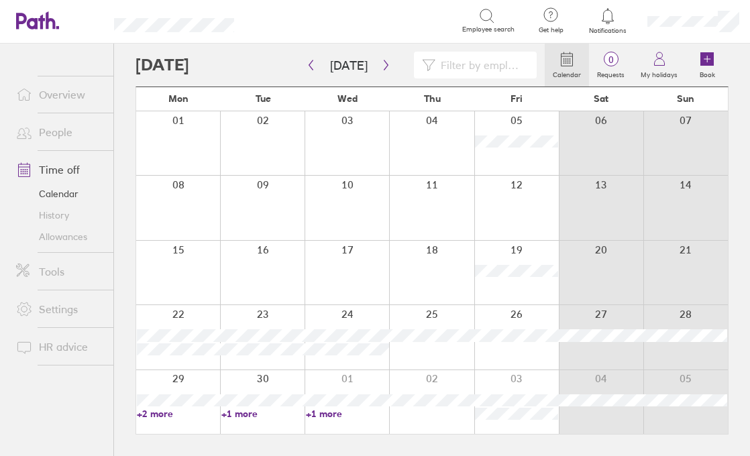
scroll to position [0, 0]
click at [251, 413] on link "+1 more" at bounding box center [262, 414] width 83 height 12
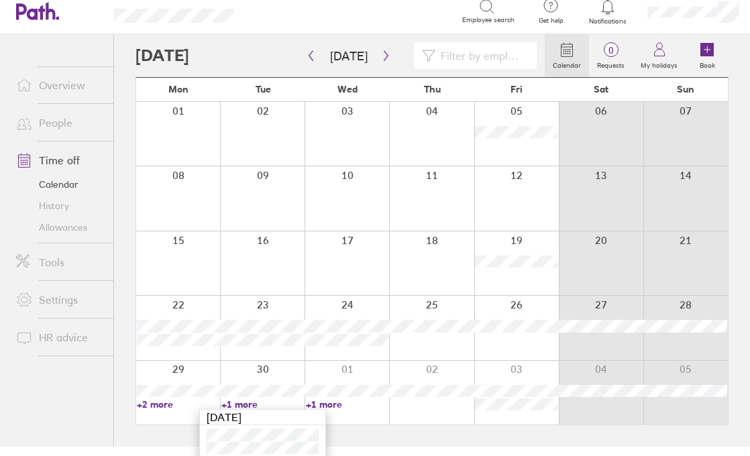
scroll to position [15, 0]
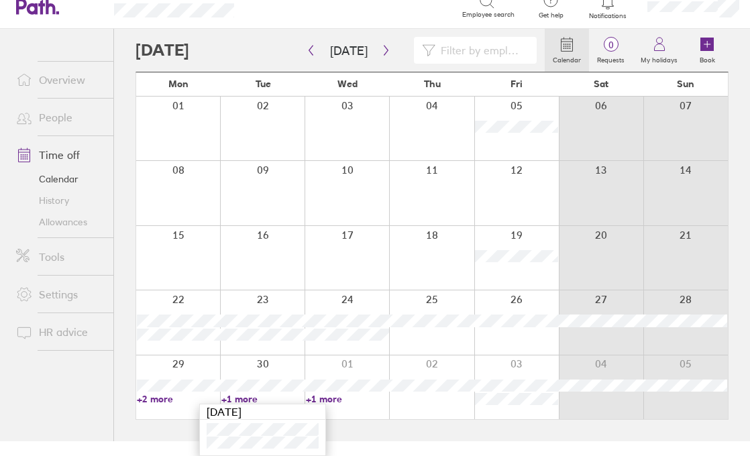
click at [161, 401] on link "+2 more" at bounding box center [178, 399] width 83 height 12
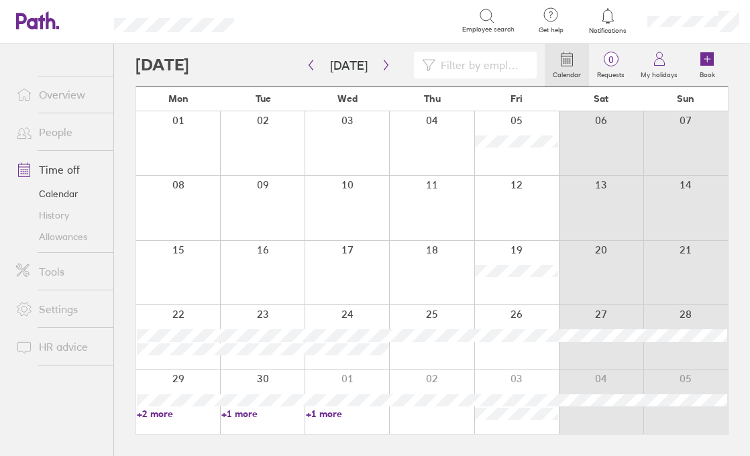
scroll to position [0, 0]
click at [165, 412] on link "+2 more" at bounding box center [178, 414] width 83 height 12
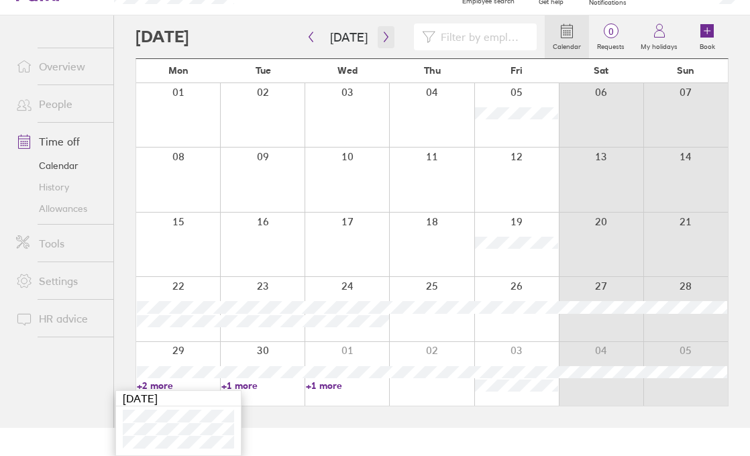
click at [384, 41] on icon "button" at bounding box center [386, 37] width 10 height 11
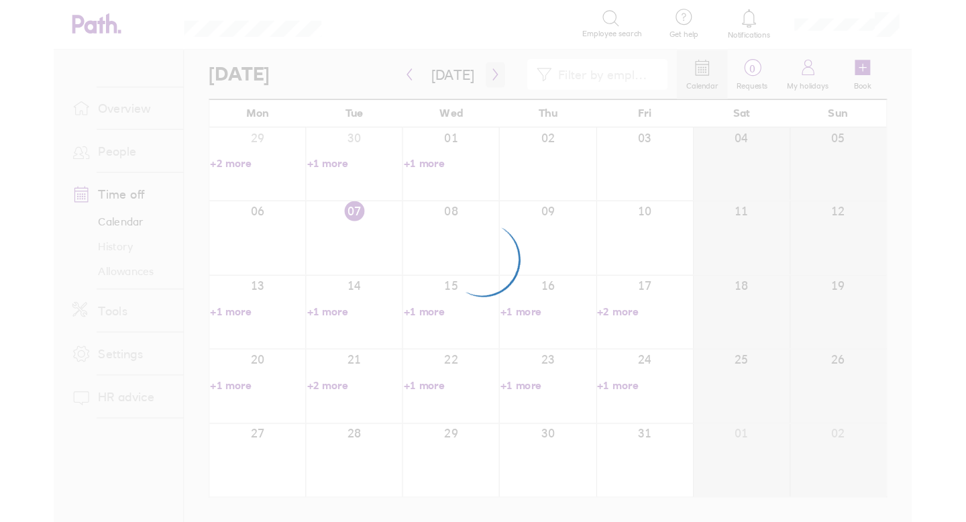
scroll to position [0, 0]
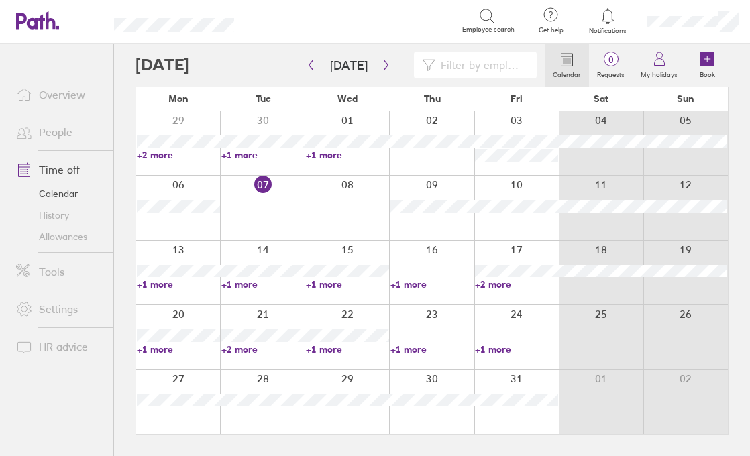
click at [164, 282] on link "+1 more" at bounding box center [178, 284] width 83 height 12
click at [245, 348] on link "+2 more" at bounding box center [262, 349] width 83 height 12
click at [336, 344] on link "+1 more" at bounding box center [347, 349] width 83 height 12
click at [333, 347] on link "+1 more" at bounding box center [347, 349] width 83 height 12
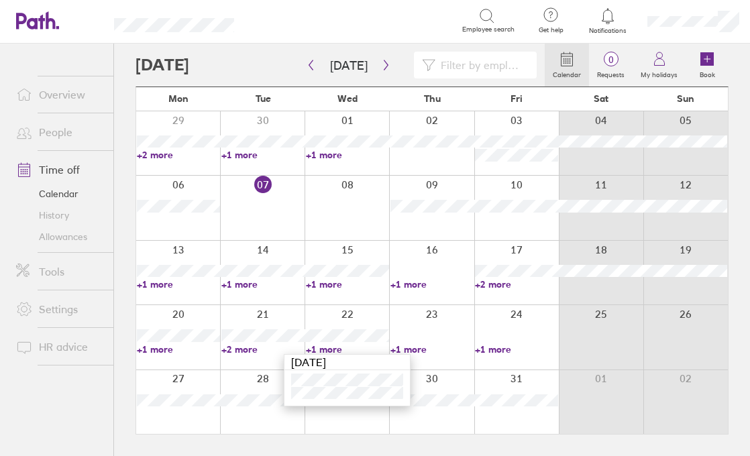
click at [243, 348] on link "+2 more" at bounding box center [262, 349] width 83 height 12
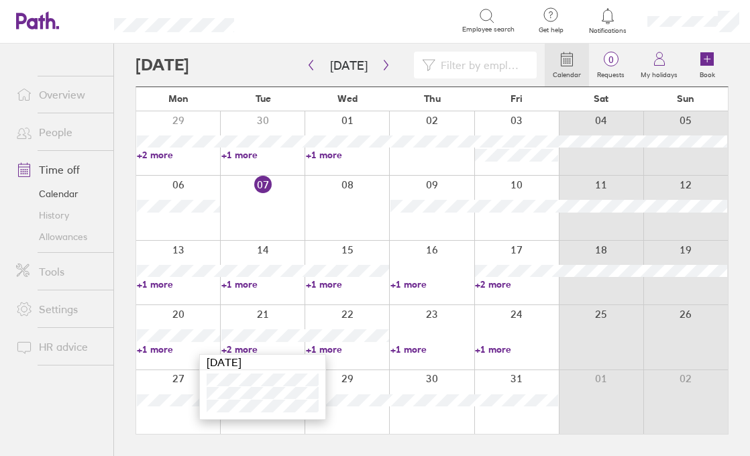
click at [164, 349] on link "+1 more" at bounding box center [178, 349] width 83 height 12
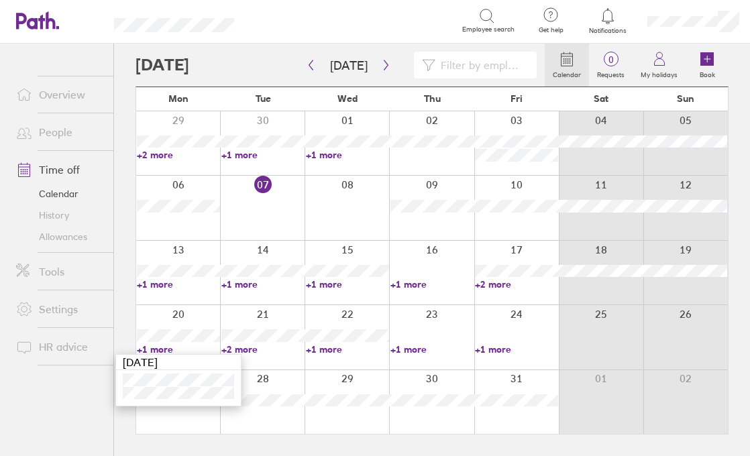
click at [494, 280] on link "+2 more" at bounding box center [516, 284] width 83 height 12
click at [498, 282] on link "+2 more" at bounding box center [516, 284] width 83 height 12
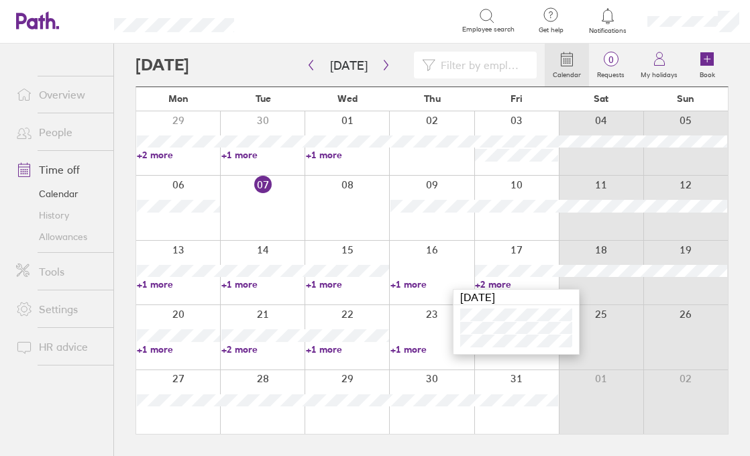
click at [421, 352] on link "+1 more" at bounding box center [431, 349] width 83 height 12
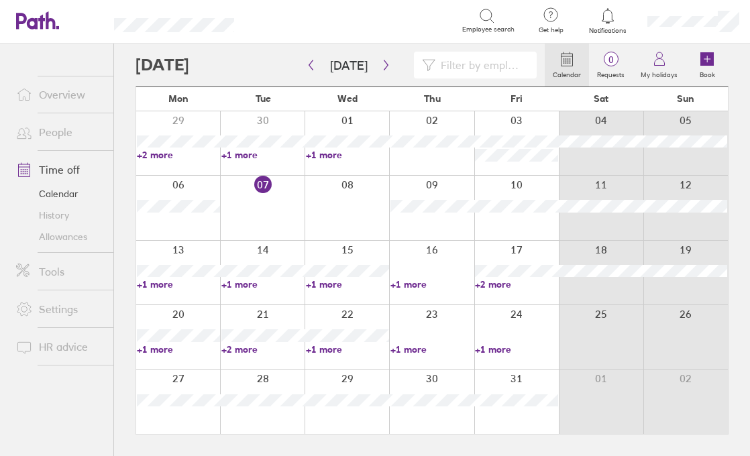
click at [419, 345] on link "+1 more" at bounding box center [431, 349] width 83 height 12
click at [501, 350] on link "+1 more" at bounding box center [516, 349] width 83 height 12
click at [502, 343] on link "+1 more" at bounding box center [516, 349] width 83 height 12
click at [243, 349] on link "+2 more" at bounding box center [262, 349] width 83 height 12
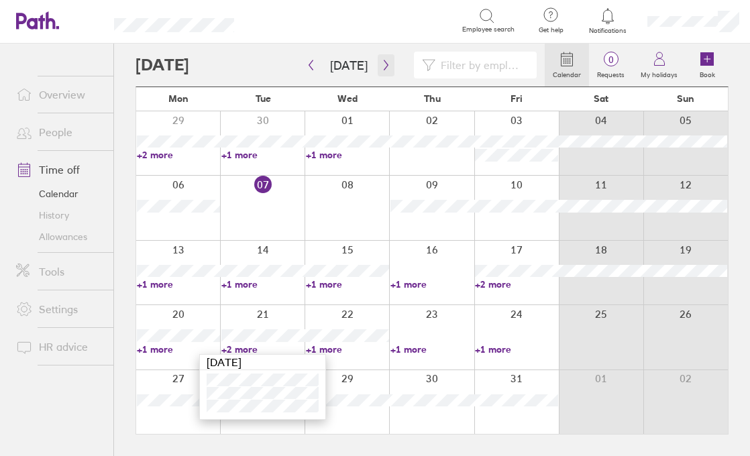
click at [384, 68] on icon "button" at bounding box center [386, 65] width 4 height 10
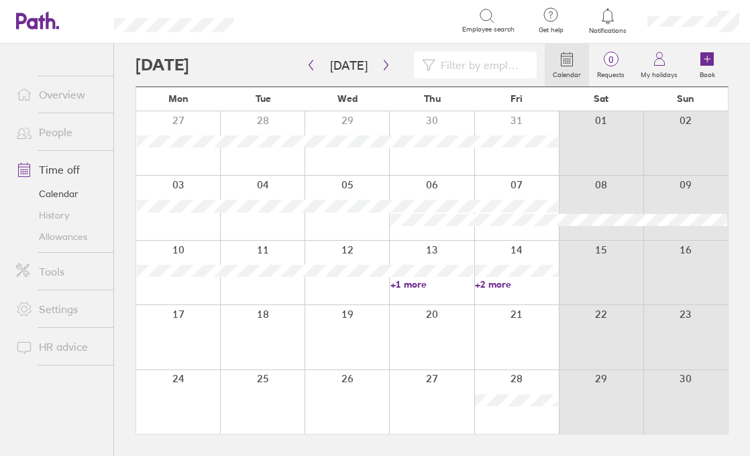
click at [414, 282] on link "+1 more" at bounding box center [431, 284] width 83 height 12
click at [503, 281] on link "+2 more" at bounding box center [516, 284] width 83 height 12
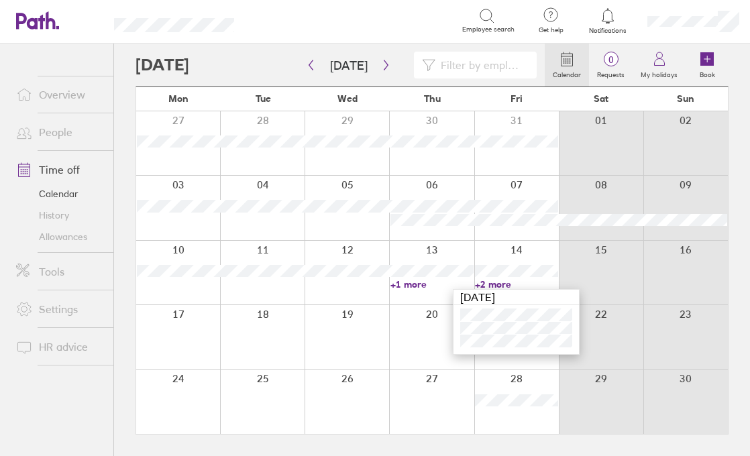
click at [293, 406] on div at bounding box center [262, 402] width 85 height 64
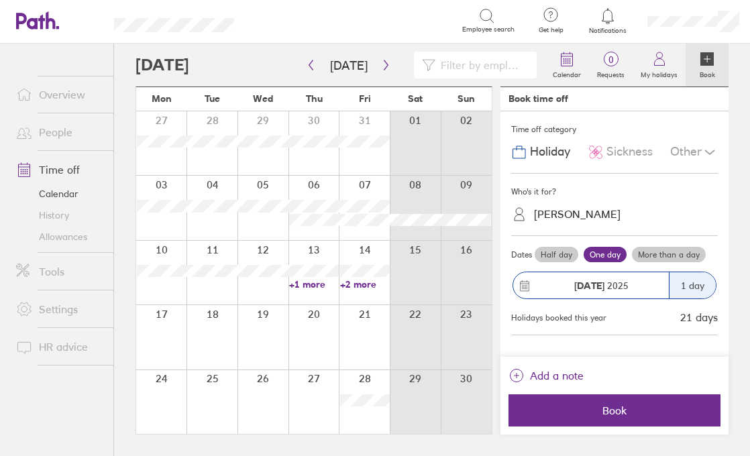
click at [290, 398] on div at bounding box center [313, 402] width 51 height 64
click at [327, 347] on div at bounding box center [313, 337] width 51 height 64
click at [709, 151] on icon at bounding box center [710, 152] width 16 height 16
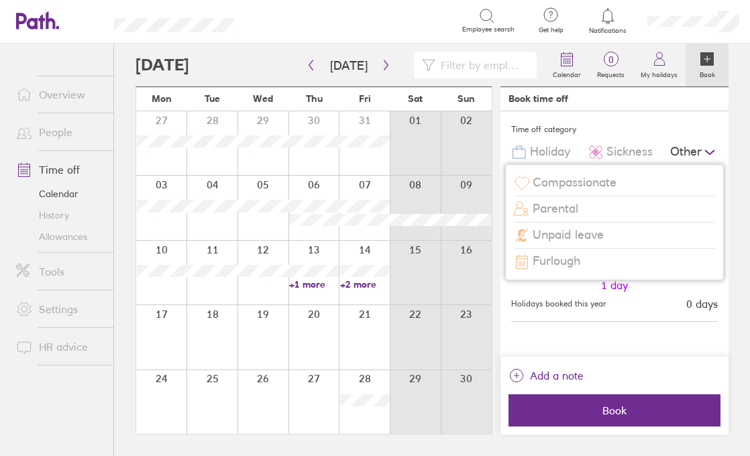
click at [709, 151] on icon at bounding box center [710, 152] width 16 height 16
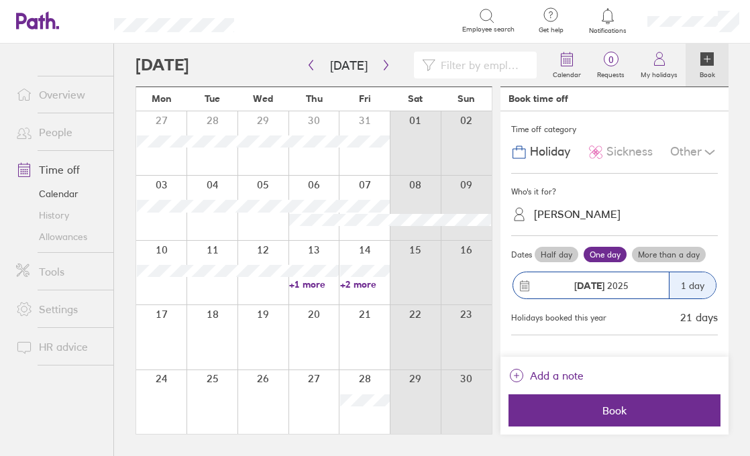
click at [366, 364] on div at bounding box center [364, 337] width 51 height 64
click at [368, 344] on div at bounding box center [364, 337] width 51 height 64
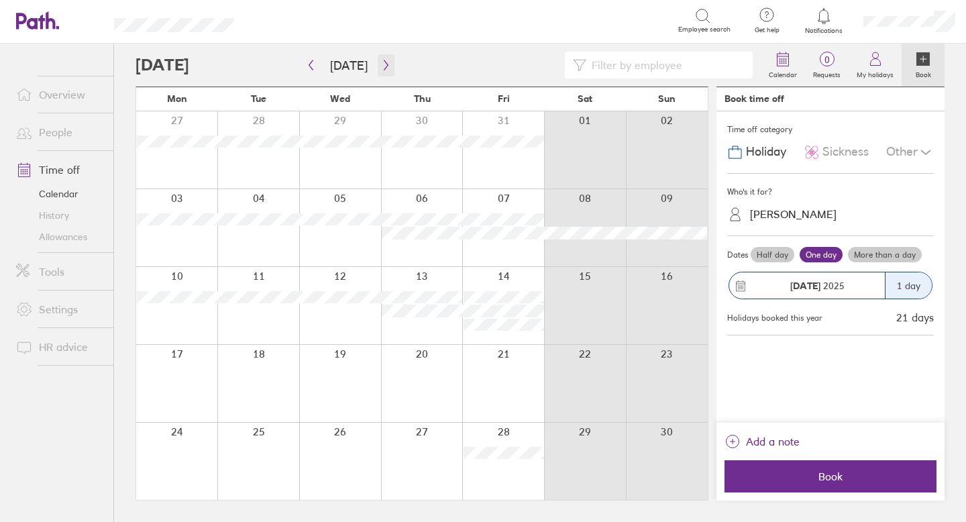
click at [381, 70] on icon "button" at bounding box center [386, 65] width 10 height 11
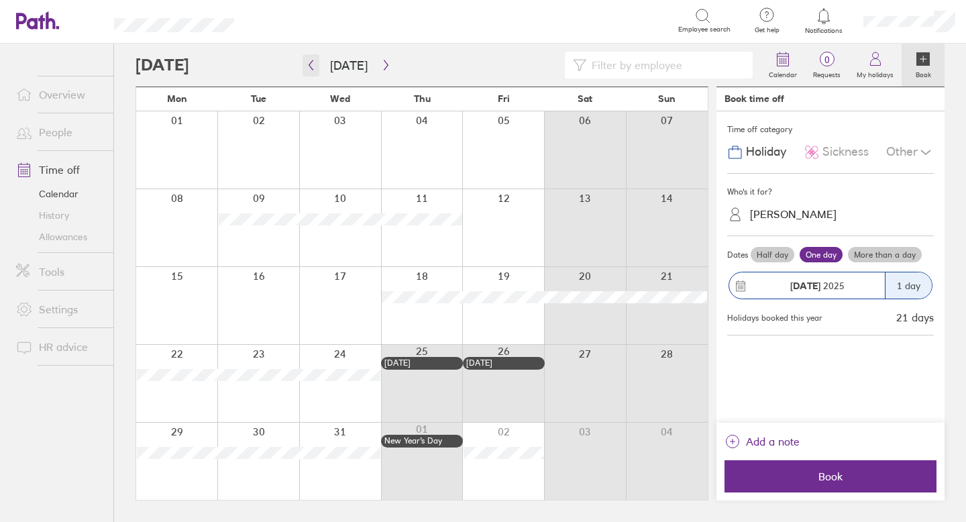
click at [312, 66] on icon "button" at bounding box center [311, 65] width 10 height 11
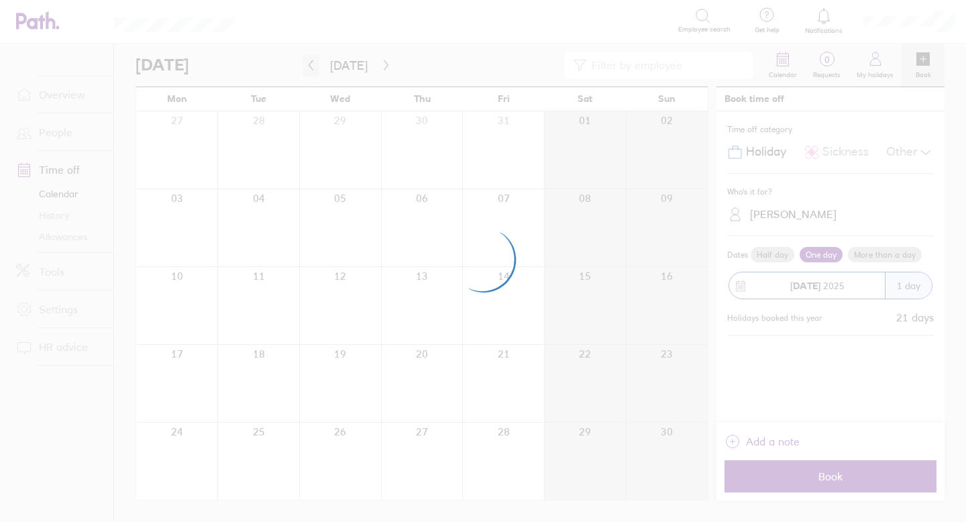
click at [312, 66] on div at bounding box center [483, 261] width 966 height 522
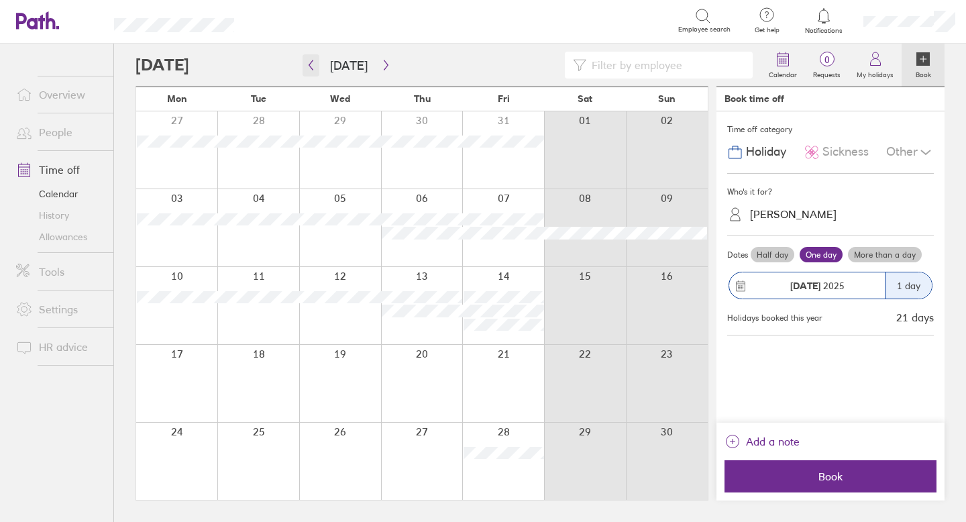
click at [312, 66] on icon "button" at bounding box center [311, 65] width 10 height 11
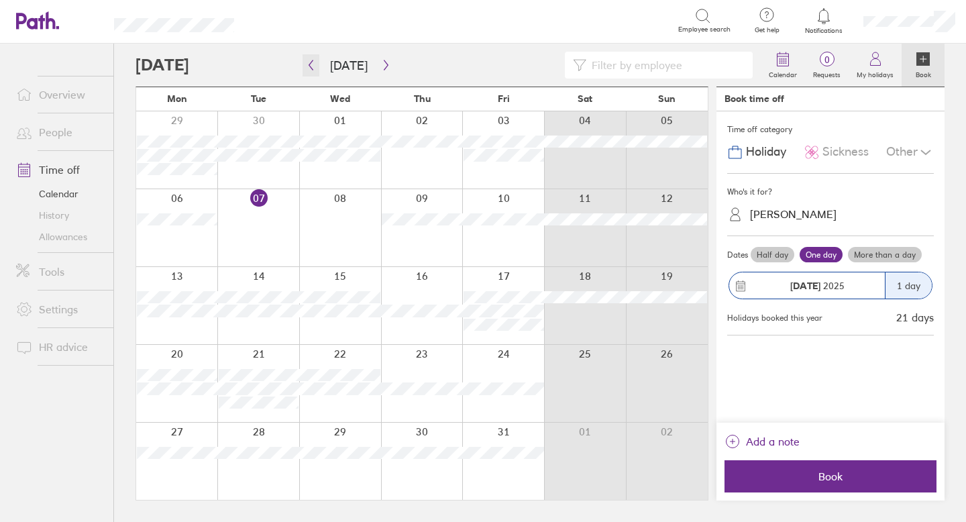
click at [313, 66] on icon "button" at bounding box center [311, 65] width 10 height 11
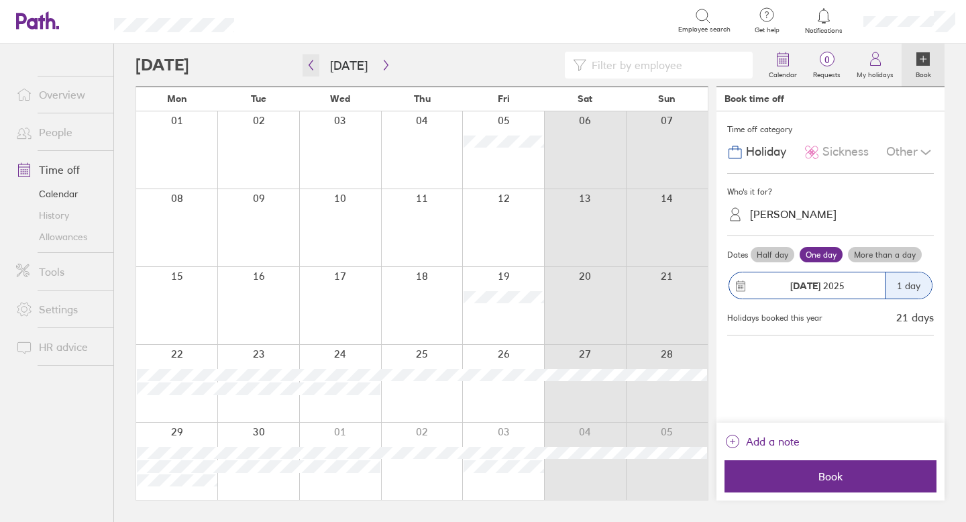
click at [313, 66] on icon "button" at bounding box center [311, 65] width 10 height 11
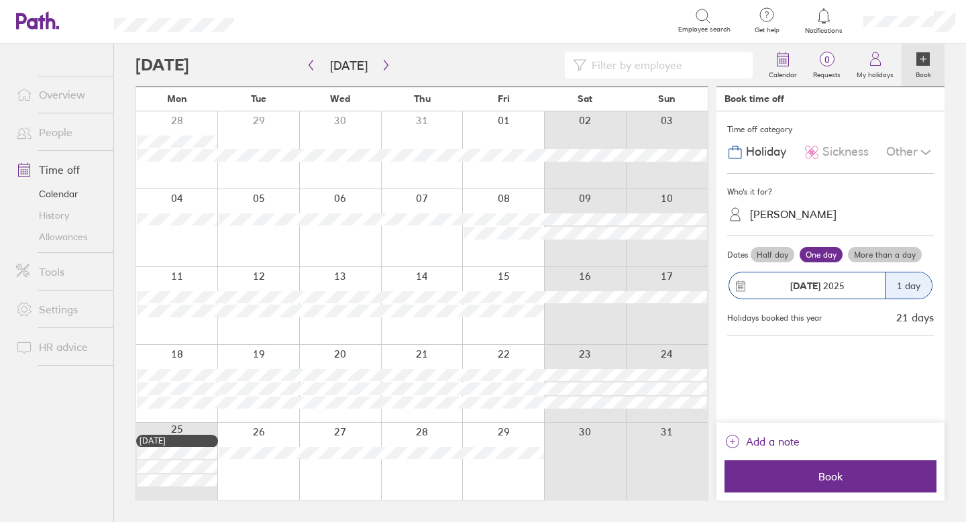
click at [57, 171] on link "Time off" at bounding box center [59, 169] width 108 height 27
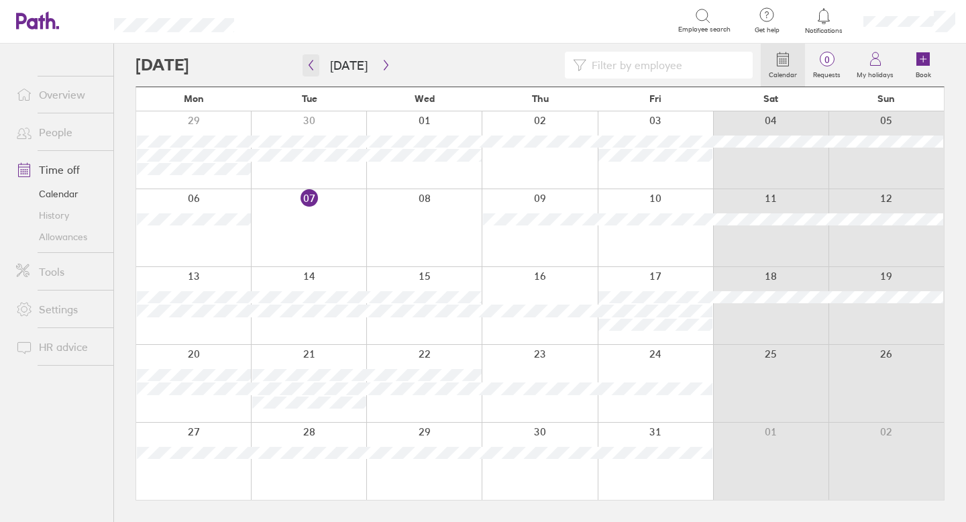
click at [311, 66] on icon "button" at bounding box center [311, 65] width 10 height 11
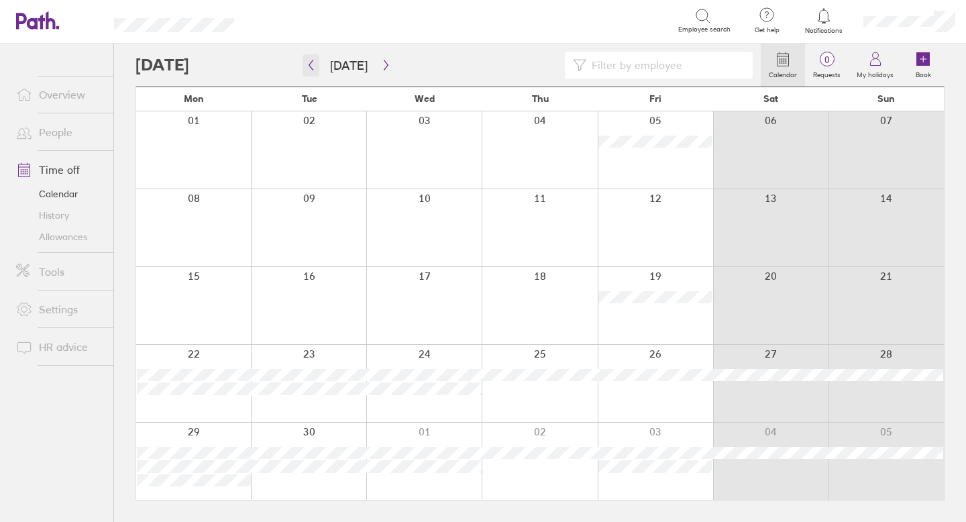
click at [311, 66] on icon "button" at bounding box center [311, 65] width 10 height 11
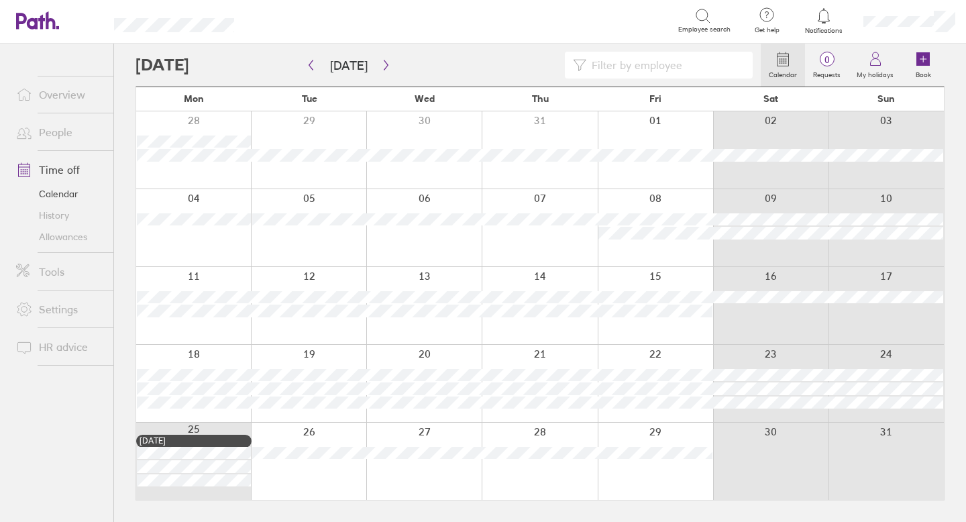
click at [749, 61] on icon at bounding box center [783, 59] width 16 height 16
click at [312, 67] on icon "button" at bounding box center [311, 65] width 10 height 11
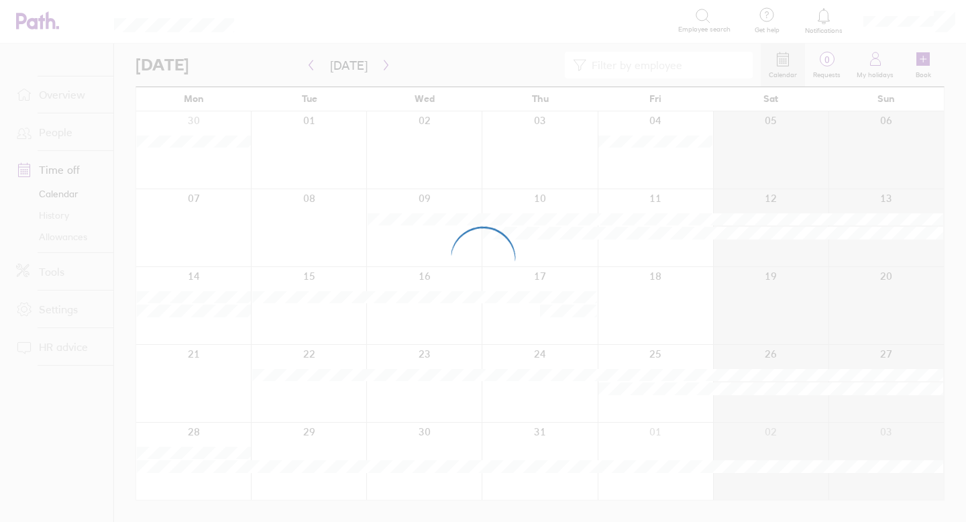
click at [312, 66] on div at bounding box center [483, 261] width 966 height 522
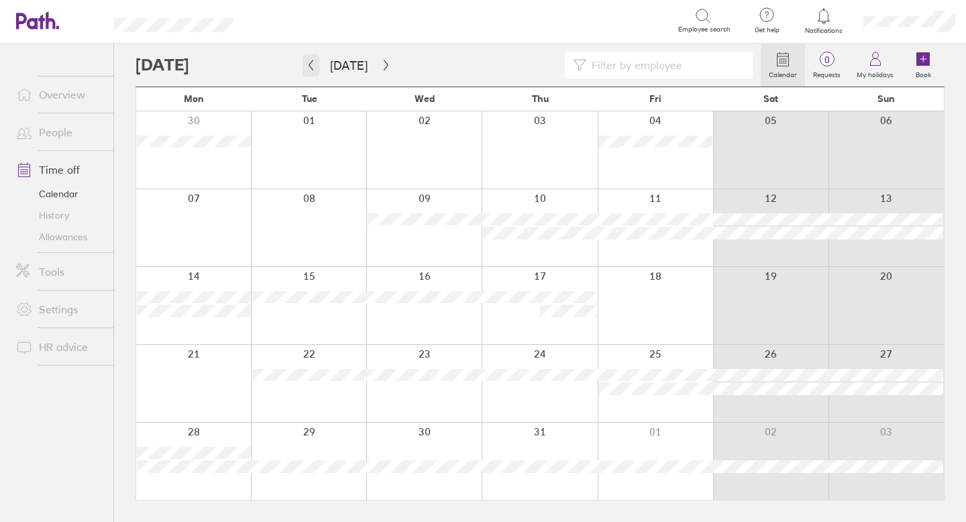
click at [312, 68] on icon "button" at bounding box center [311, 65] width 10 height 11
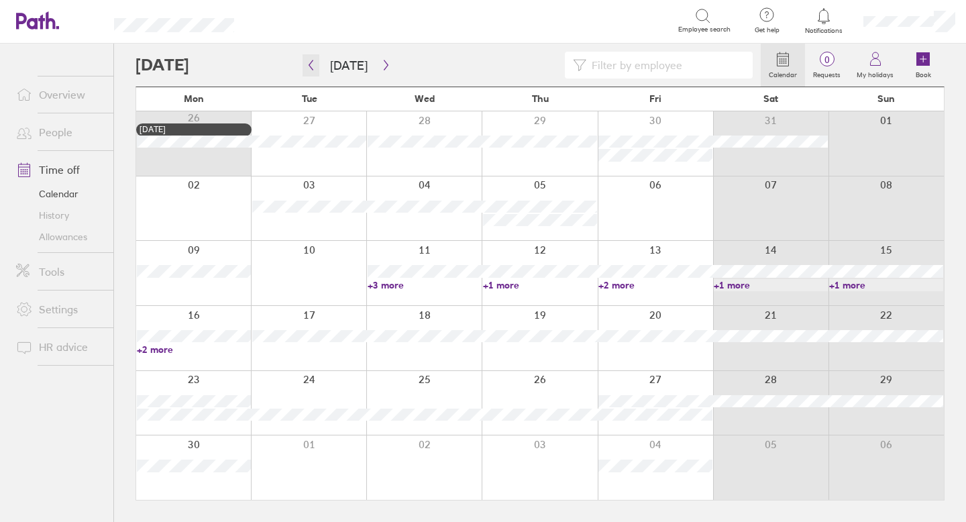
click at [312, 67] on icon "button" at bounding box center [311, 65] width 10 height 11
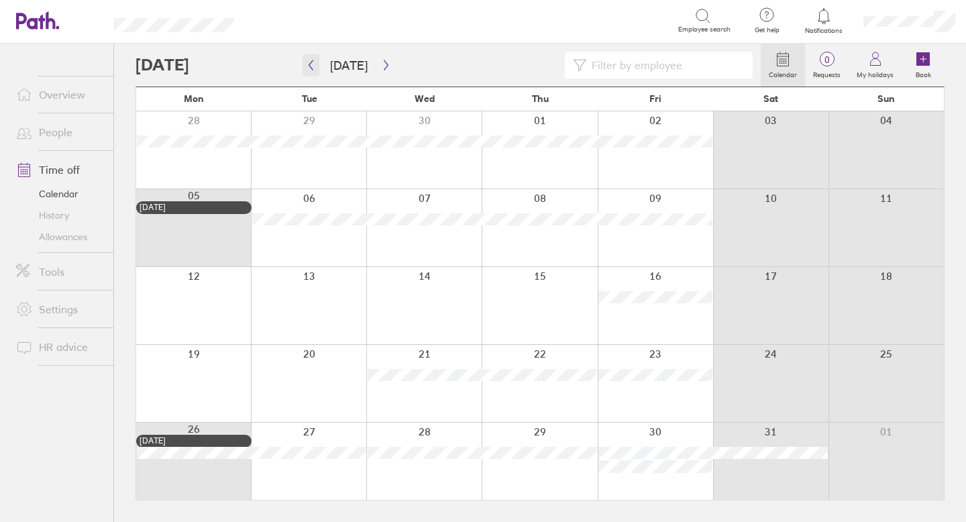
click at [312, 68] on icon "button" at bounding box center [311, 65] width 10 height 11
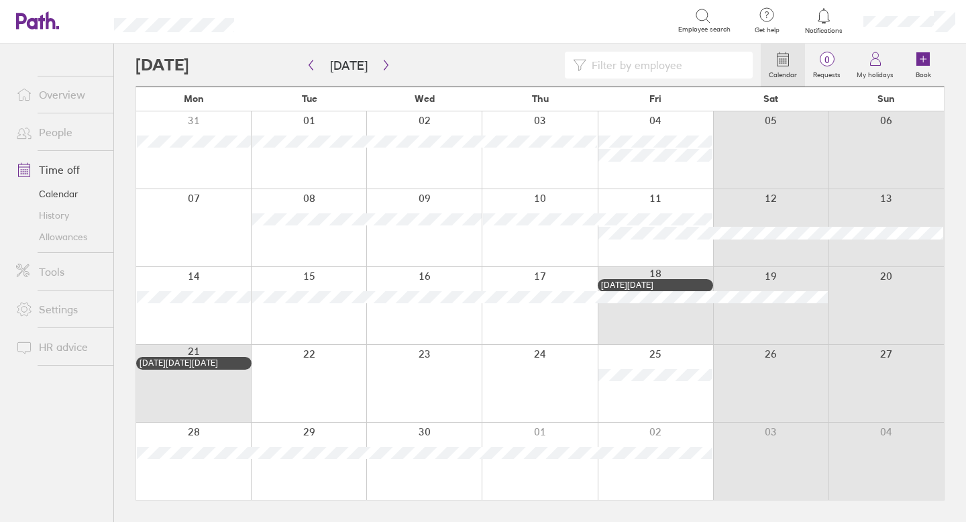
click at [40, 170] on link "Time off" at bounding box center [59, 169] width 108 height 27
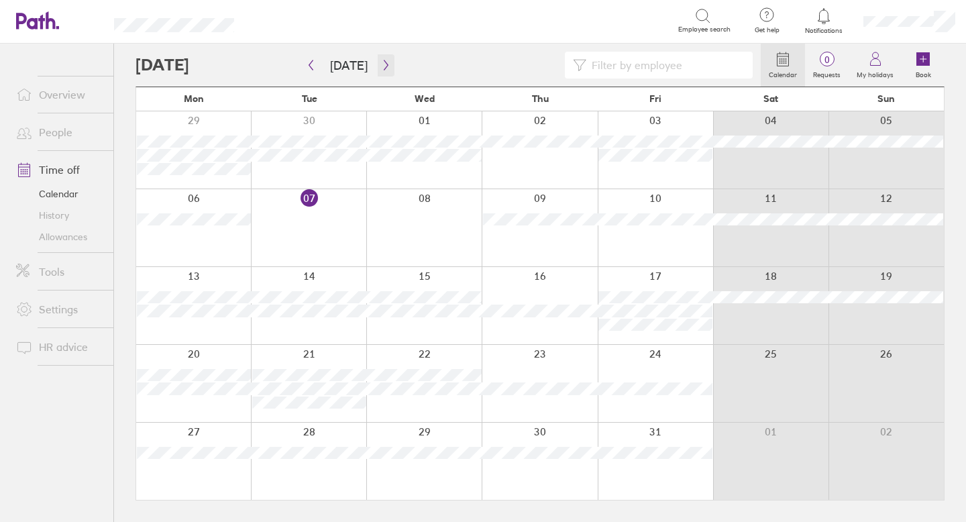
click at [386, 67] on button "button" at bounding box center [386, 65] width 17 height 22
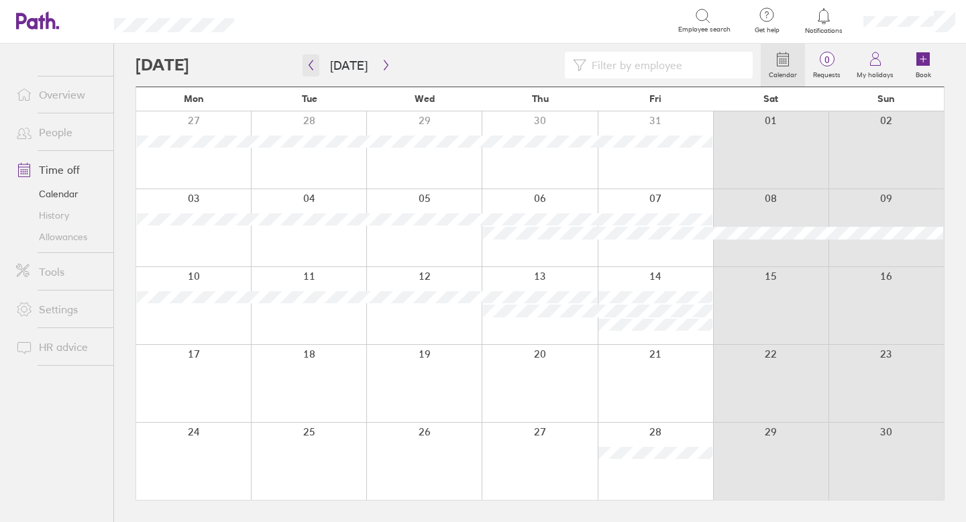
click at [317, 64] on button "button" at bounding box center [310, 65] width 17 height 22
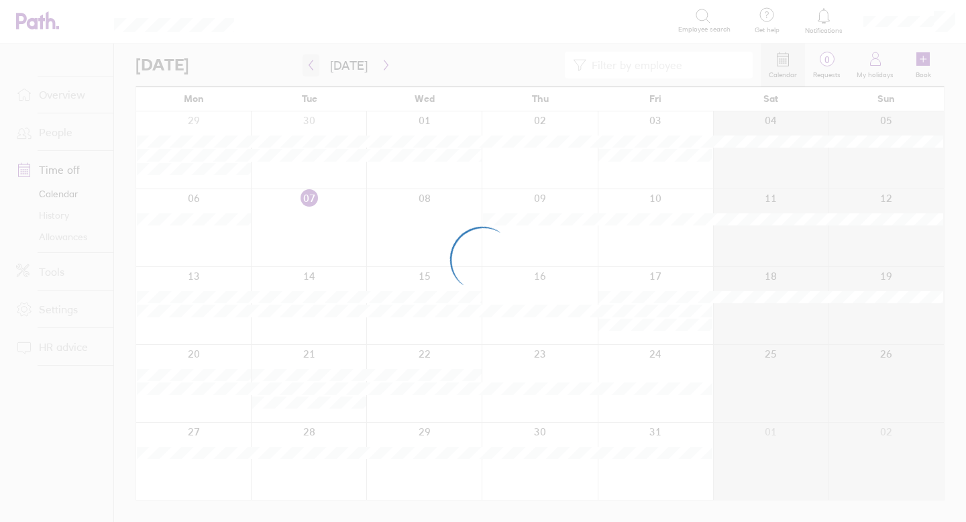
click at [317, 64] on div at bounding box center [483, 261] width 966 height 522
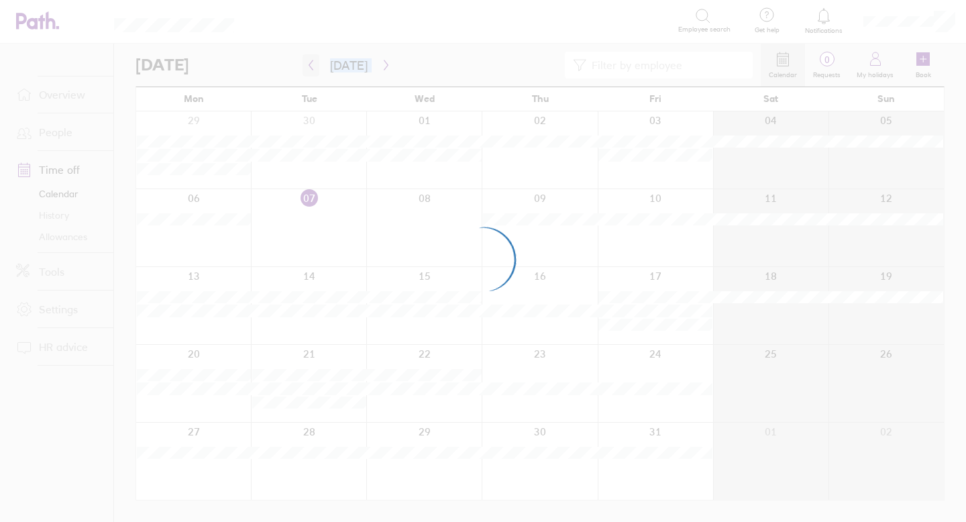
click at [317, 64] on div at bounding box center [483, 261] width 966 height 522
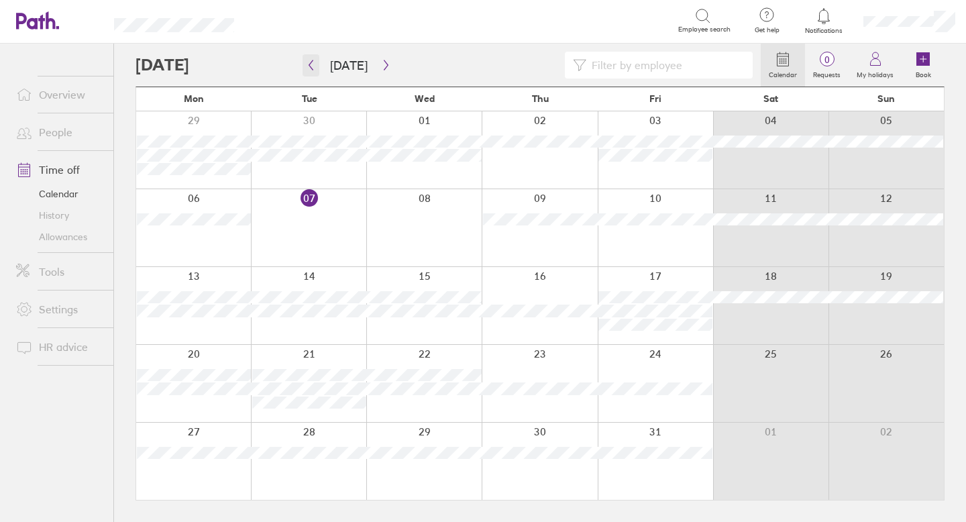
click at [317, 64] on button "button" at bounding box center [310, 65] width 17 height 22
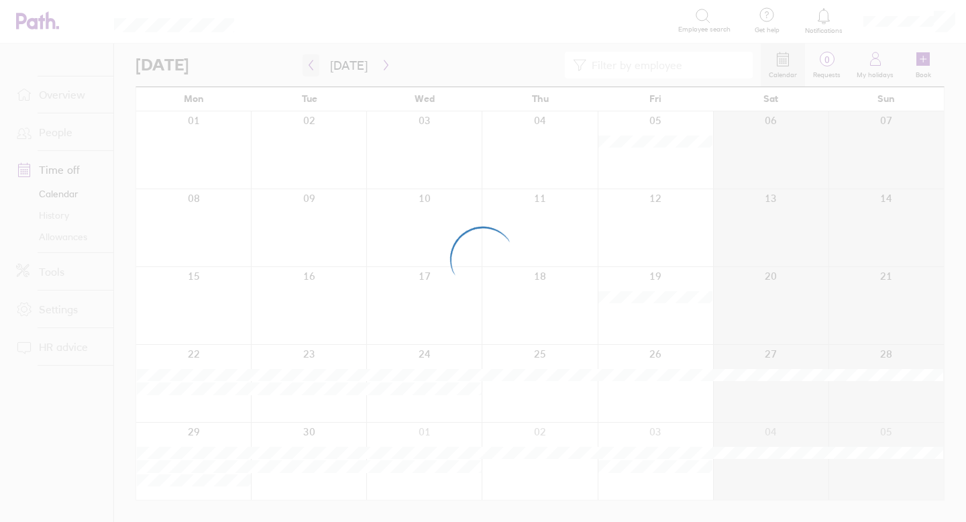
click at [317, 64] on div at bounding box center [483, 261] width 966 height 522
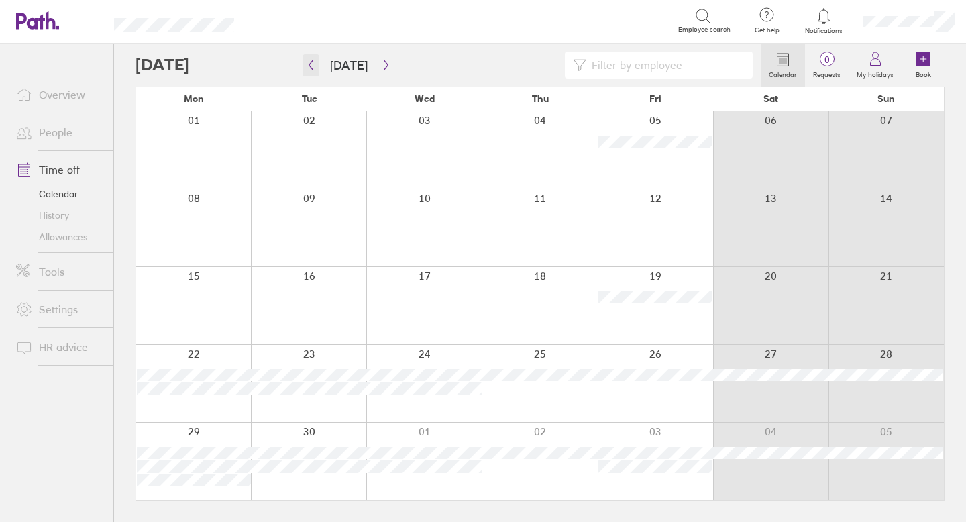
click at [311, 67] on icon "button" at bounding box center [311, 65] width 4 height 10
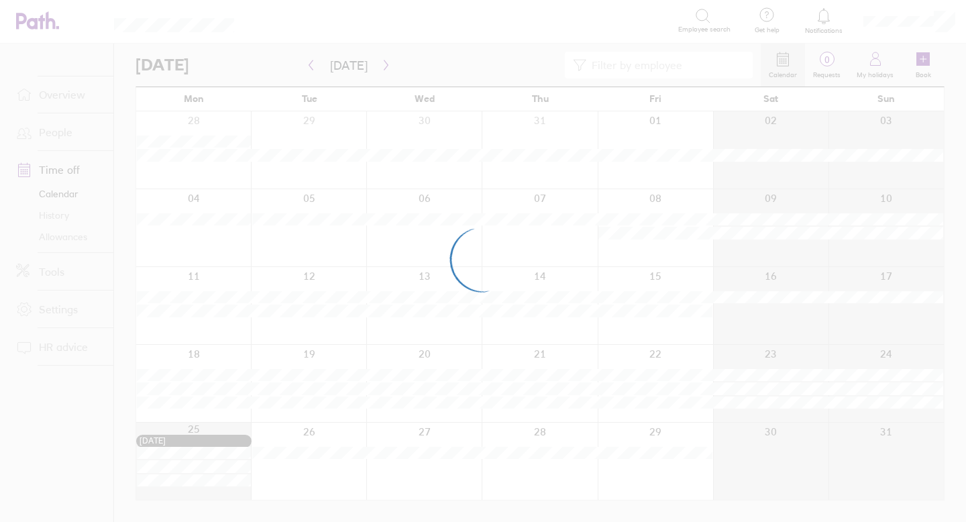
click at [311, 68] on div at bounding box center [483, 261] width 966 height 522
click at [311, 68] on icon "button" at bounding box center [311, 65] width 10 height 11
click at [311, 68] on div at bounding box center [483, 261] width 966 height 522
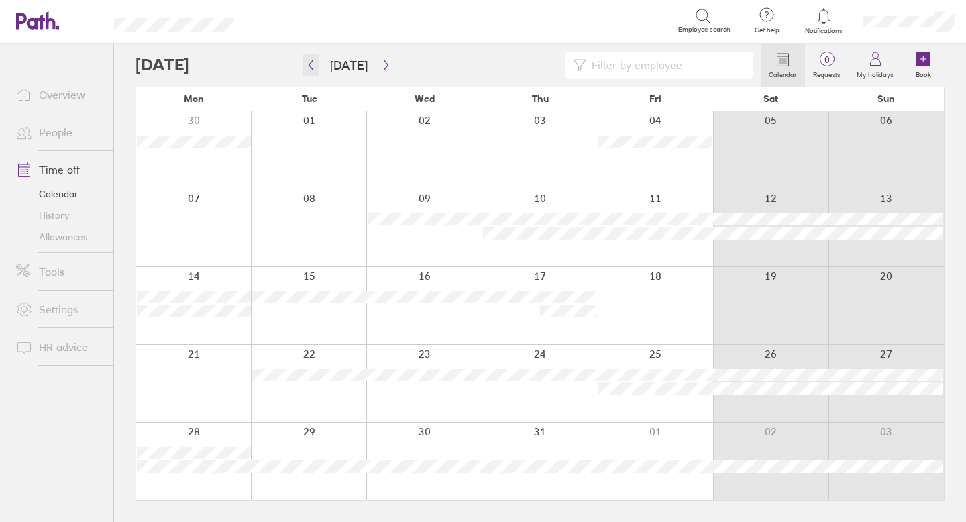
click at [311, 68] on icon "button" at bounding box center [311, 65] width 10 height 11
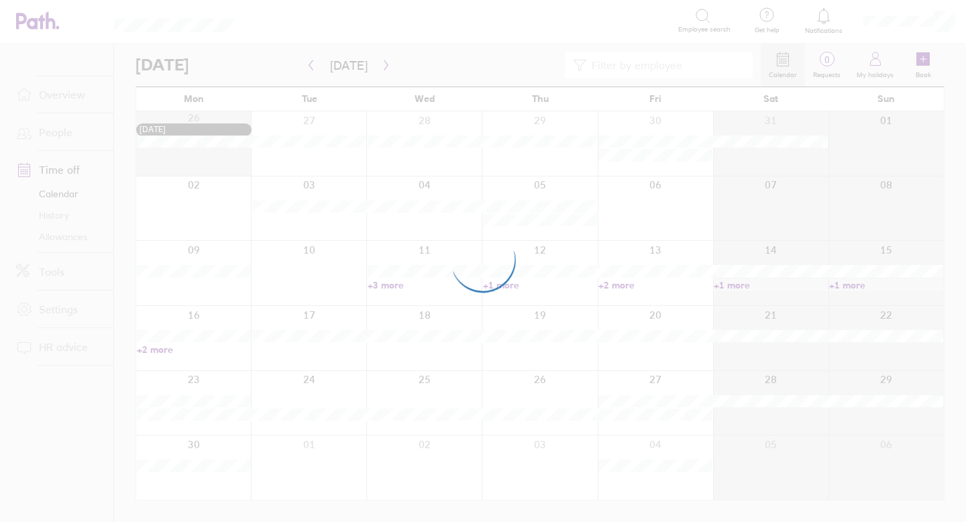
click at [311, 68] on div at bounding box center [483, 261] width 966 height 522
click at [311, 68] on icon "button" at bounding box center [311, 65] width 10 height 11
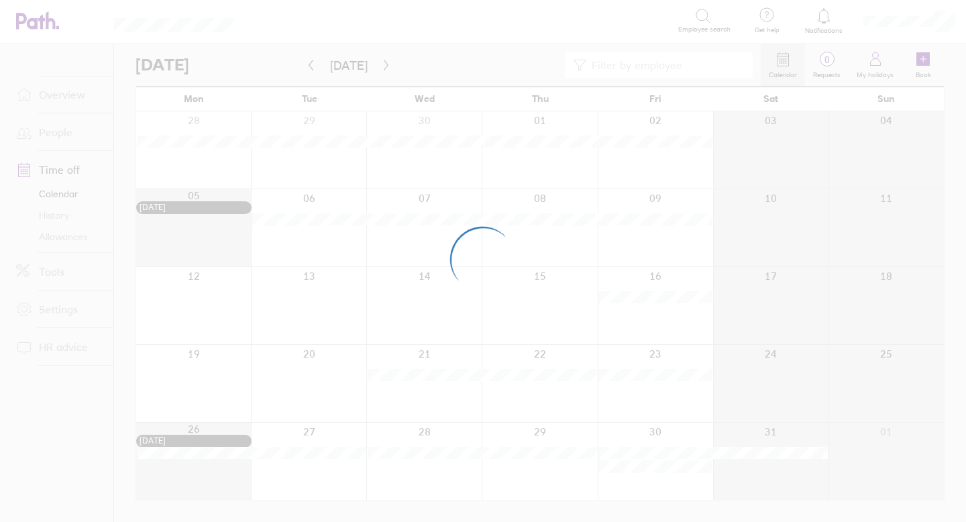
click at [310, 69] on div at bounding box center [483, 261] width 966 height 522
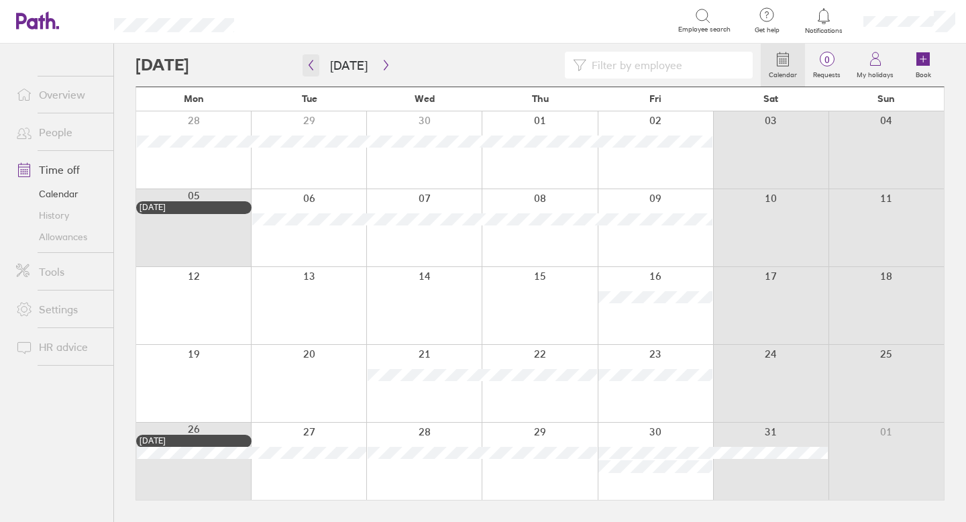
click at [314, 64] on icon "button" at bounding box center [311, 65] width 10 height 11
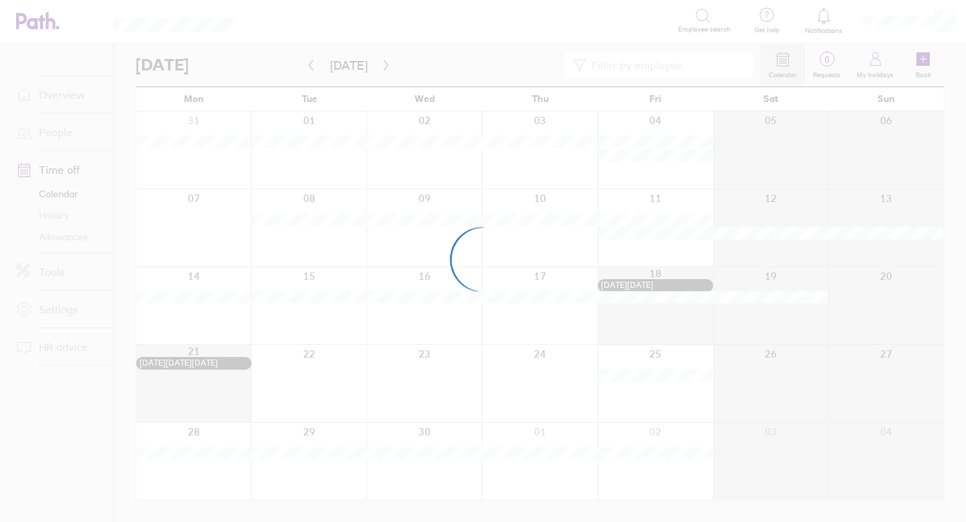
click at [314, 64] on div at bounding box center [483, 261] width 966 height 522
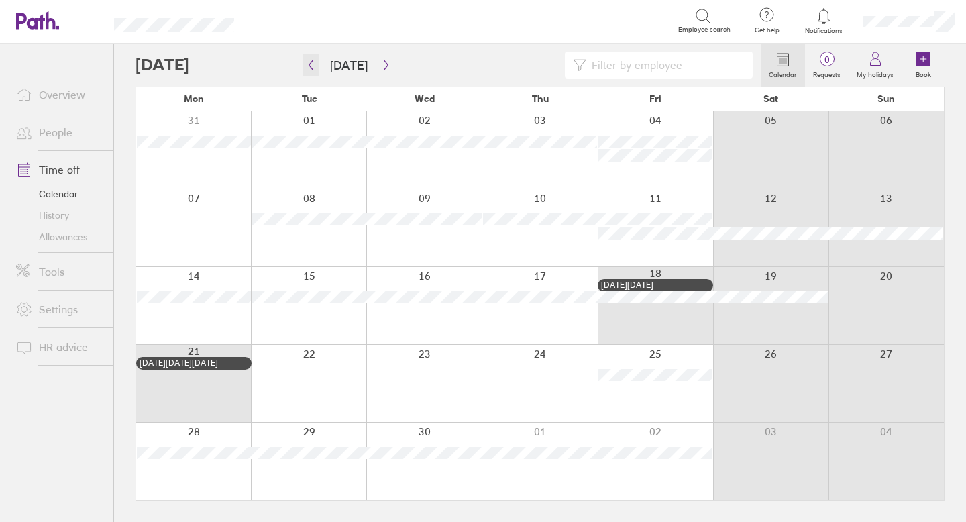
click at [309, 66] on icon "button" at bounding box center [311, 65] width 10 height 11
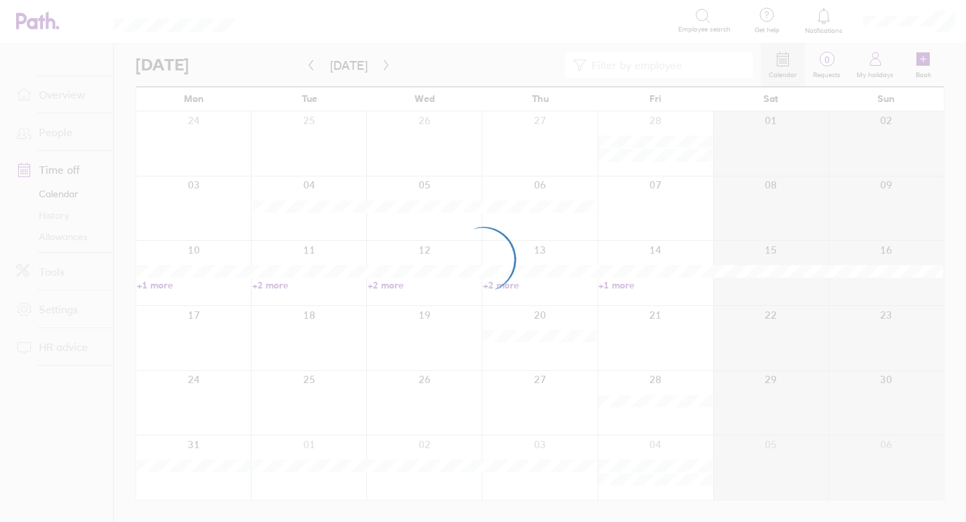
click at [309, 67] on div at bounding box center [483, 261] width 966 height 522
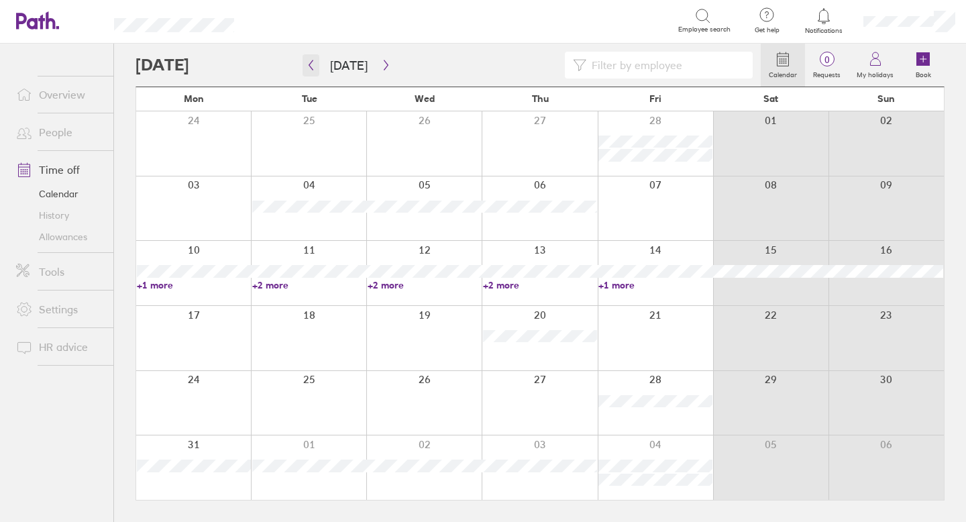
click at [309, 67] on icon "button" at bounding box center [311, 65] width 10 height 11
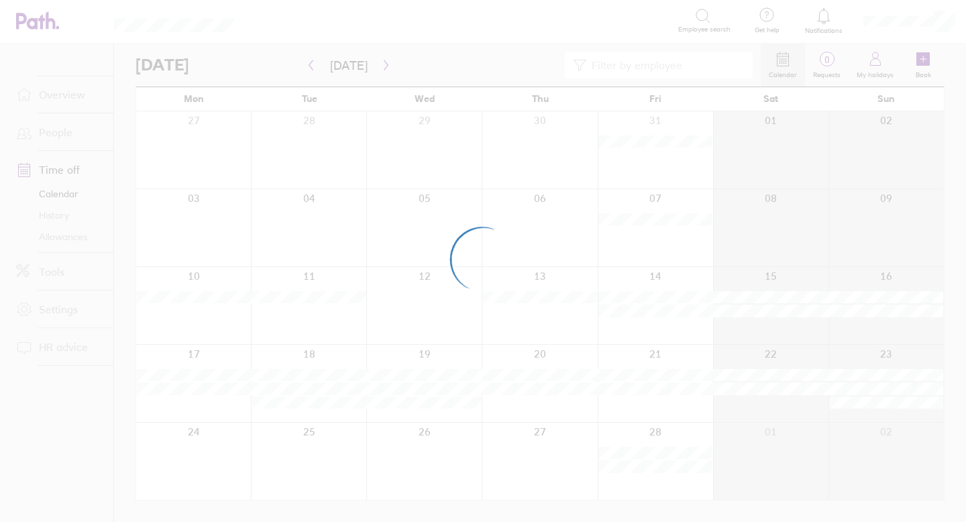
click at [309, 68] on div at bounding box center [483, 261] width 966 height 522
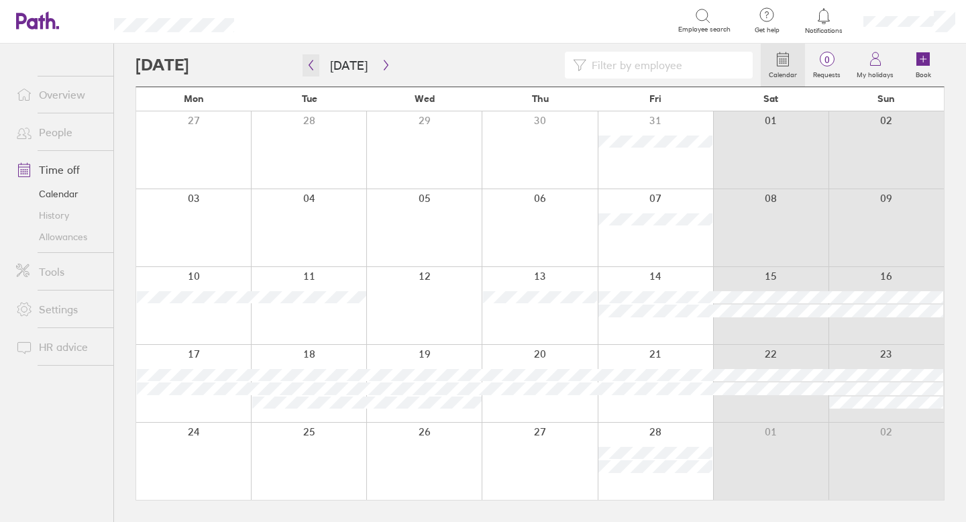
click at [309, 68] on icon "button" at bounding box center [311, 65] width 10 height 11
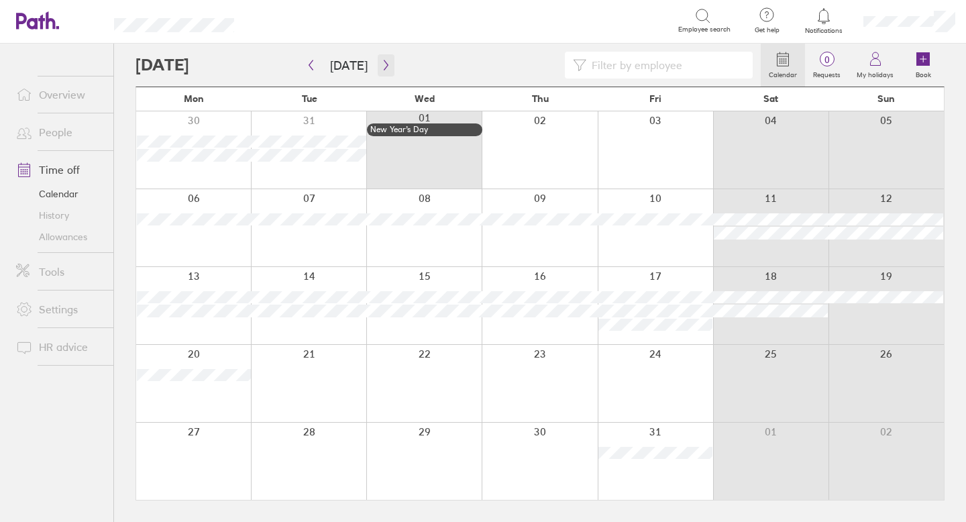
click at [383, 70] on button "button" at bounding box center [386, 65] width 17 height 22
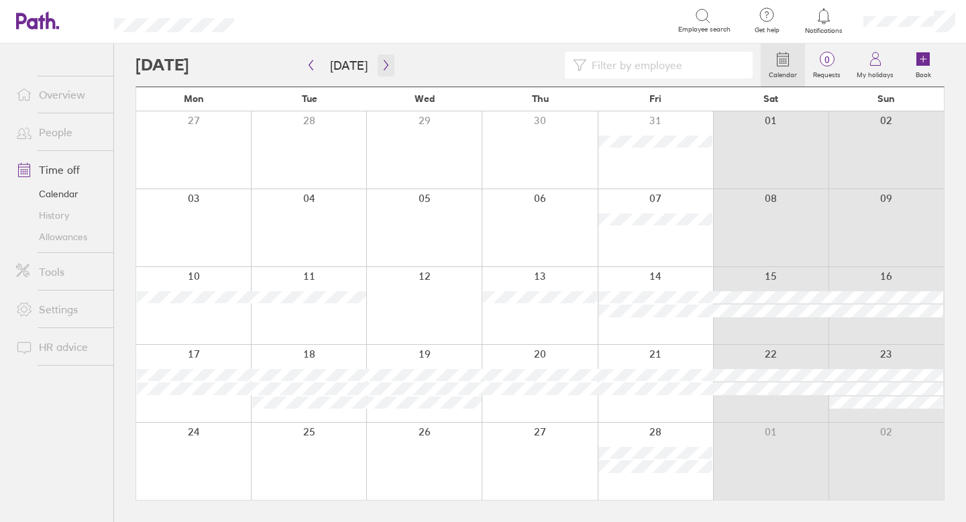
click at [385, 68] on icon "button" at bounding box center [386, 65] width 10 height 11
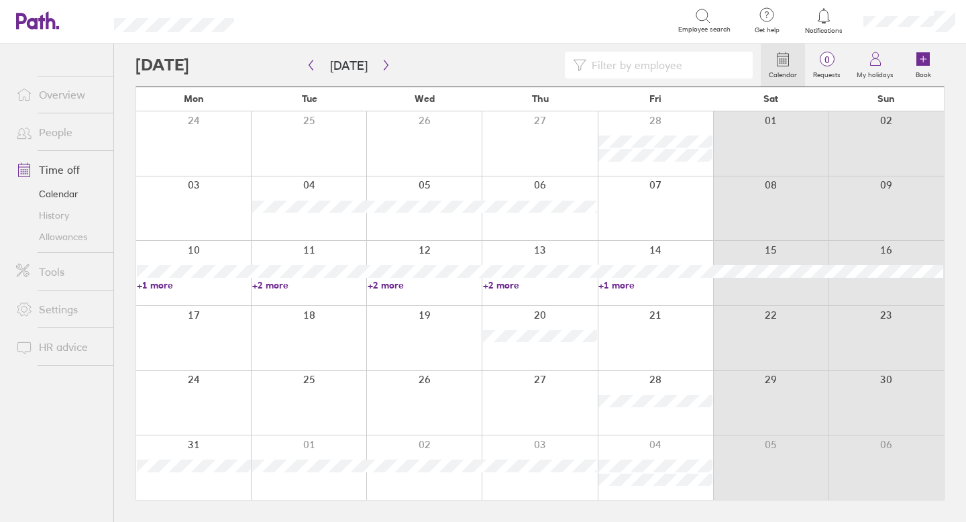
click at [162, 281] on link "+1 more" at bounding box center [194, 285] width 114 height 12
click at [285, 285] on link "+2 more" at bounding box center [309, 285] width 114 height 12
click at [386, 283] on link "+2 more" at bounding box center [425, 285] width 114 height 12
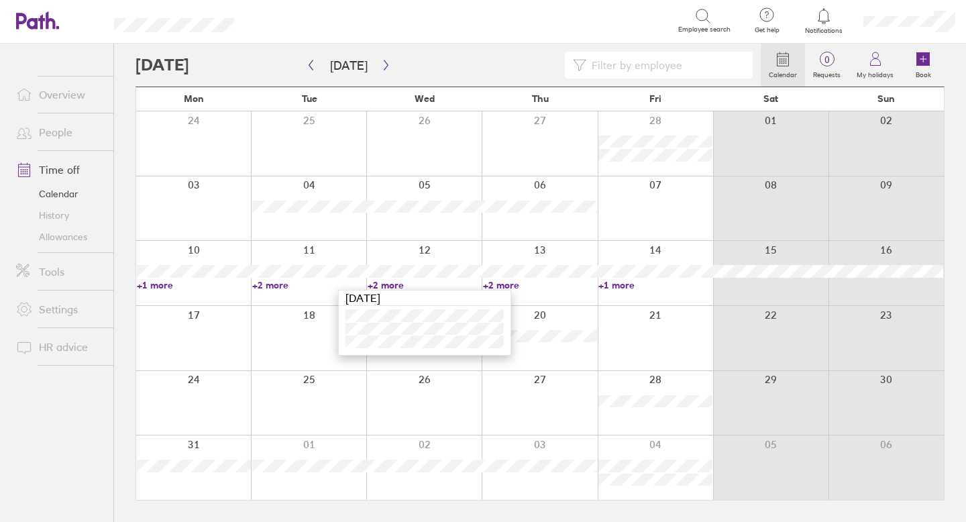
click at [504, 280] on link "+2 more" at bounding box center [540, 285] width 114 height 12
click at [152, 284] on link "+1 more" at bounding box center [194, 285] width 114 height 12
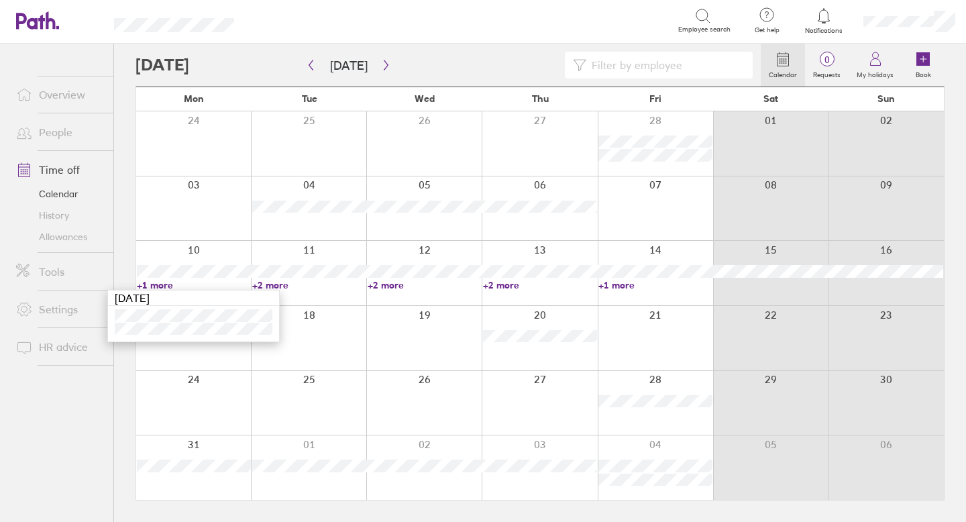
click at [274, 282] on link "+2 more" at bounding box center [309, 285] width 114 height 12
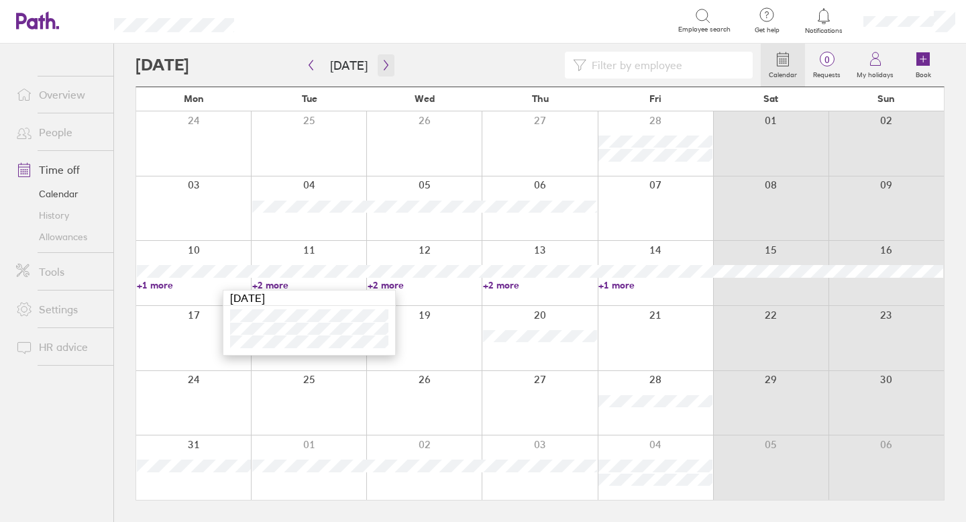
click at [381, 64] on icon "button" at bounding box center [386, 65] width 10 height 11
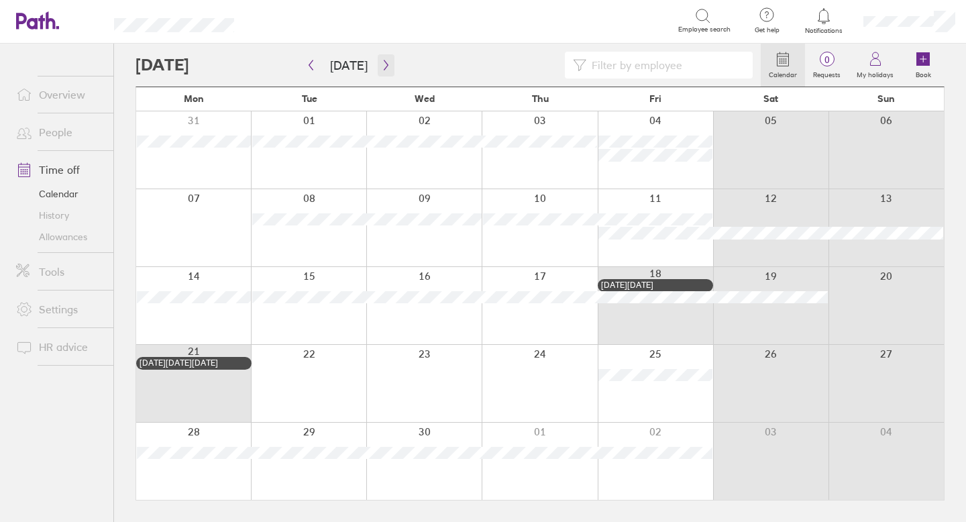
click at [381, 66] on icon "button" at bounding box center [386, 65] width 10 height 11
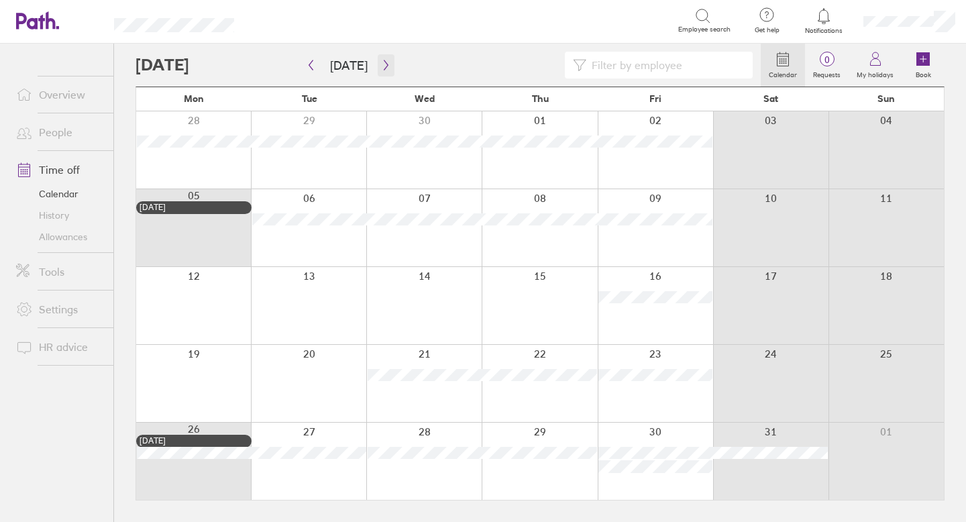
click at [384, 67] on icon "button" at bounding box center [386, 65] width 10 height 11
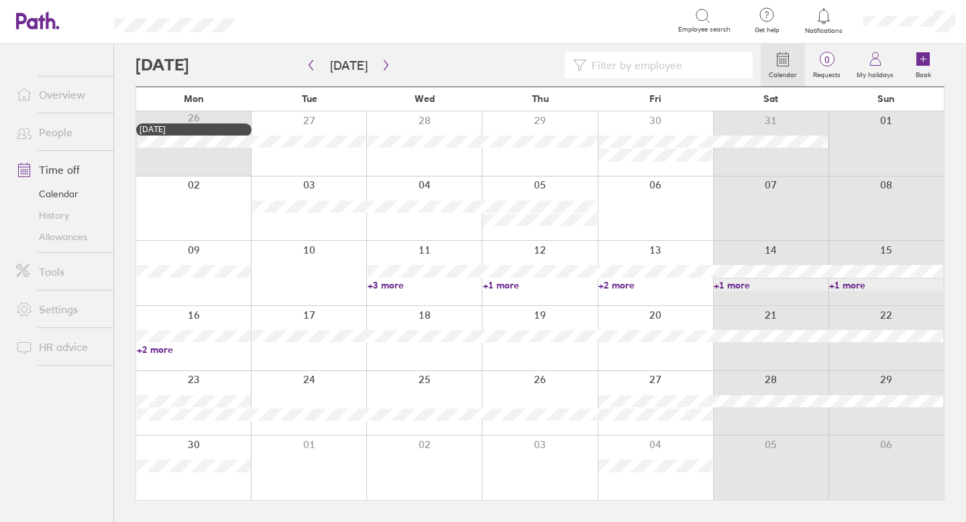
click at [395, 284] on link "+3 more" at bounding box center [425, 285] width 114 height 12
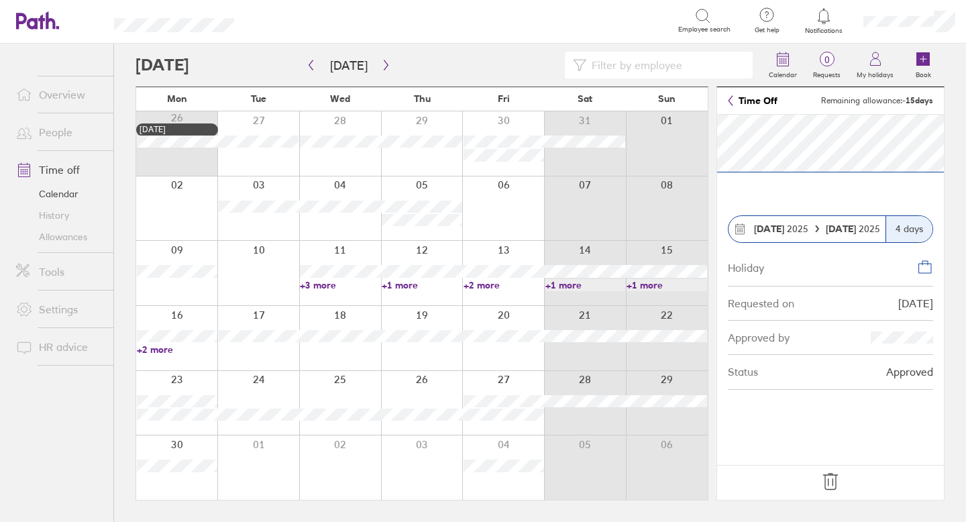
click at [516, 288] on link "+2 more" at bounding box center [503, 285] width 80 height 12
click at [500, 280] on link "+2 more" at bounding box center [503, 285] width 80 height 12
click at [499, 247] on div at bounding box center [503, 273] width 82 height 64
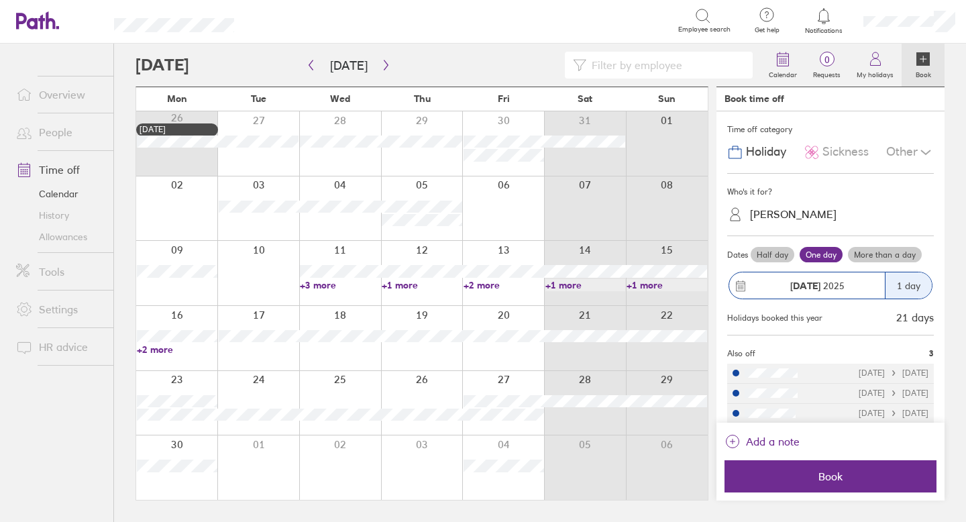
click at [486, 285] on link "+2 more" at bounding box center [503, 285] width 80 height 12
click at [325, 280] on link "+3 more" at bounding box center [340, 285] width 80 height 12
click at [327, 284] on link "+3 more" at bounding box center [340, 285] width 80 height 12
click at [492, 284] on link "+2 more" at bounding box center [503, 285] width 80 height 12
click at [159, 351] on link "+2 more" at bounding box center [177, 349] width 80 height 12
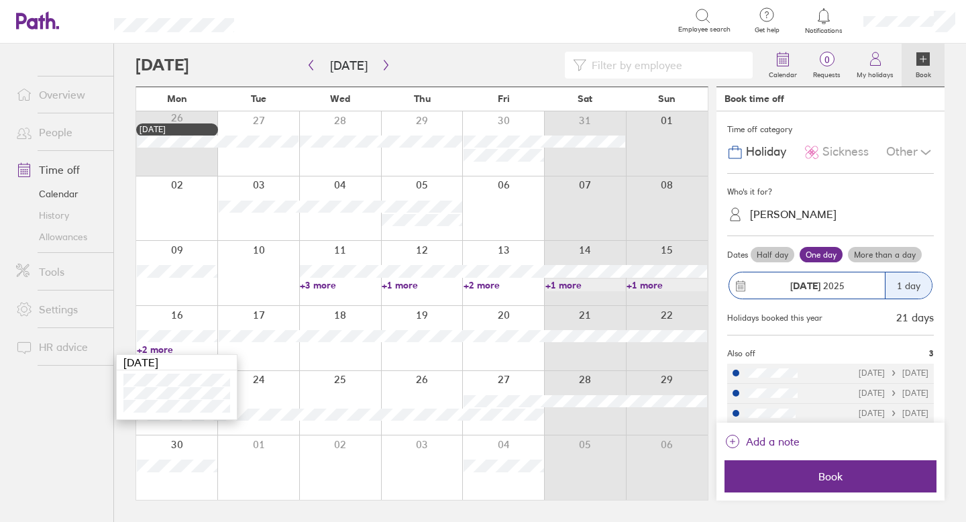
click at [327, 283] on link "+3 more" at bounding box center [340, 285] width 80 height 12
click at [265, 262] on div at bounding box center [258, 273] width 82 height 64
click at [478, 282] on link "+2 more" at bounding box center [503, 285] width 80 height 12
click at [328, 285] on link "+3 more" at bounding box center [340, 285] width 80 height 12
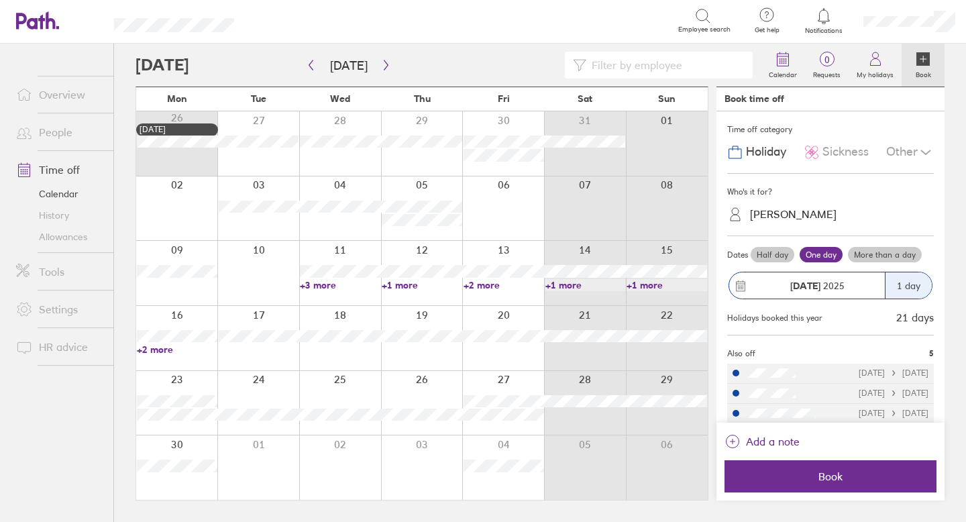
click at [328, 285] on link "+3 more" at bounding box center [340, 285] width 80 height 12
click at [413, 455] on div at bounding box center [422, 467] width 82 height 64
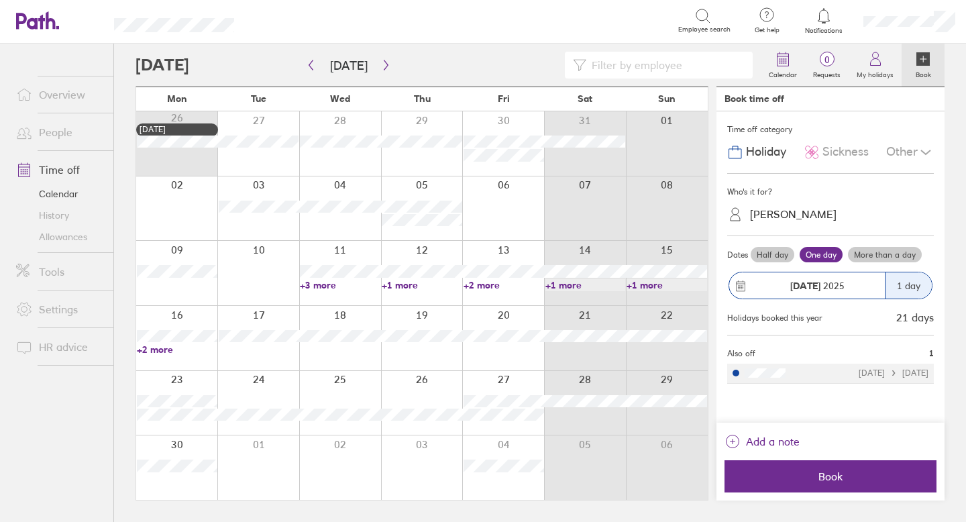
click at [158, 349] on link "+2 more" at bounding box center [177, 349] width 80 height 12
click at [478, 286] on link "+2 more" at bounding box center [503, 285] width 80 height 12
click at [478, 283] on link "+2 more" at bounding box center [503, 285] width 80 height 12
click at [398, 281] on link "+1 more" at bounding box center [422, 285] width 80 height 12
click at [398, 282] on link "+1 more" at bounding box center [422, 285] width 80 height 12
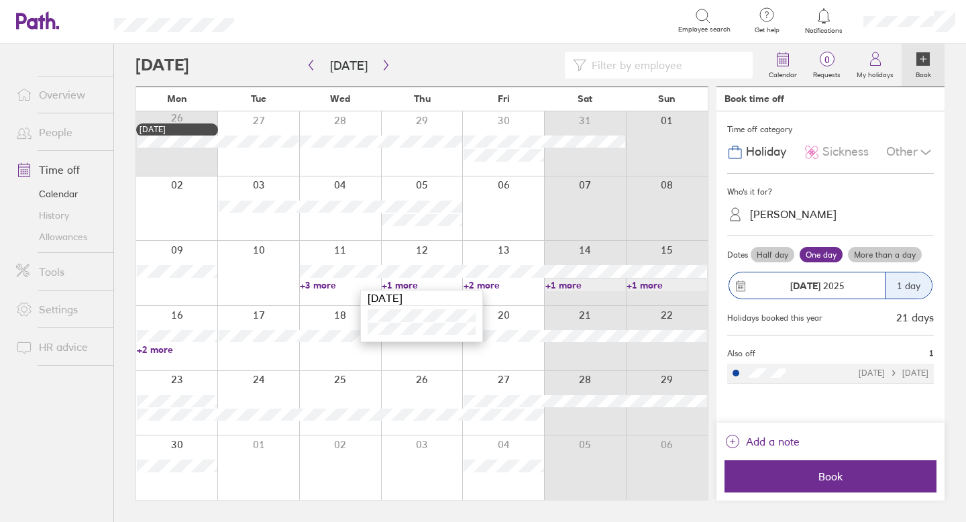
click at [323, 280] on link "+3 more" at bounding box center [340, 285] width 80 height 12
click at [484, 285] on link "+2 more" at bounding box center [503, 285] width 80 height 12
click at [357, 360] on div at bounding box center [340, 338] width 82 height 64
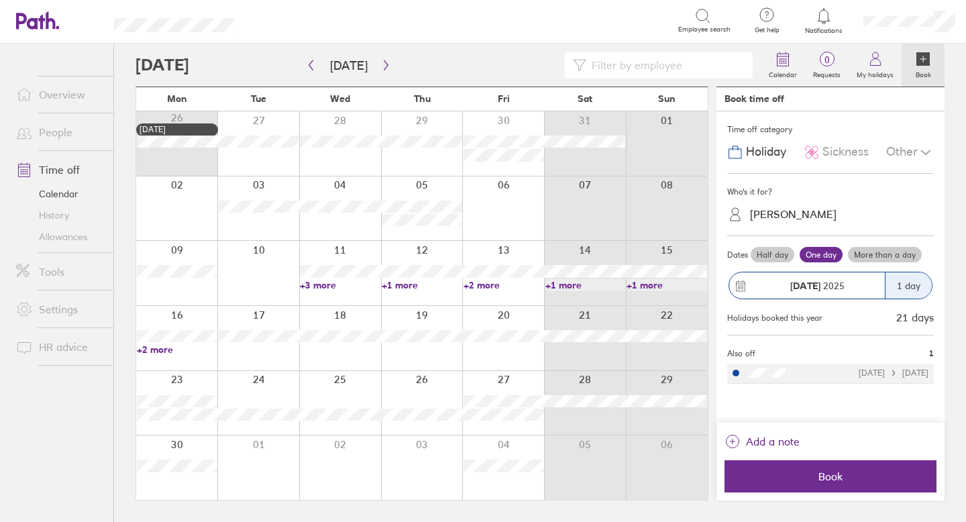
click at [160, 346] on link "+2 more" at bounding box center [177, 349] width 80 height 12
click at [384, 68] on icon "button" at bounding box center [386, 65] width 4 height 10
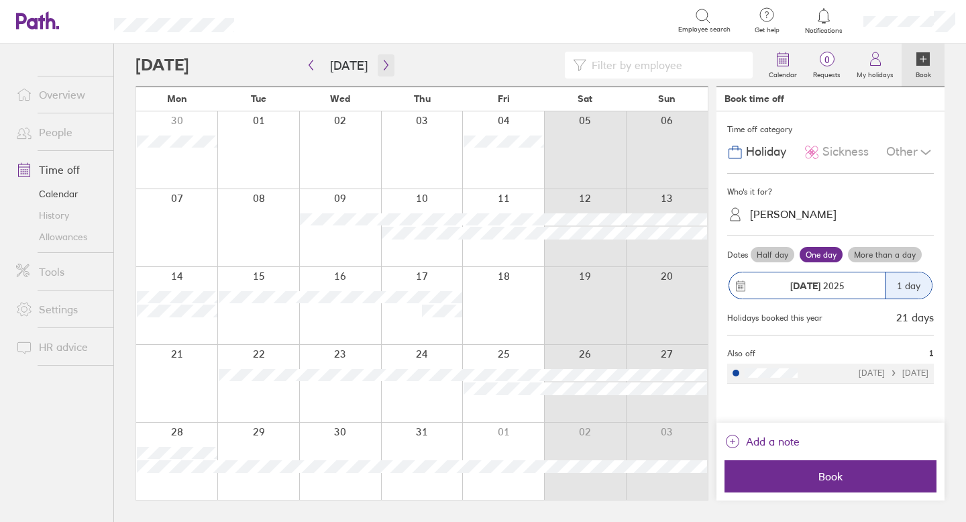
click at [382, 64] on icon "button" at bounding box center [386, 65] width 10 height 11
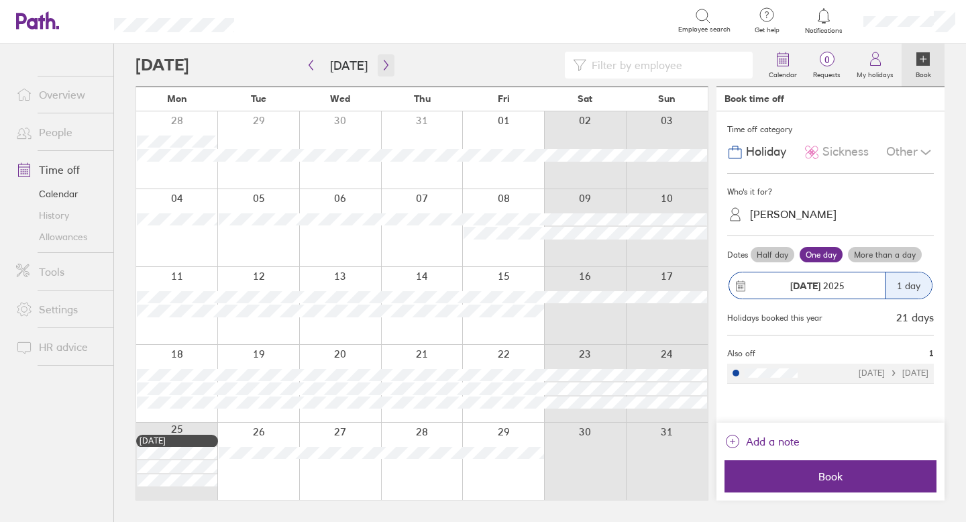
click at [384, 64] on icon "button" at bounding box center [386, 65] width 4 height 10
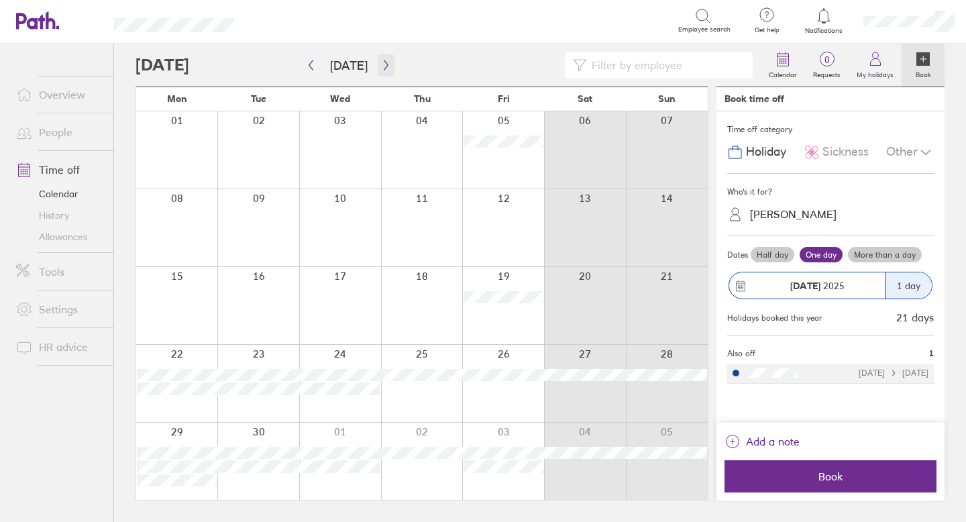
click at [384, 65] on icon "button" at bounding box center [386, 65] width 10 height 11
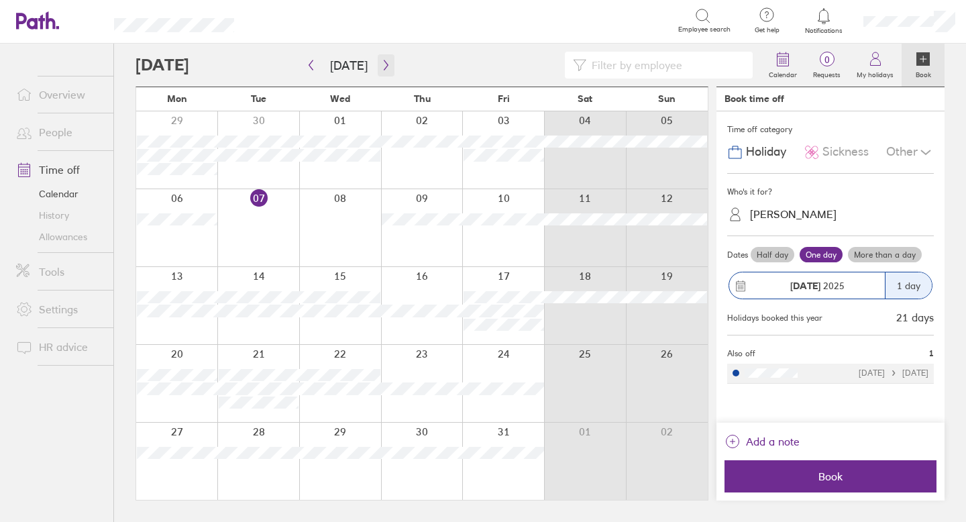
click at [382, 64] on icon "button" at bounding box center [386, 65] width 10 height 11
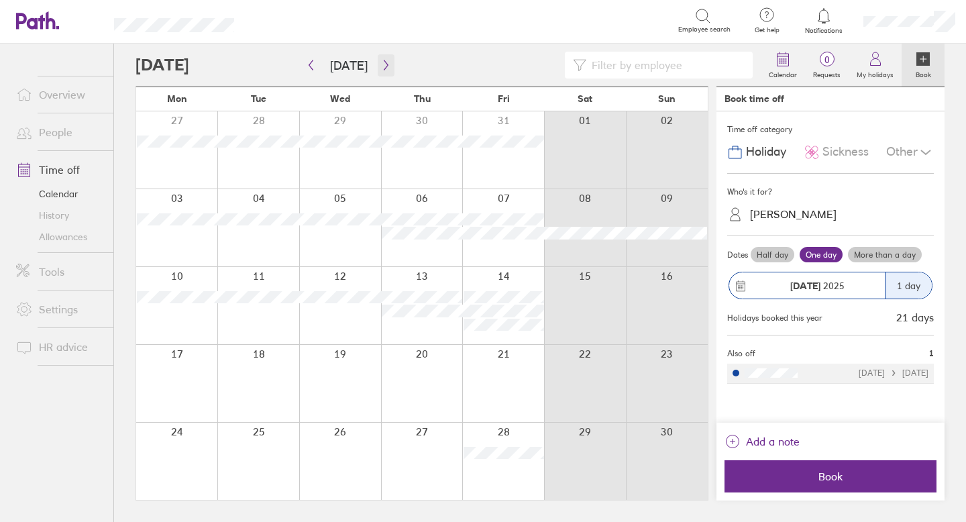
click at [381, 64] on icon "button" at bounding box center [386, 65] width 10 height 11
